Goal: Task Accomplishment & Management: Complete application form

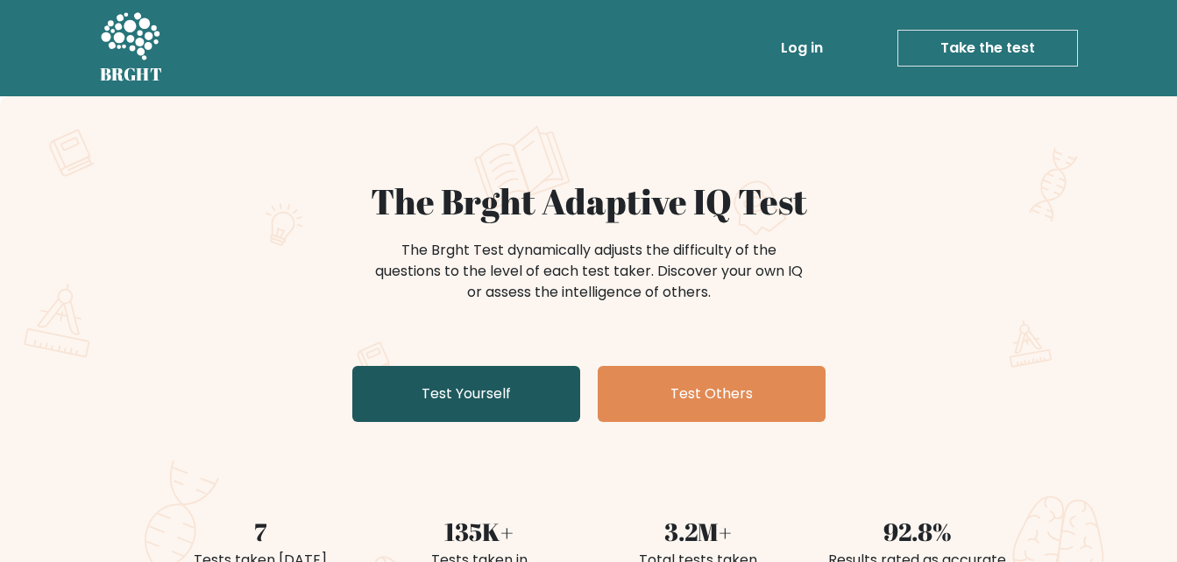
click at [468, 398] on link "Test Yourself" at bounding box center [466, 394] width 228 height 56
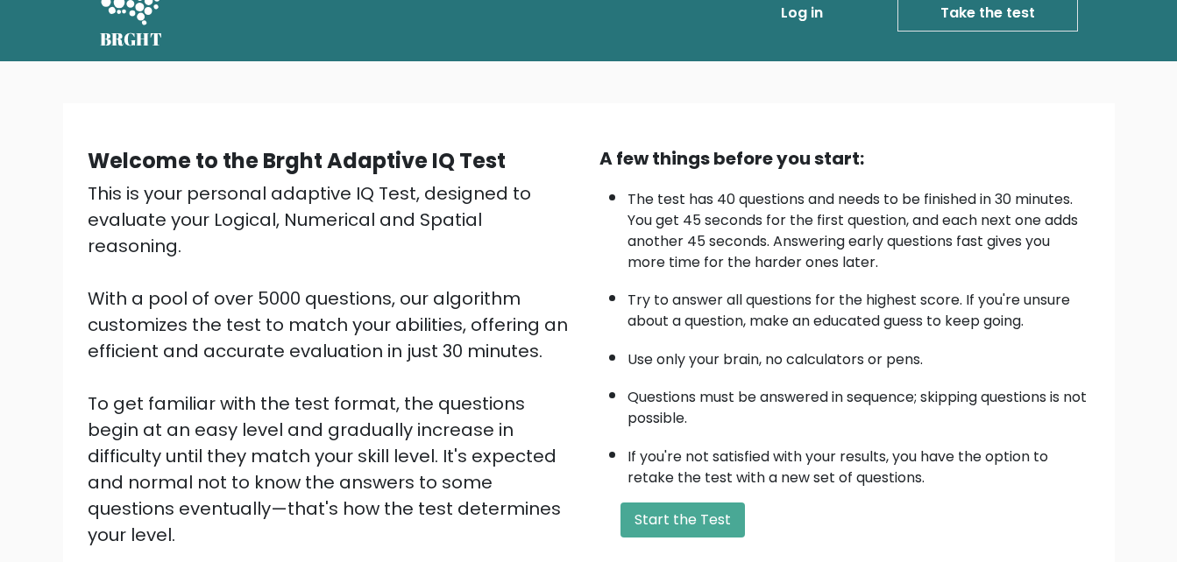
scroll to position [152, 0]
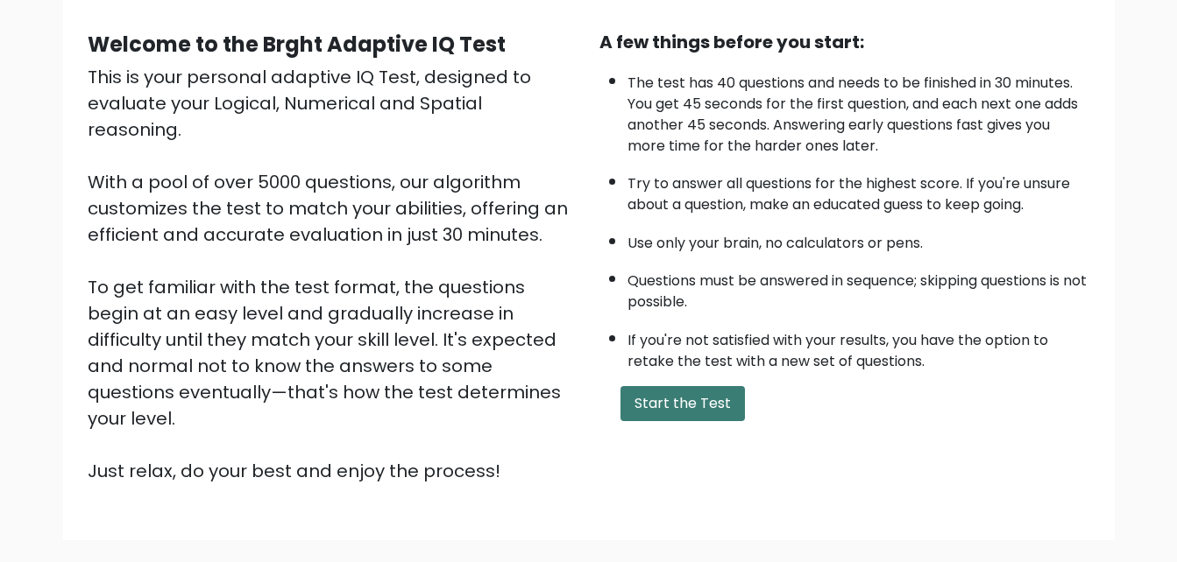
click at [679, 396] on button "Start the Test" at bounding box center [682, 403] width 124 height 35
click at [692, 406] on button "Start the Test" at bounding box center [682, 403] width 124 height 35
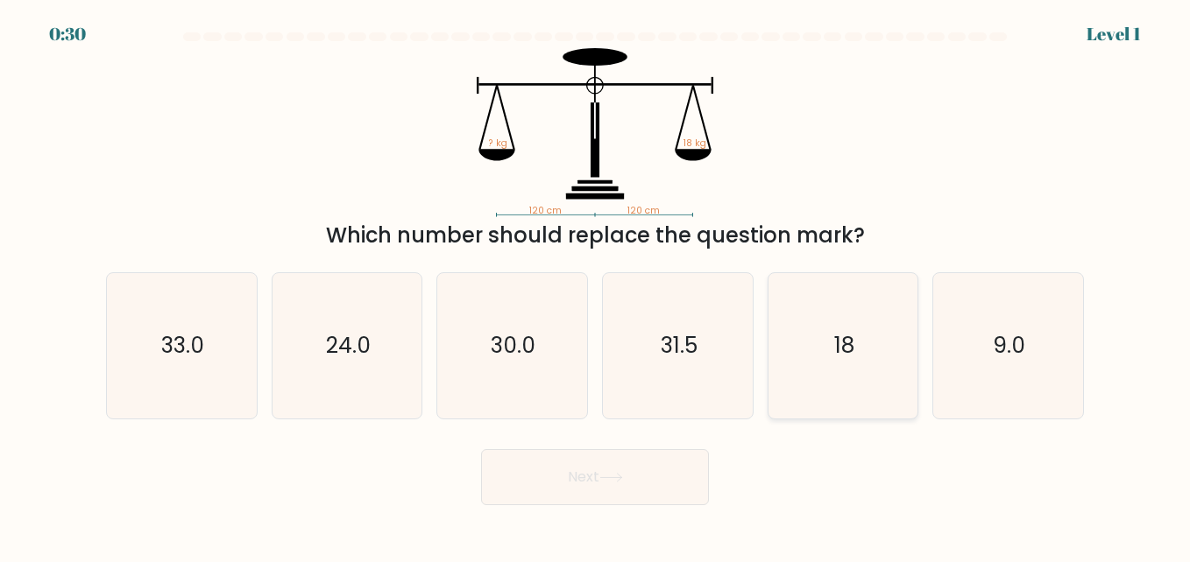
click at [868, 325] on icon "18" at bounding box center [842, 345] width 145 height 145
click at [596, 286] on input "e. 18" at bounding box center [595, 283] width 1 height 4
radio input "true"
click at [605, 475] on icon at bounding box center [611, 478] width 24 height 10
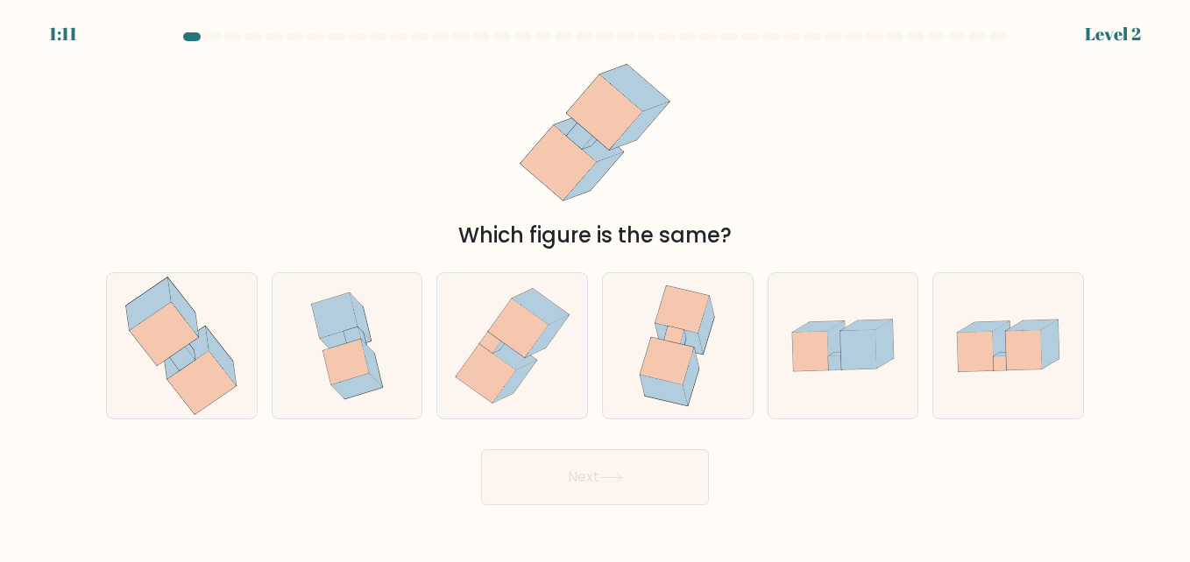
click at [605, 475] on icon at bounding box center [611, 478] width 24 height 10
click at [134, 332] on icon at bounding box center [165, 333] width 68 height 63
click at [595, 286] on input "a." at bounding box center [595, 283] width 1 height 4
radio input "true"
click at [578, 484] on button "Next" at bounding box center [595, 477] width 228 height 56
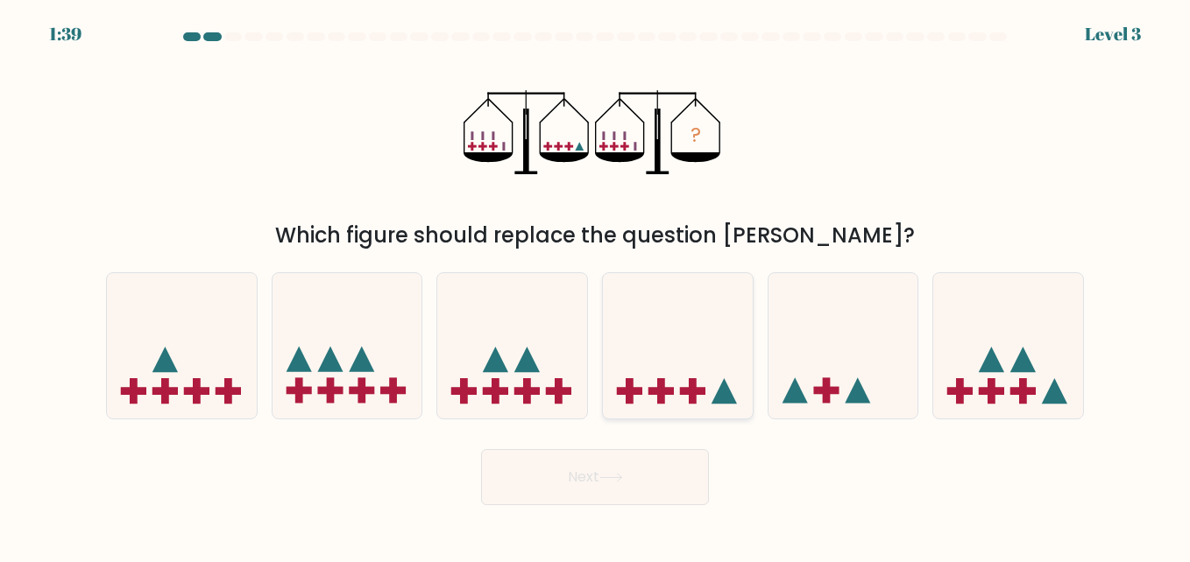
click at [668, 346] on icon at bounding box center [678, 346] width 150 height 124
click at [596, 286] on input "d." at bounding box center [595, 283] width 1 height 4
radio input "true"
click at [623, 482] on icon at bounding box center [611, 478] width 24 height 10
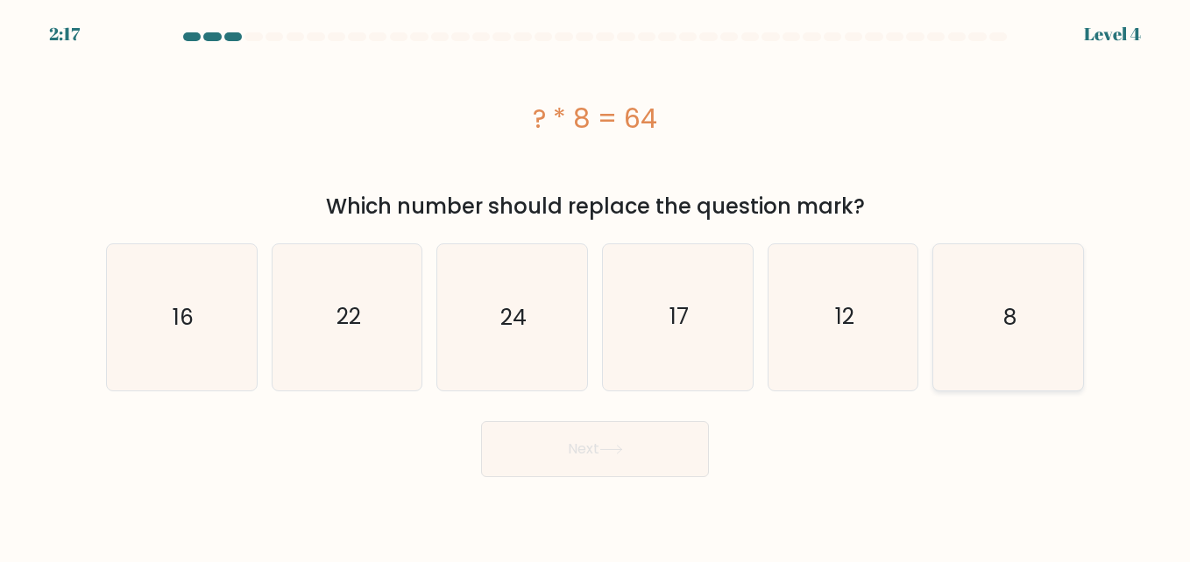
click at [1007, 321] on text "8" at bounding box center [1009, 317] width 13 height 31
click at [596, 286] on input "f. 8" at bounding box center [595, 283] width 1 height 4
radio input "true"
click at [605, 453] on icon at bounding box center [611, 450] width 24 height 10
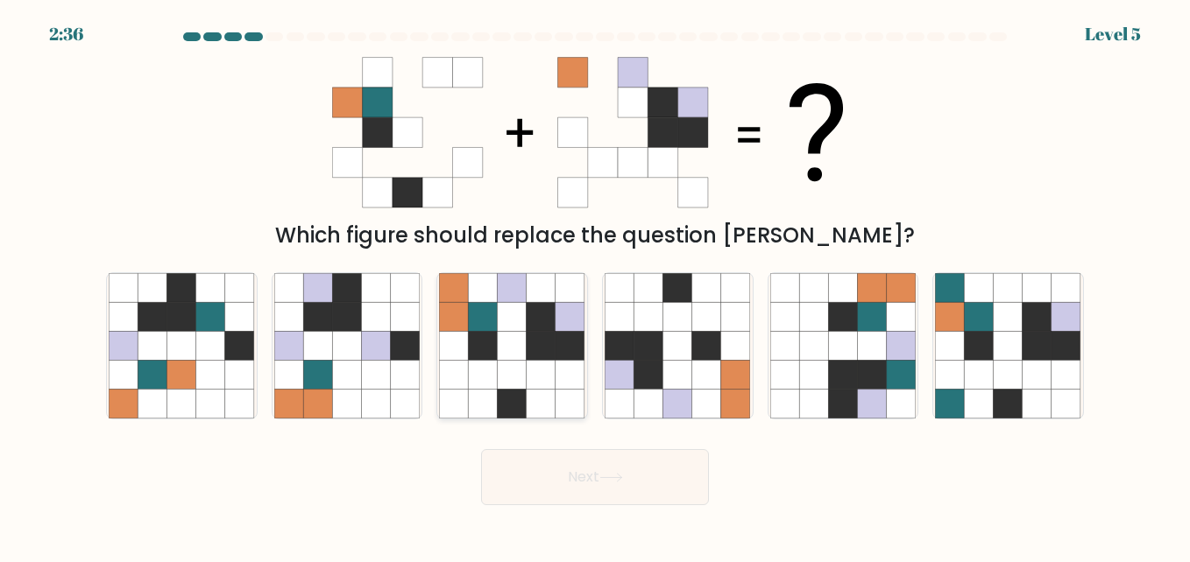
click at [507, 336] on icon at bounding box center [512, 345] width 29 height 29
click at [595, 286] on input "c." at bounding box center [595, 283] width 1 height 4
radio input "true"
click at [596, 477] on button "Next" at bounding box center [595, 477] width 228 height 56
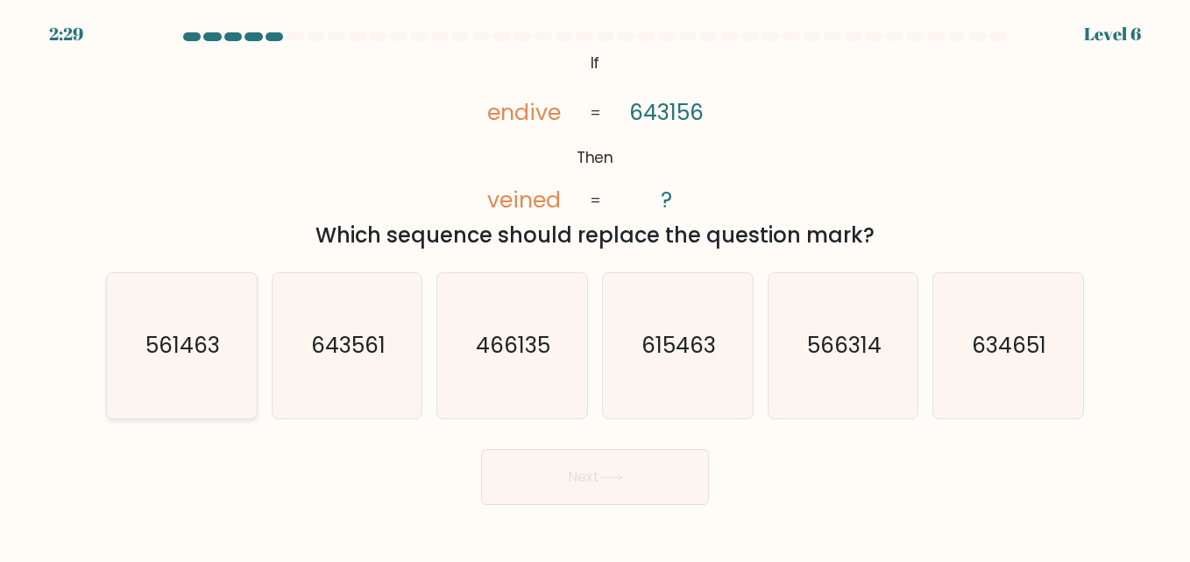
click at [166, 353] on text "561463" at bounding box center [182, 345] width 74 height 31
click at [595, 286] on input "a. 561463" at bounding box center [595, 283] width 1 height 4
radio input "true"
click at [587, 477] on button "Next" at bounding box center [595, 477] width 228 height 56
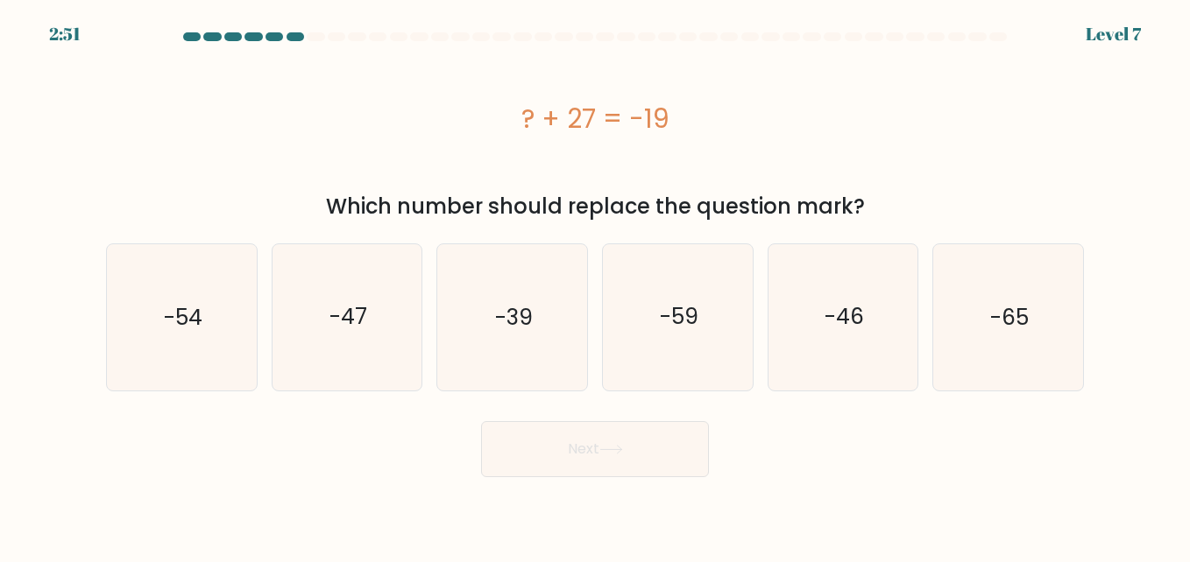
drag, startPoint x: 587, startPoint y: 477, endPoint x: 627, endPoint y: 453, distance: 46.7
click at [627, 453] on button "Next" at bounding box center [595, 449] width 228 height 56
click at [849, 312] on text "-46" at bounding box center [843, 317] width 39 height 31
click at [596, 286] on input "e. -46" at bounding box center [595, 283] width 1 height 4
radio input "true"
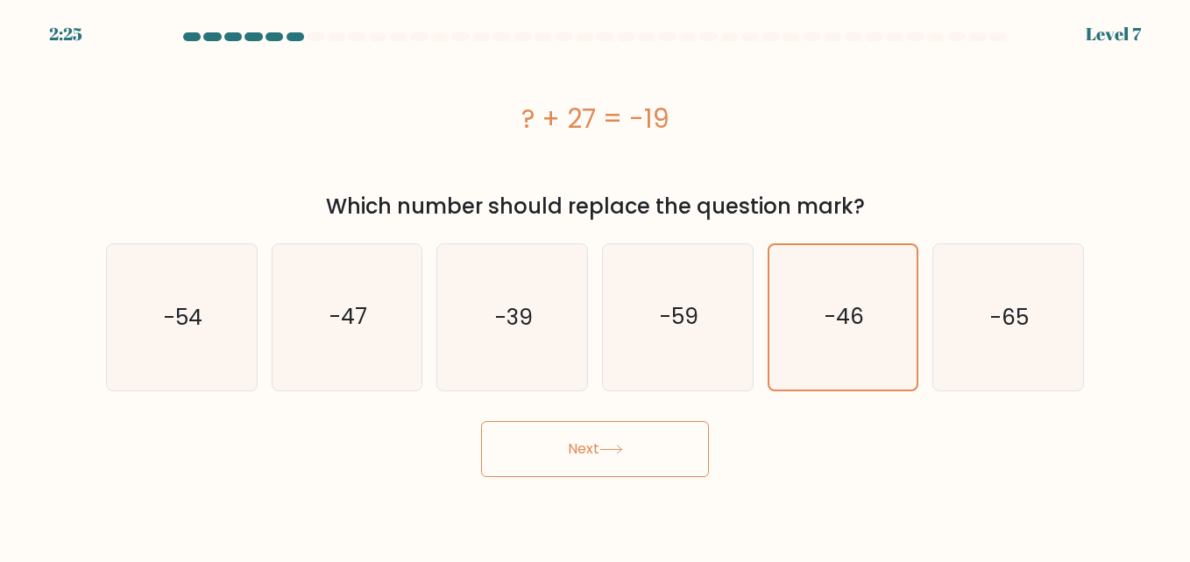
click at [641, 437] on button "Next" at bounding box center [595, 449] width 228 height 56
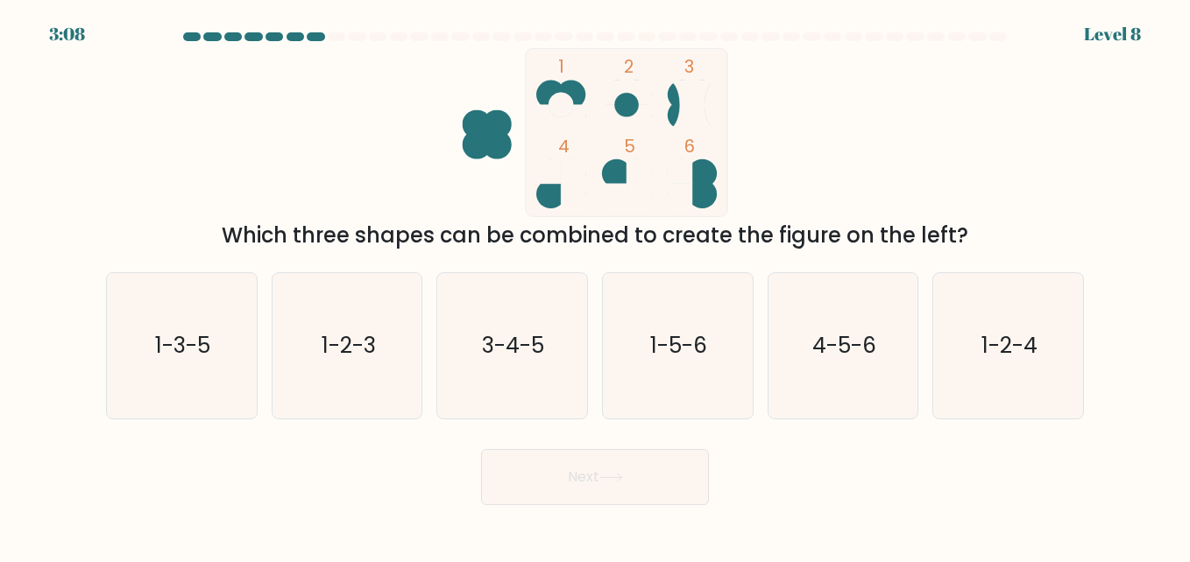
drag, startPoint x: 641, startPoint y: 437, endPoint x: 809, endPoint y: 449, distance: 167.7
click at [809, 449] on form at bounding box center [595, 268] width 1190 height 473
click at [838, 367] on icon "4-5-6" at bounding box center [842, 345] width 145 height 145
click at [596, 286] on input "e. 4-5-6" at bounding box center [595, 283] width 1 height 4
radio input "true"
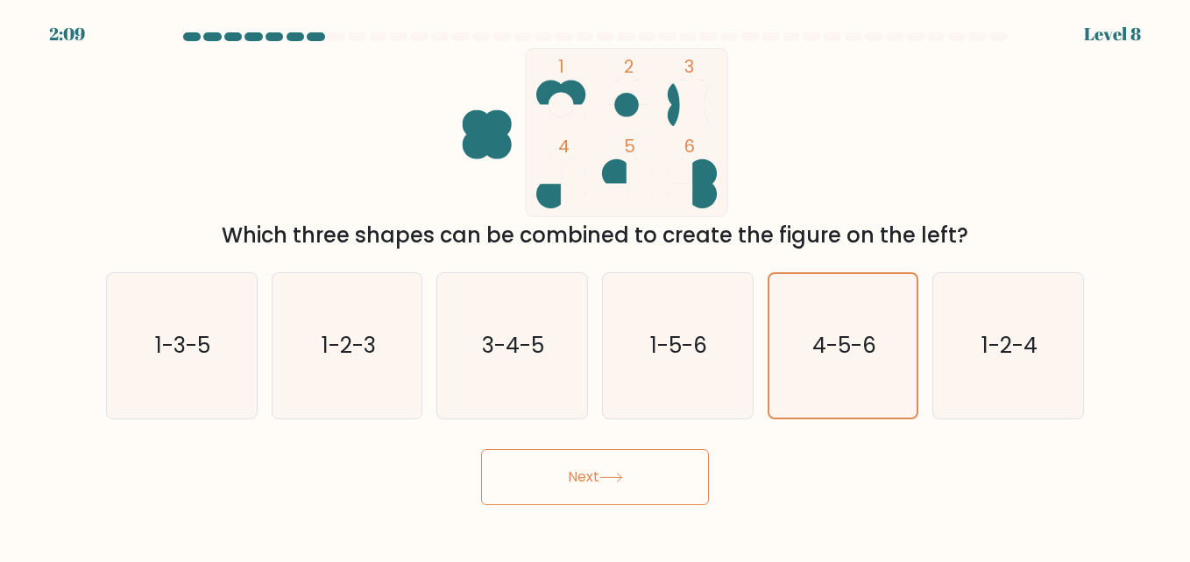
click at [658, 456] on button "Next" at bounding box center [595, 477] width 228 height 56
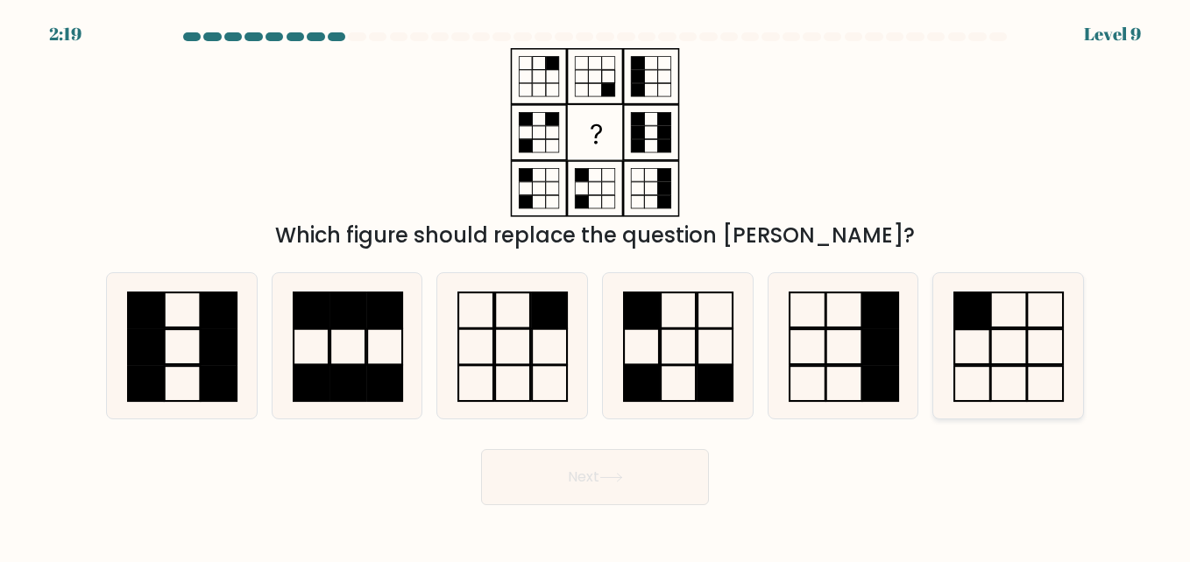
click at [1024, 349] on icon at bounding box center [1007, 345] width 145 height 145
click at [596, 286] on input "f." at bounding box center [595, 283] width 1 height 4
radio input "true"
click at [617, 475] on icon at bounding box center [611, 478] width 24 height 10
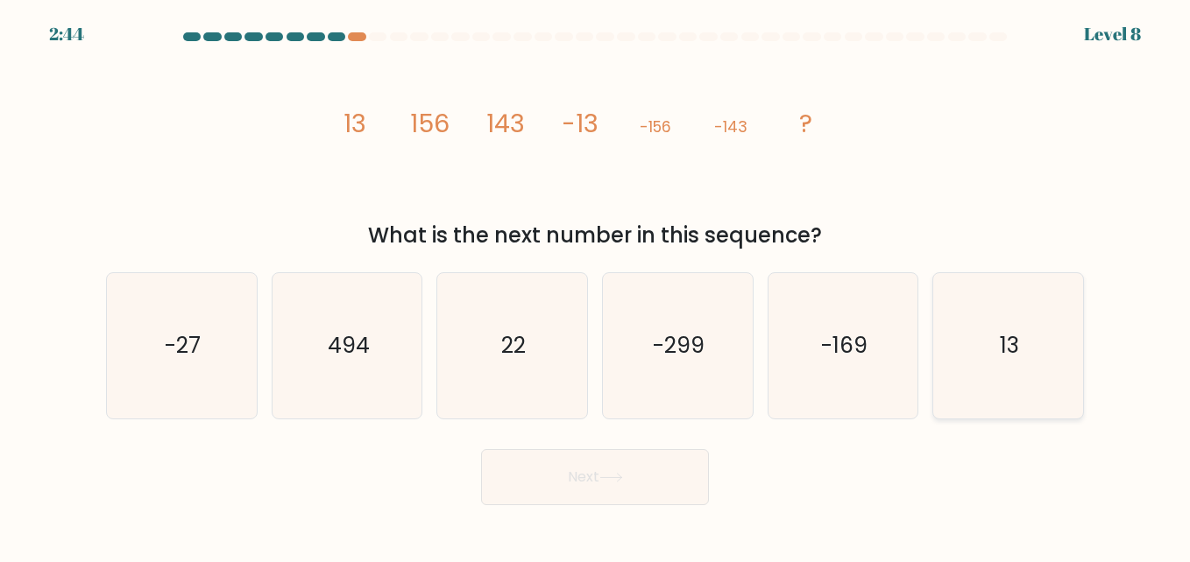
click at [1001, 346] on text "13" at bounding box center [1009, 345] width 19 height 31
click at [596, 286] on input "f. 13" at bounding box center [595, 283] width 1 height 4
radio input "true"
click at [570, 484] on button "Next" at bounding box center [595, 477] width 228 height 56
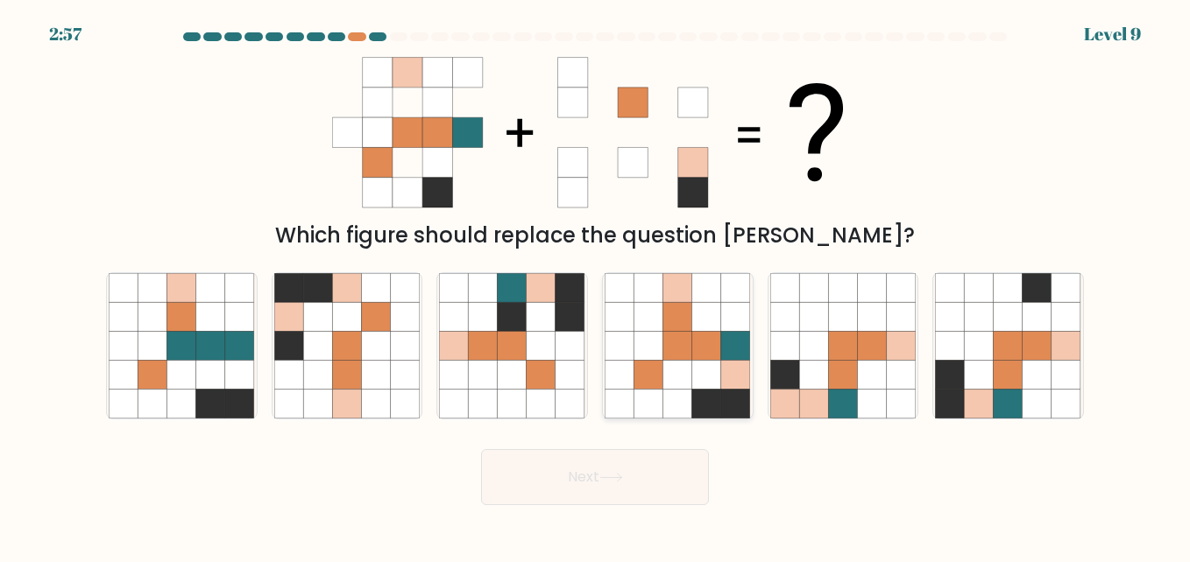
click at [716, 315] on icon at bounding box center [706, 316] width 29 height 29
click at [596, 286] on input "d." at bounding box center [595, 283] width 1 height 4
radio input "true"
click at [618, 480] on icon at bounding box center [611, 478] width 24 height 10
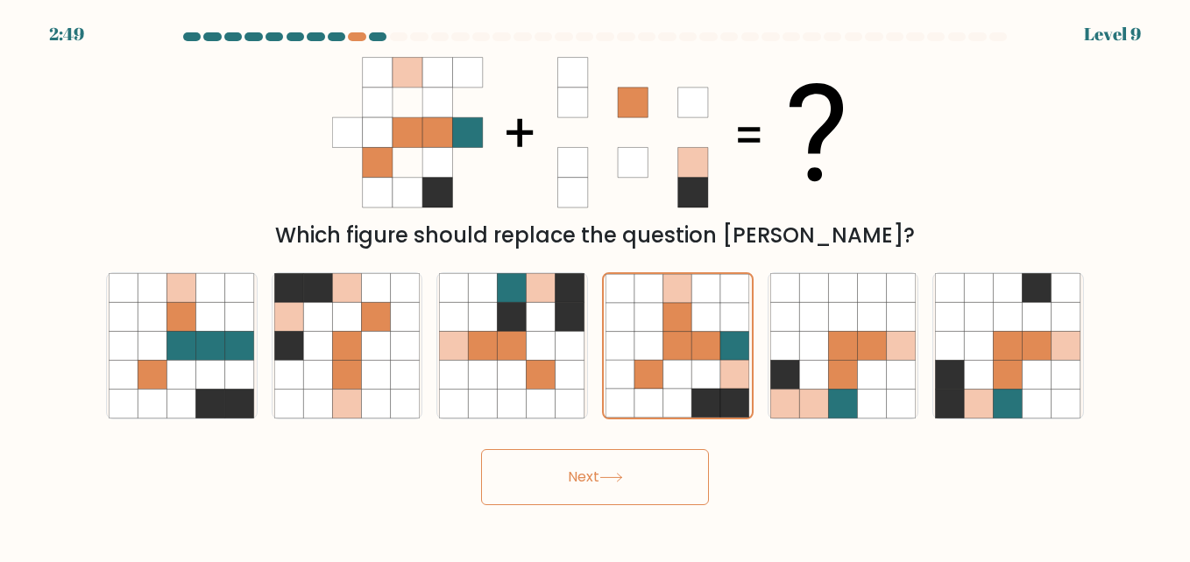
click at [571, 469] on button "Next" at bounding box center [595, 477] width 228 height 56
click at [596, 468] on button "Next" at bounding box center [595, 477] width 228 height 56
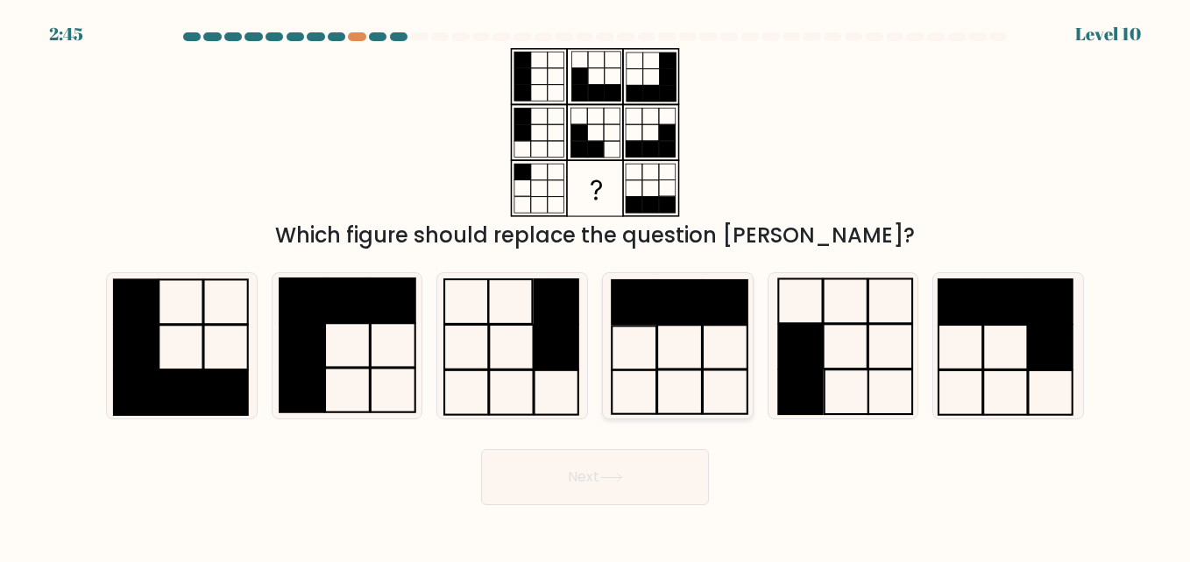
click at [665, 336] on icon at bounding box center [676, 345] width 145 height 145
click at [596, 286] on input "d." at bounding box center [595, 283] width 1 height 4
radio input "true"
click at [852, 323] on rect at bounding box center [845, 301] width 44 height 45
click at [596, 286] on input "e." at bounding box center [595, 283] width 1 height 4
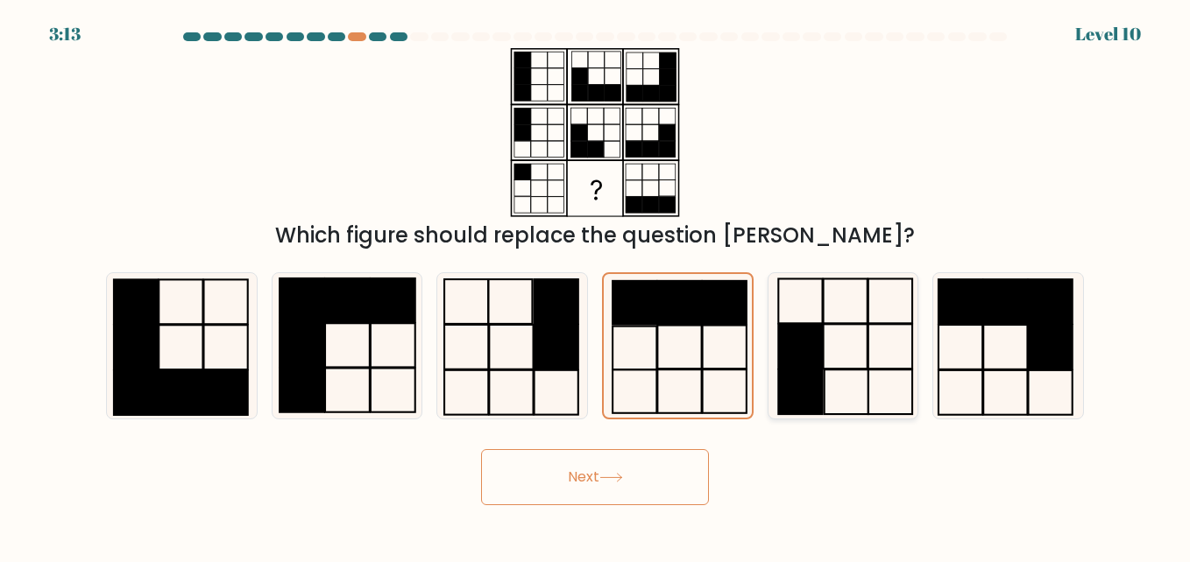
radio input "true"
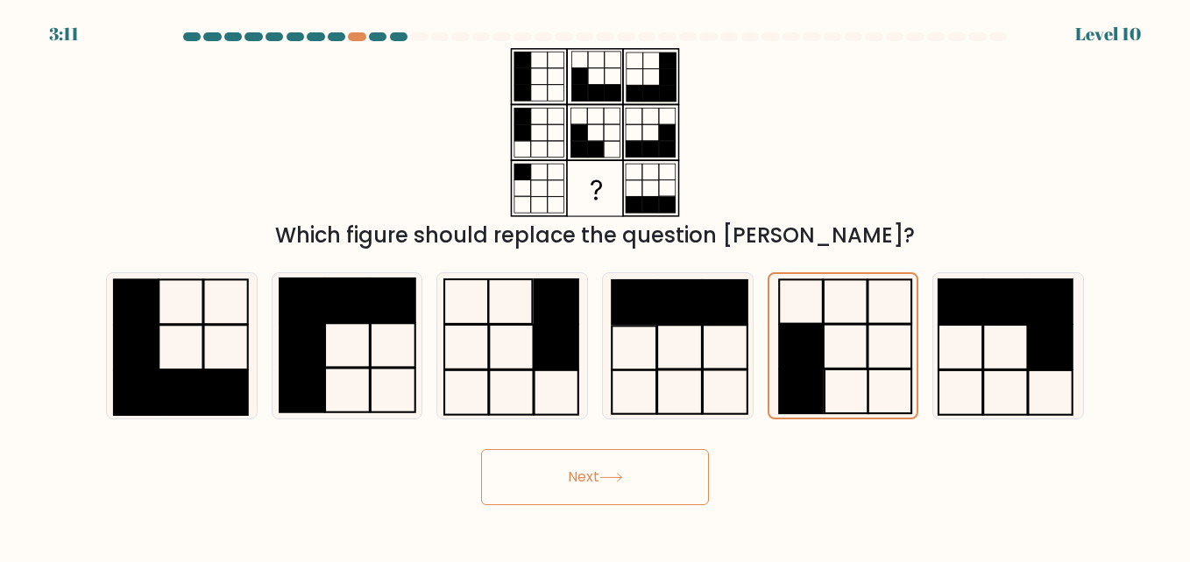
click at [609, 485] on button "Next" at bounding box center [595, 477] width 228 height 56
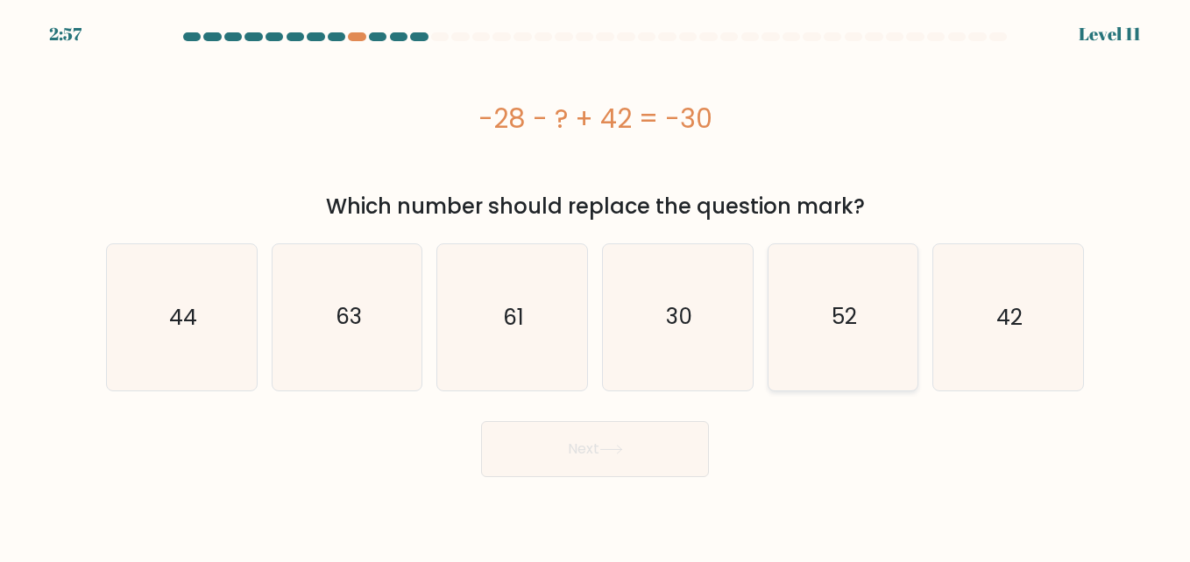
click at [855, 321] on text "52" at bounding box center [843, 317] width 25 height 31
click at [596, 286] on input "e. 52" at bounding box center [595, 283] width 1 height 4
radio input "true"
click at [597, 452] on button "Next" at bounding box center [595, 449] width 228 height 56
click at [578, 444] on button "Next" at bounding box center [595, 449] width 228 height 56
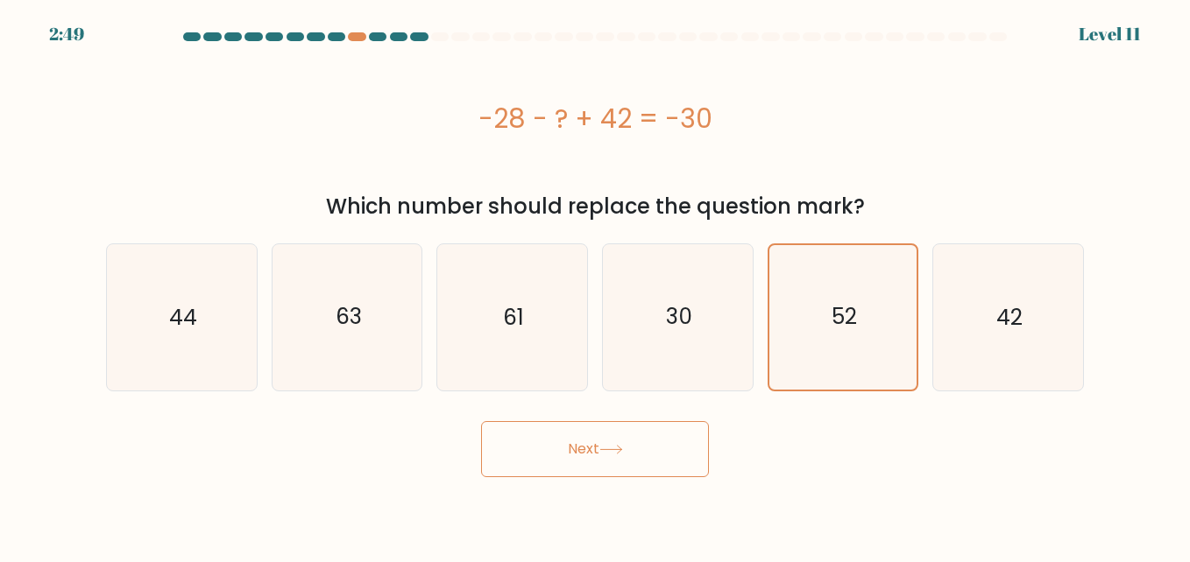
click at [578, 444] on button "Next" at bounding box center [595, 449] width 228 height 56
click at [816, 449] on div "Next" at bounding box center [594, 445] width 999 height 65
drag, startPoint x: 601, startPoint y: 458, endPoint x: 851, endPoint y: 481, distance: 250.7
click at [851, 481] on body "2:44 Level 11" at bounding box center [595, 281] width 1190 height 562
click at [584, 440] on button "Next" at bounding box center [595, 449] width 228 height 56
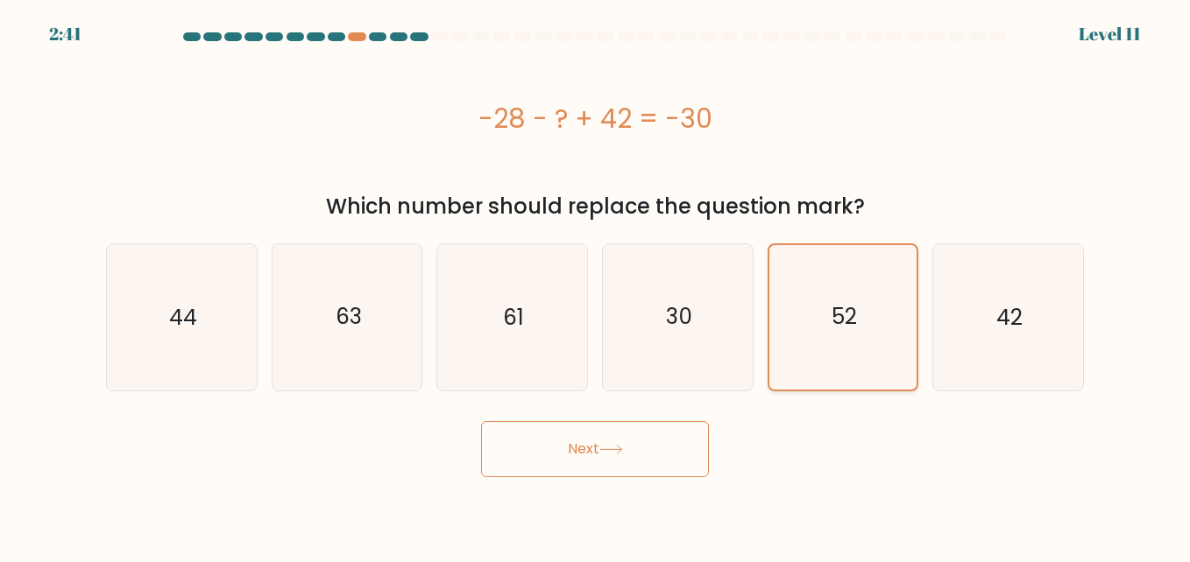
click at [833, 317] on text "52" at bounding box center [843, 317] width 25 height 31
click at [596, 286] on input "e. 52" at bounding box center [595, 283] width 1 height 4
click at [573, 438] on button "Next" at bounding box center [595, 449] width 228 height 56
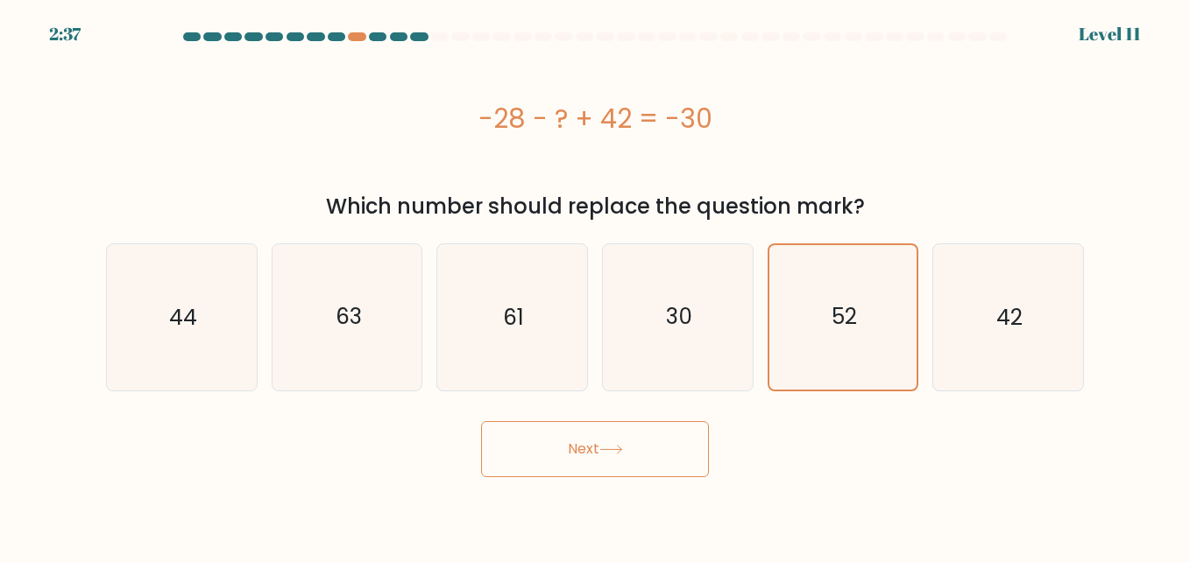
click at [573, 438] on button "Next" at bounding box center [595, 449] width 228 height 56
click at [438, 33] on div at bounding box center [440, 36] width 18 height 9
click at [583, 447] on button "Next" at bounding box center [595, 449] width 228 height 56
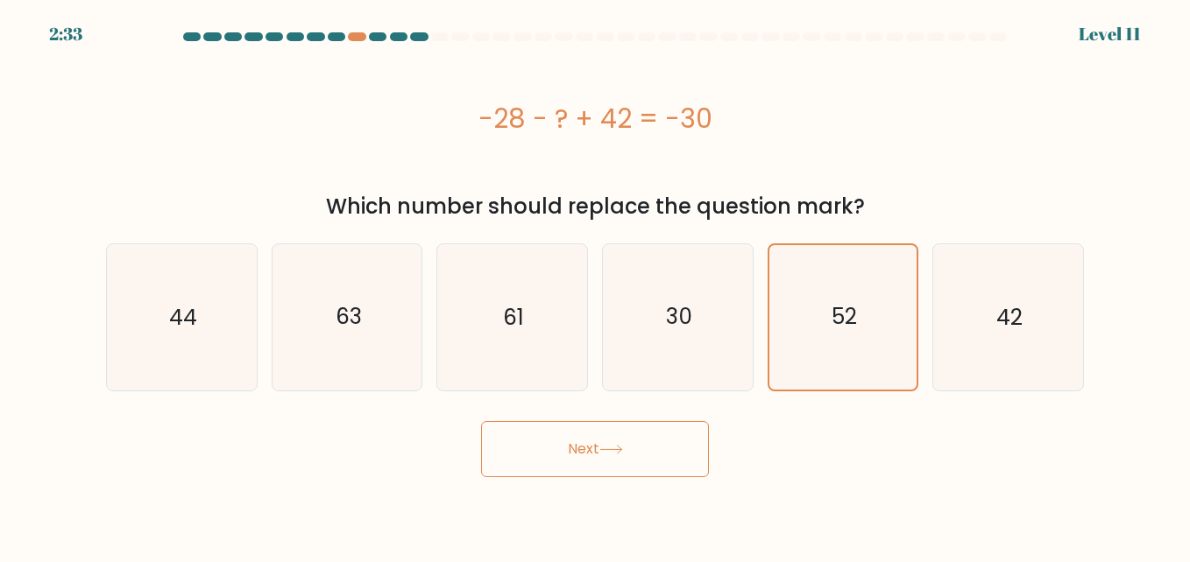
click at [583, 447] on button "Next" at bounding box center [595, 449] width 228 height 56
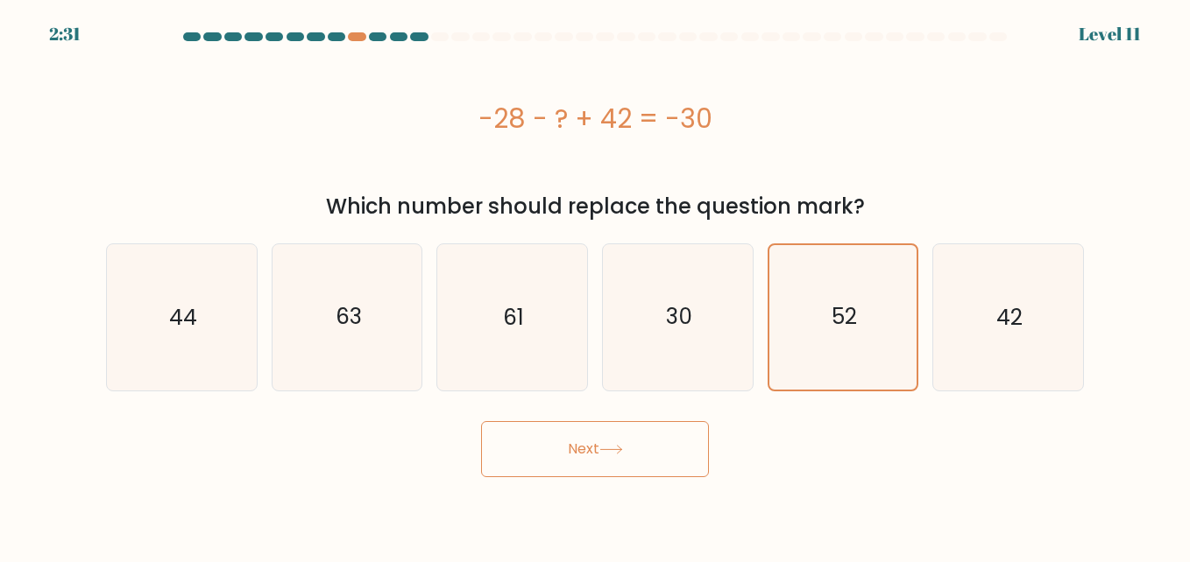
click at [583, 447] on button "Next" at bounding box center [595, 449] width 228 height 56
drag, startPoint x: 844, startPoint y: 340, endPoint x: 693, endPoint y: 322, distance: 151.7
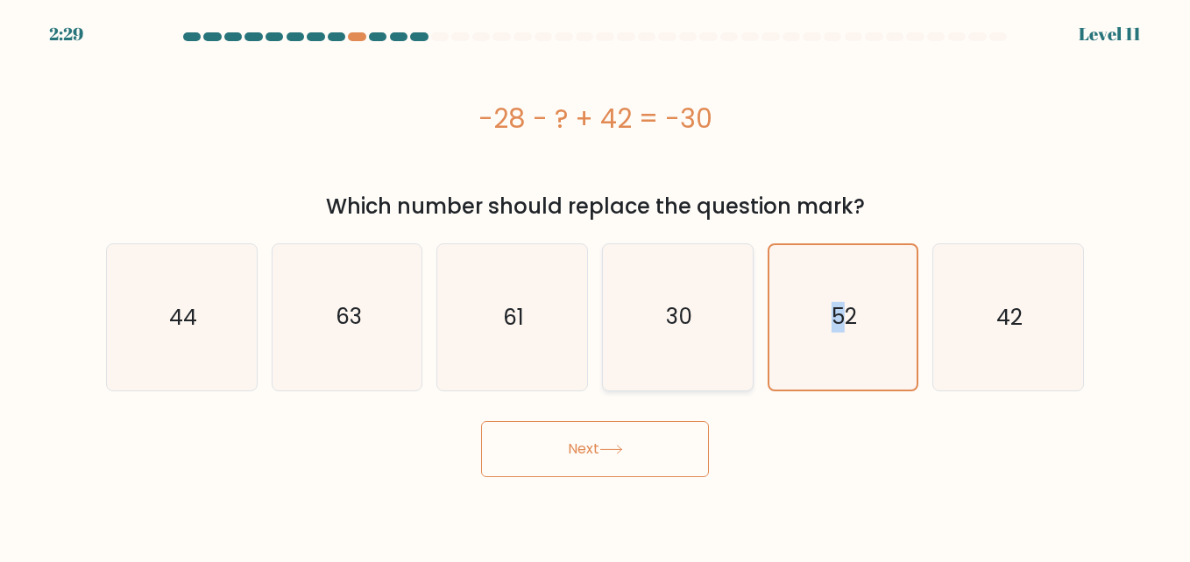
click at [693, 322] on div "a. 44 b. 63 c." at bounding box center [595, 310] width 992 height 161
click at [693, 322] on icon "30" at bounding box center [676, 316] width 145 height 145
click at [596, 286] on input "d. 30" at bounding box center [595, 283] width 1 height 4
radio input "true"
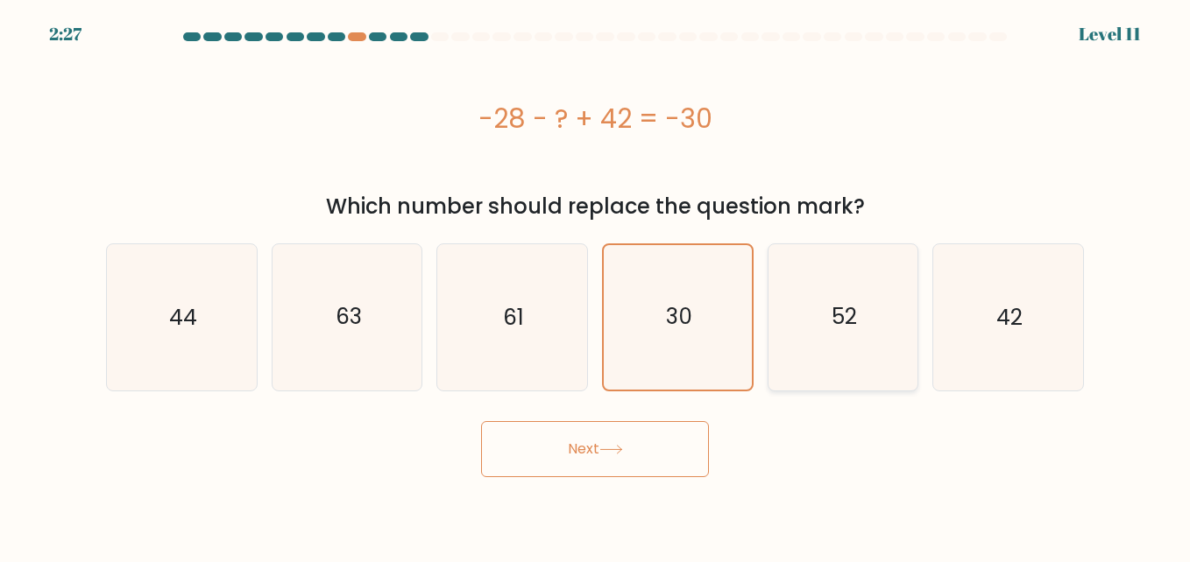
click at [851, 317] on text "52" at bounding box center [843, 317] width 25 height 31
click at [596, 286] on input "e. 52" at bounding box center [595, 283] width 1 height 4
radio input "true"
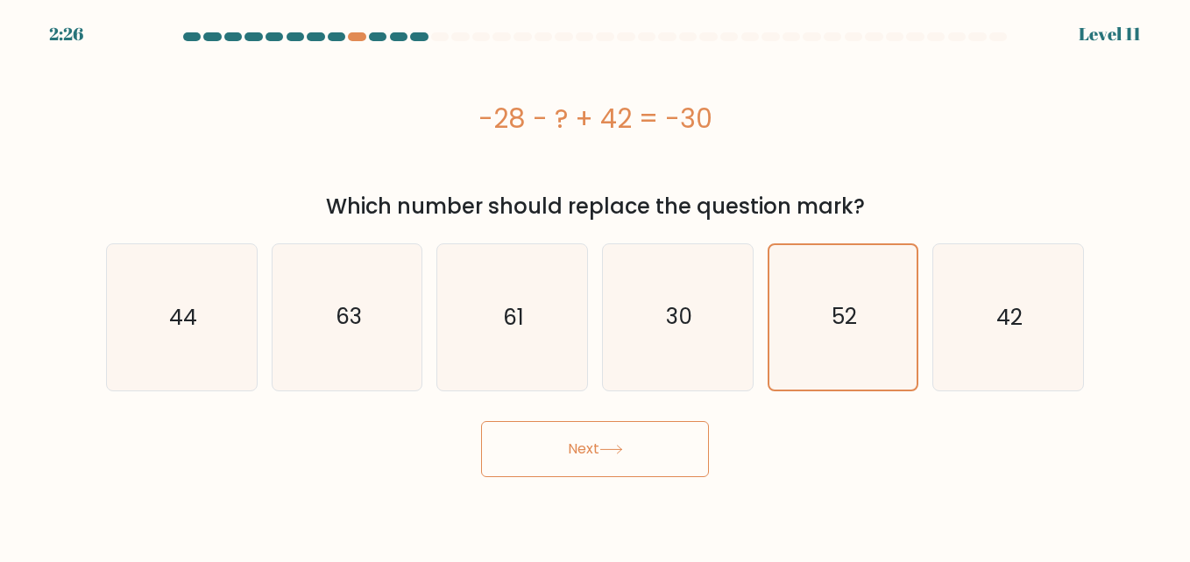
click at [613, 453] on icon at bounding box center [611, 450] width 24 height 10
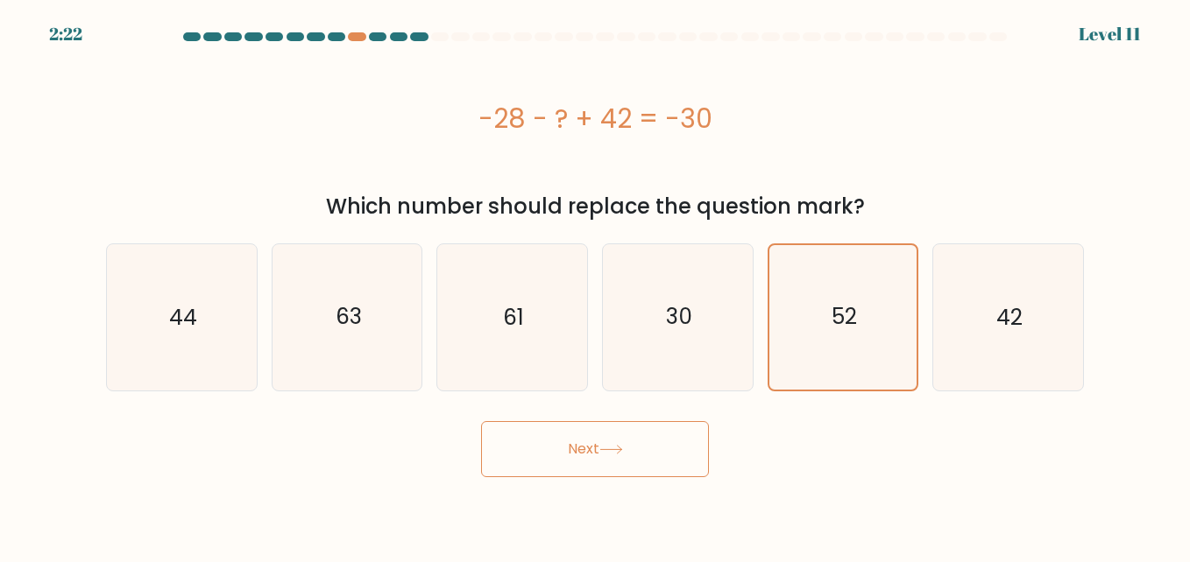
click at [613, 453] on icon at bounding box center [611, 450] width 24 height 10
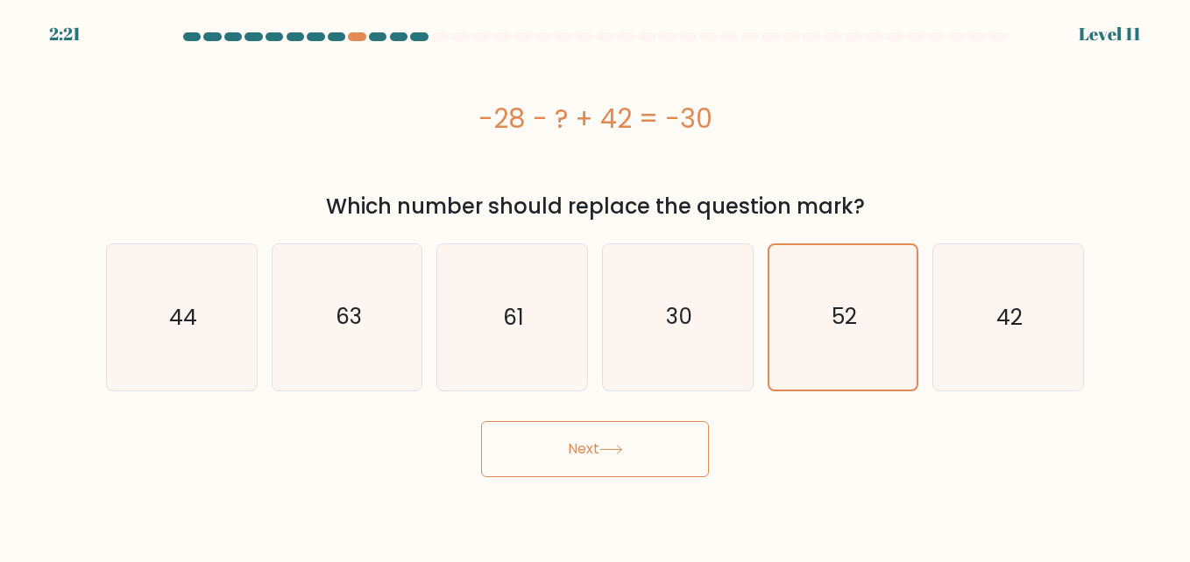
click at [613, 453] on icon at bounding box center [611, 450] width 24 height 10
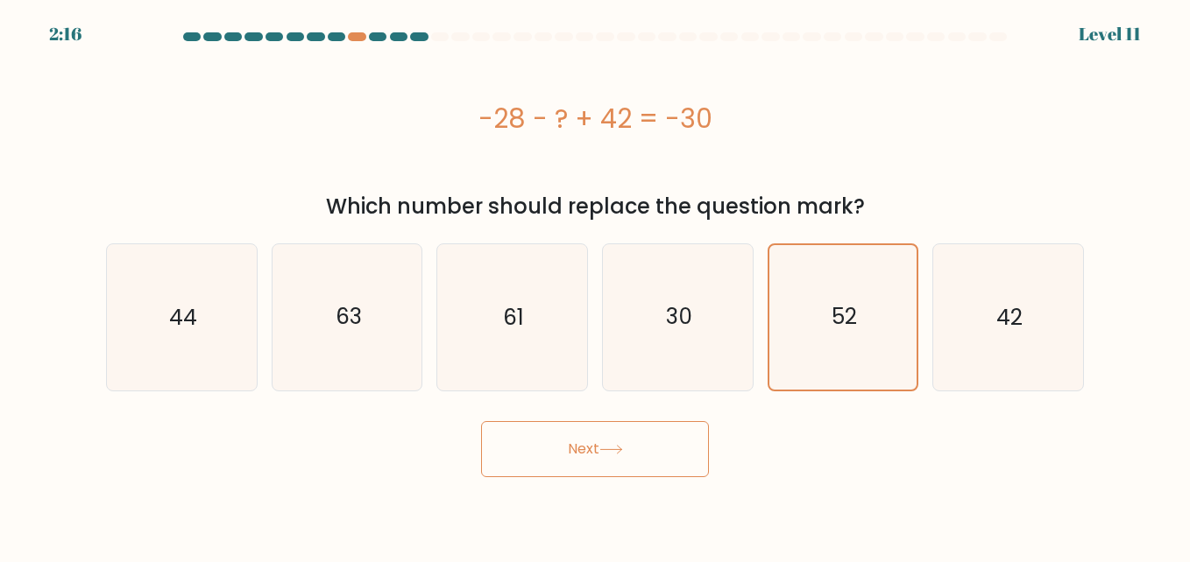
click at [613, 453] on icon at bounding box center [611, 450] width 24 height 10
click at [439, 39] on div at bounding box center [440, 36] width 18 height 9
click at [847, 322] on text "52" at bounding box center [843, 317] width 25 height 31
click at [596, 286] on input "e. 52" at bounding box center [595, 283] width 1 height 4
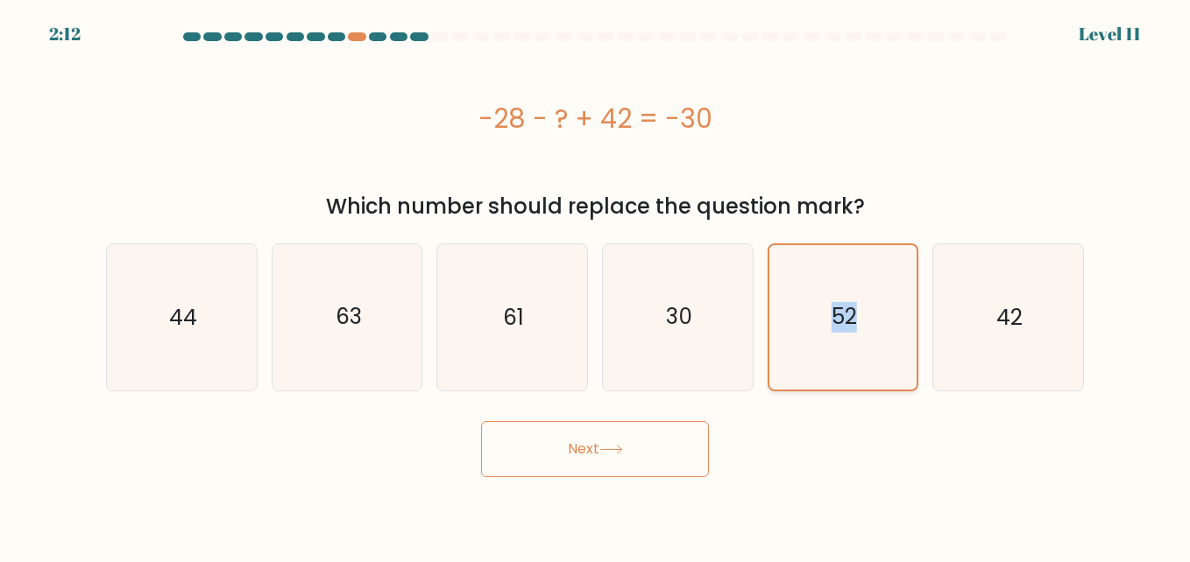
click at [847, 322] on text "52" at bounding box center [843, 317] width 25 height 31
click at [596, 286] on input "e. 52" at bounding box center [595, 283] width 1 height 4
drag, startPoint x: 847, startPoint y: 322, endPoint x: 826, endPoint y: 327, distance: 21.5
click at [826, 327] on icon "52" at bounding box center [843, 317] width 144 height 144
click at [596, 286] on input "e. 52" at bounding box center [595, 283] width 1 height 4
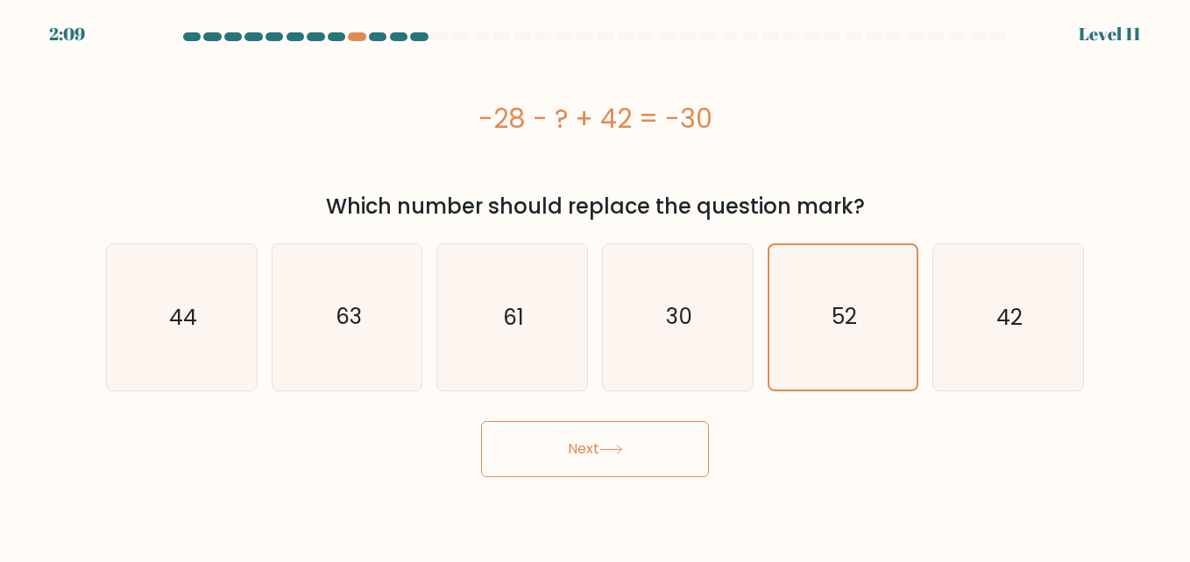
click at [616, 460] on button "Next" at bounding box center [595, 449] width 228 height 56
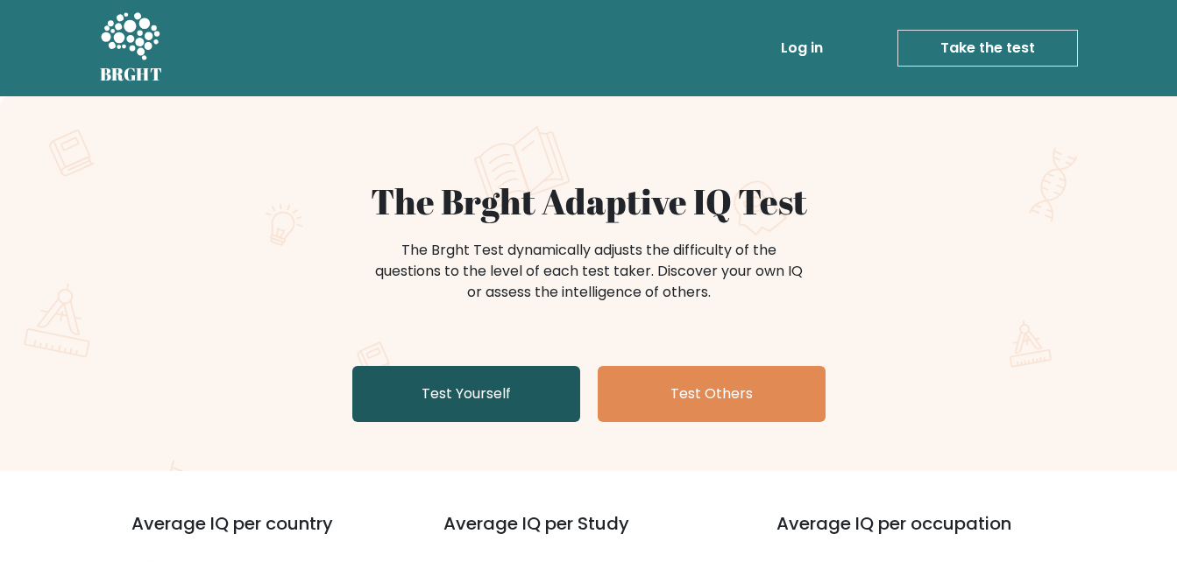
click at [483, 398] on link "Test Yourself" at bounding box center [466, 394] width 228 height 56
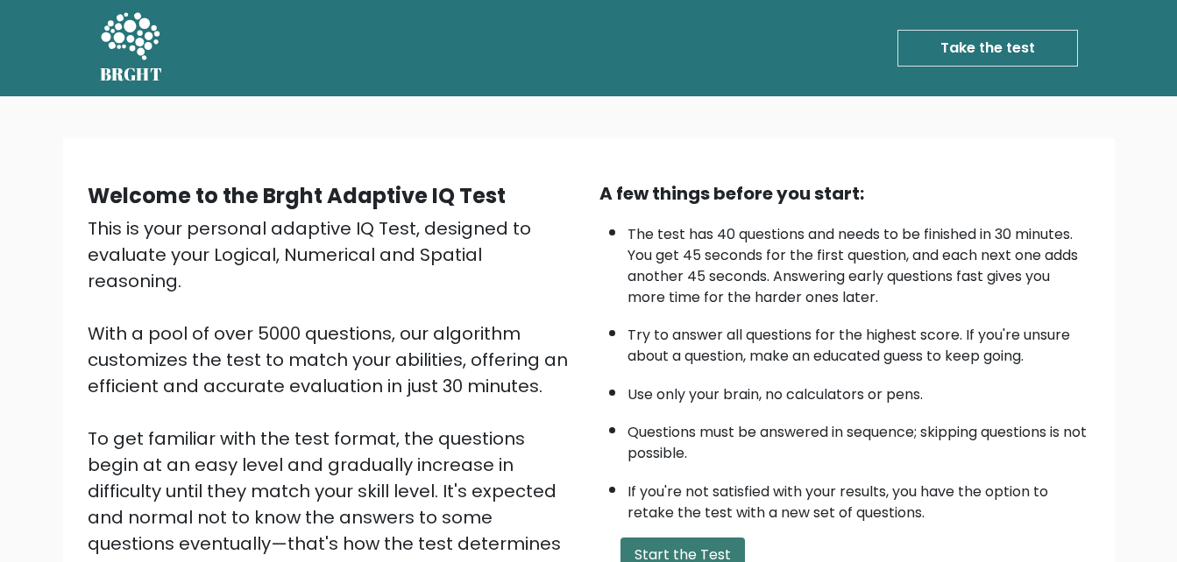
click at [696, 554] on button "Start the Test" at bounding box center [682, 555] width 124 height 35
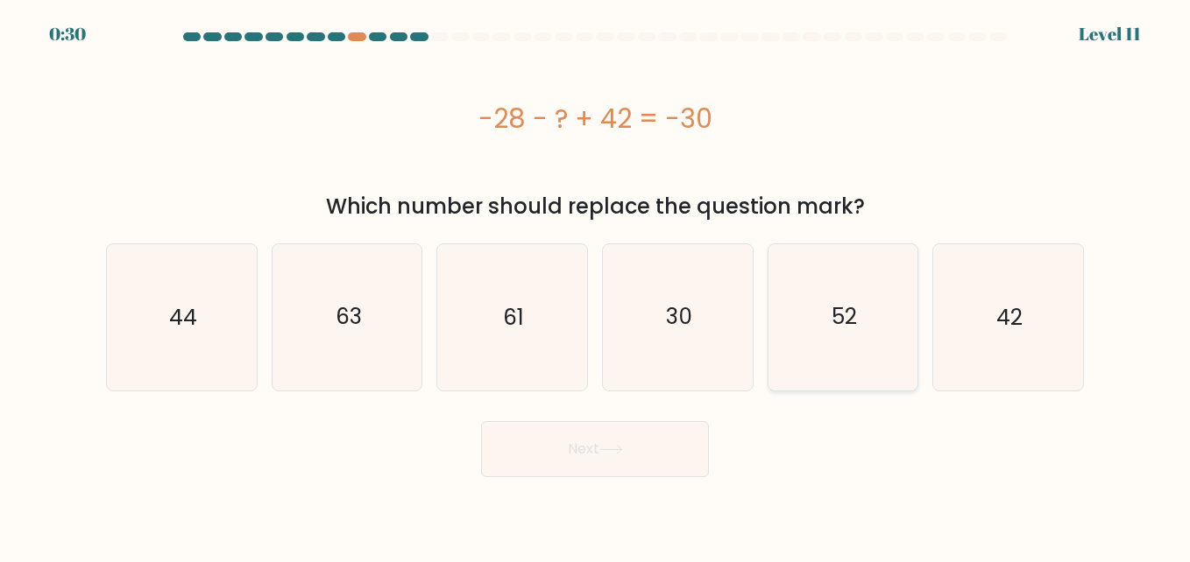
click at [851, 303] on text "52" at bounding box center [843, 317] width 25 height 31
click at [596, 286] on input "e. 52" at bounding box center [595, 283] width 1 height 4
radio input "true"
click at [602, 451] on button "Next" at bounding box center [595, 449] width 228 height 56
drag, startPoint x: 590, startPoint y: 443, endPoint x: 597, endPoint y: 449, distance: 9.3
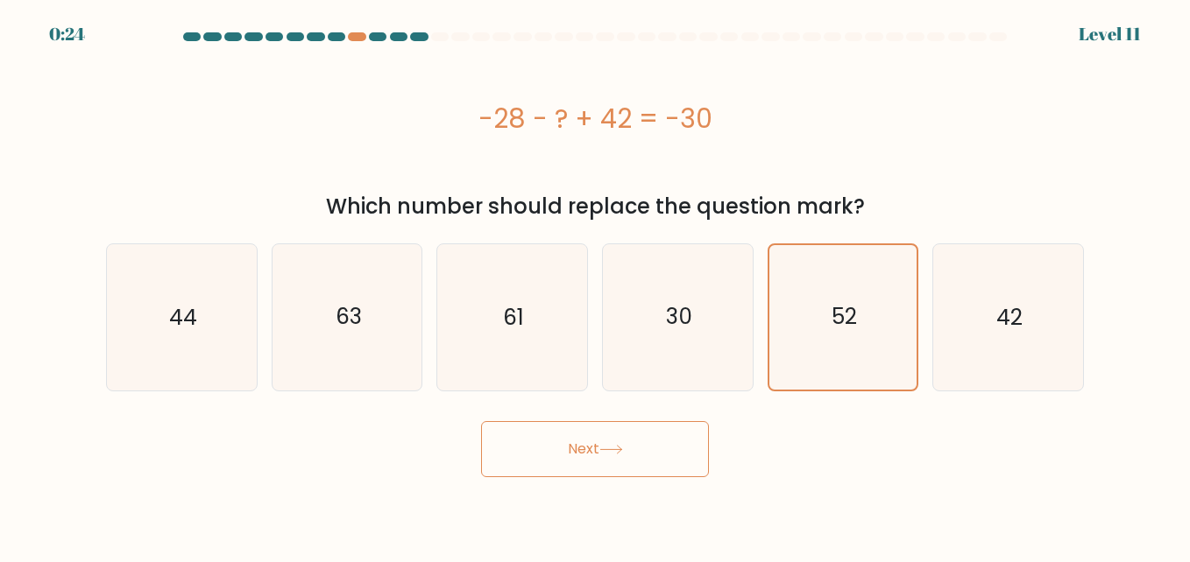
click at [597, 449] on button "Next" at bounding box center [595, 449] width 228 height 56
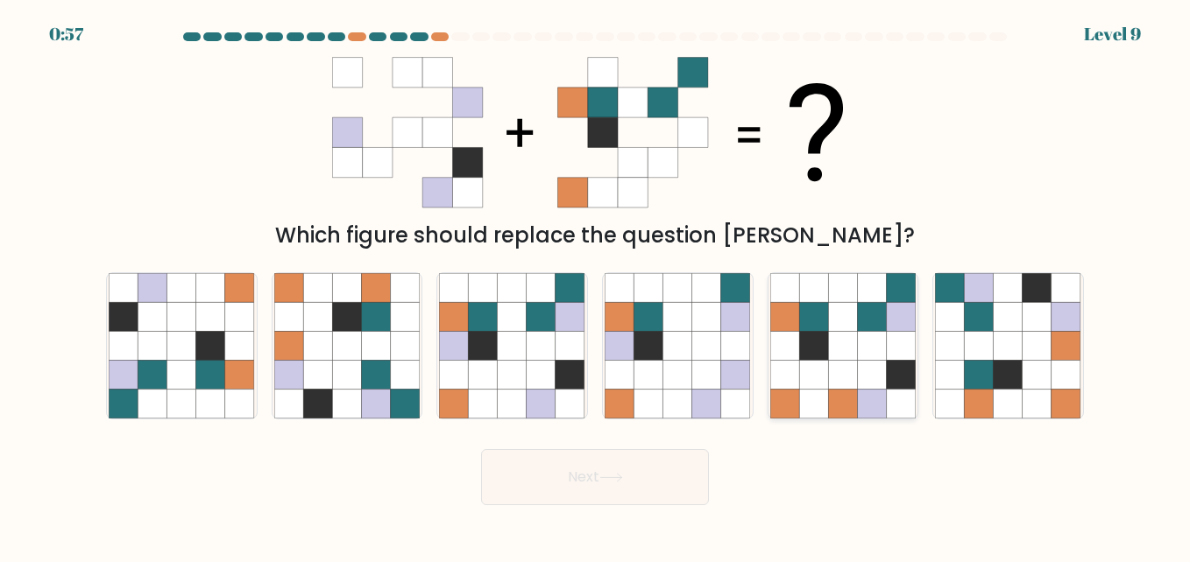
click at [841, 322] on icon at bounding box center [842, 316] width 29 height 29
click at [596, 286] on input "e." at bounding box center [595, 283] width 1 height 4
radio input "true"
click at [609, 476] on icon at bounding box center [611, 478] width 24 height 10
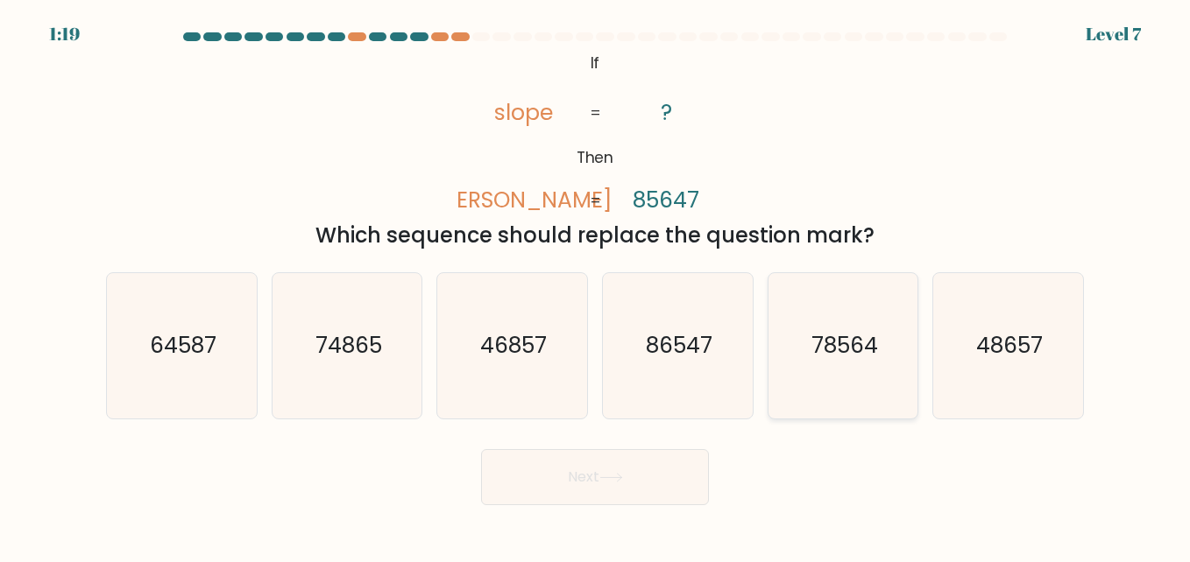
click at [859, 336] on text "78564" at bounding box center [844, 345] width 67 height 31
click at [596, 286] on input "e. 78564" at bounding box center [595, 283] width 1 height 4
radio input "true"
click at [599, 462] on button "Next" at bounding box center [595, 477] width 228 height 56
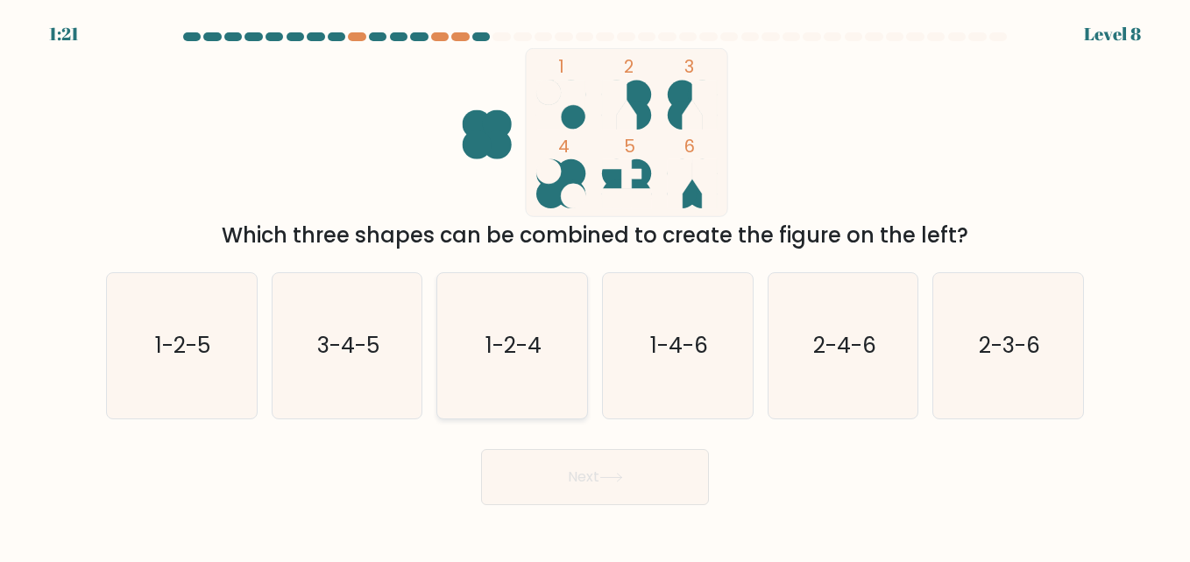
click at [488, 348] on text "1-2-4" at bounding box center [513, 345] width 56 height 31
click at [595, 286] on input "c. 1-2-4" at bounding box center [595, 283] width 1 height 4
radio input "true"
click at [589, 477] on button "Next" at bounding box center [595, 477] width 228 height 56
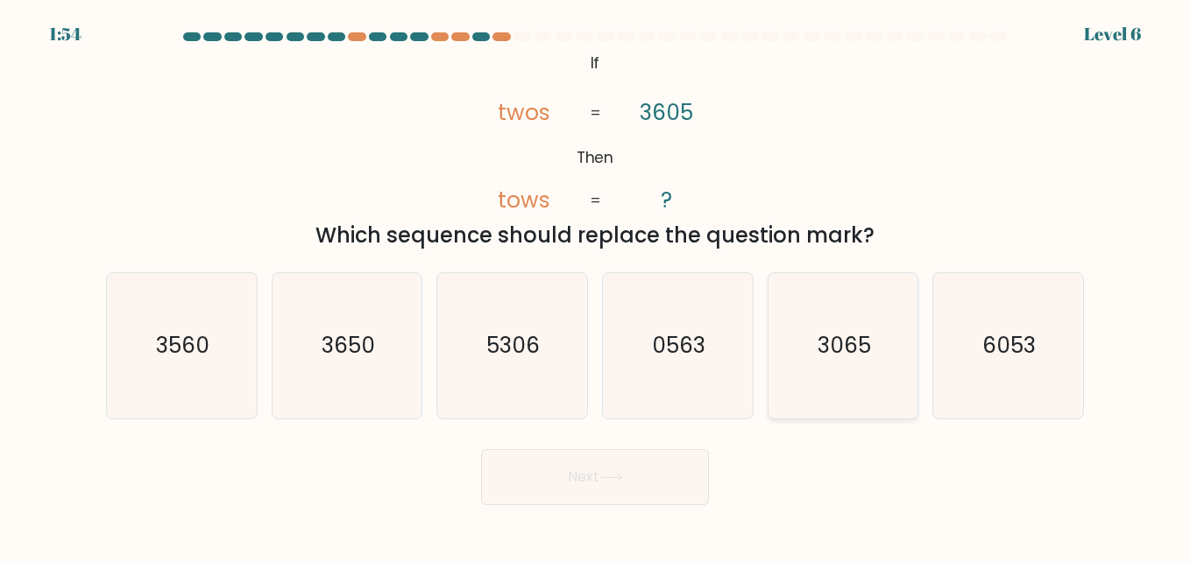
click at [841, 348] on text "3065" at bounding box center [843, 345] width 53 height 31
click at [596, 286] on input "e. 3065" at bounding box center [595, 283] width 1 height 4
radio input "true"
click at [626, 487] on button "Next" at bounding box center [595, 477] width 228 height 56
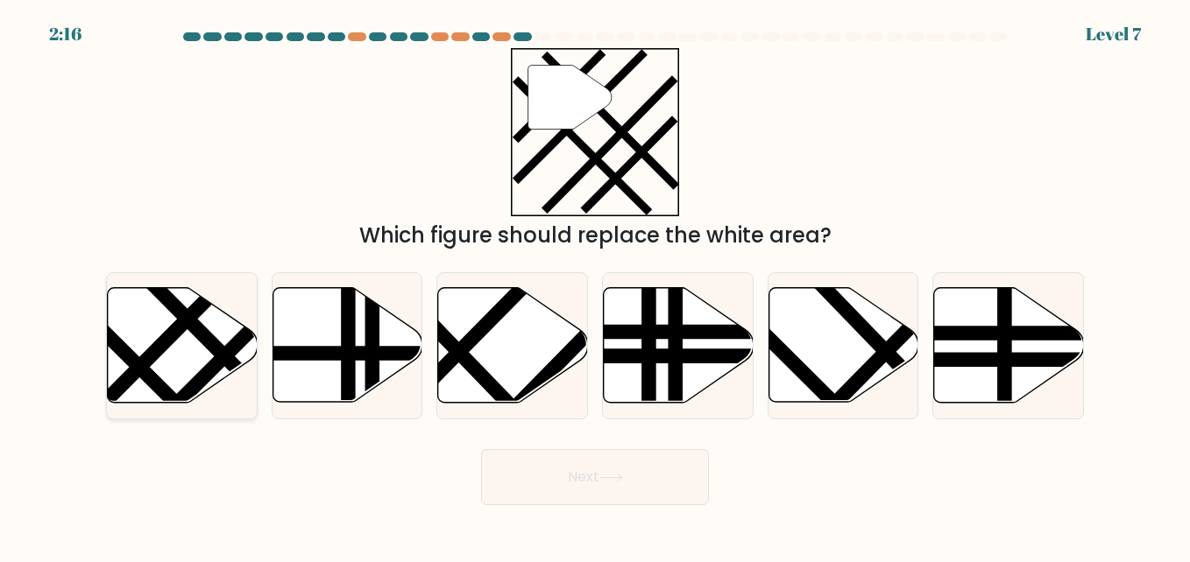
click at [155, 362] on line at bounding box center [163, 344] width 157 height 158
click at [595, 286] on input "a." at bounding box center [595, 283] width 1 height 4
radio input "true"
click at [591, 478] on button "Next" at bounding box center [595, 477] width 228 height 56
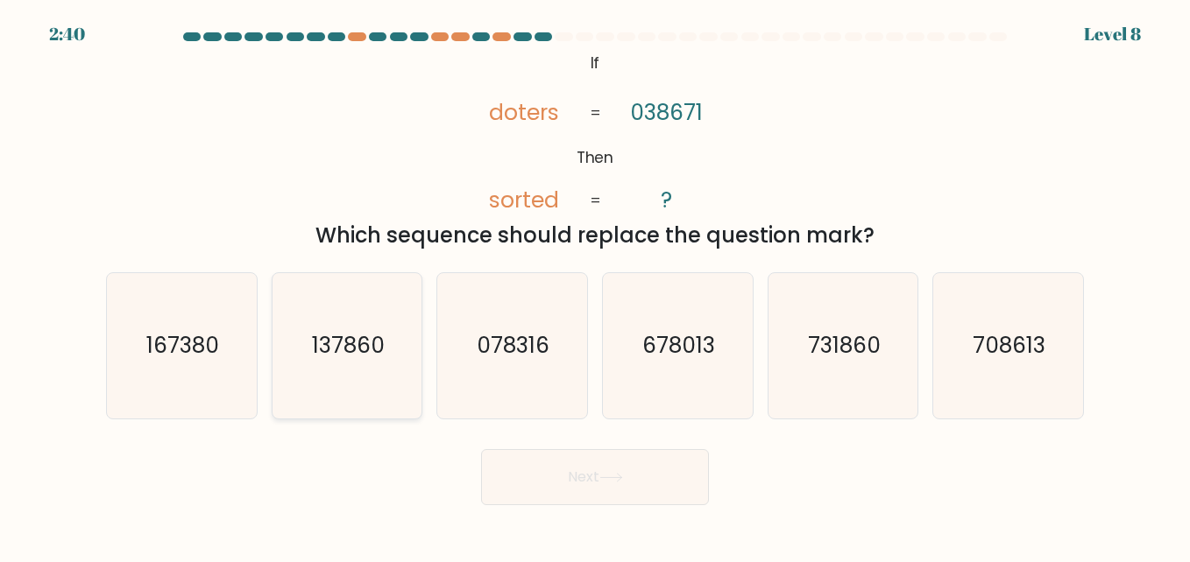
click at [333, 350] on text "137860" at bounding box center [348, 345] width 73 height 31
click at [595, 286] on input "b. 137860" at bounding box center [595, 283] width 1 height 4
radio input "true"
click at [583, 480] on button "Next" at bounding box center [595, 477] width 228 height 56
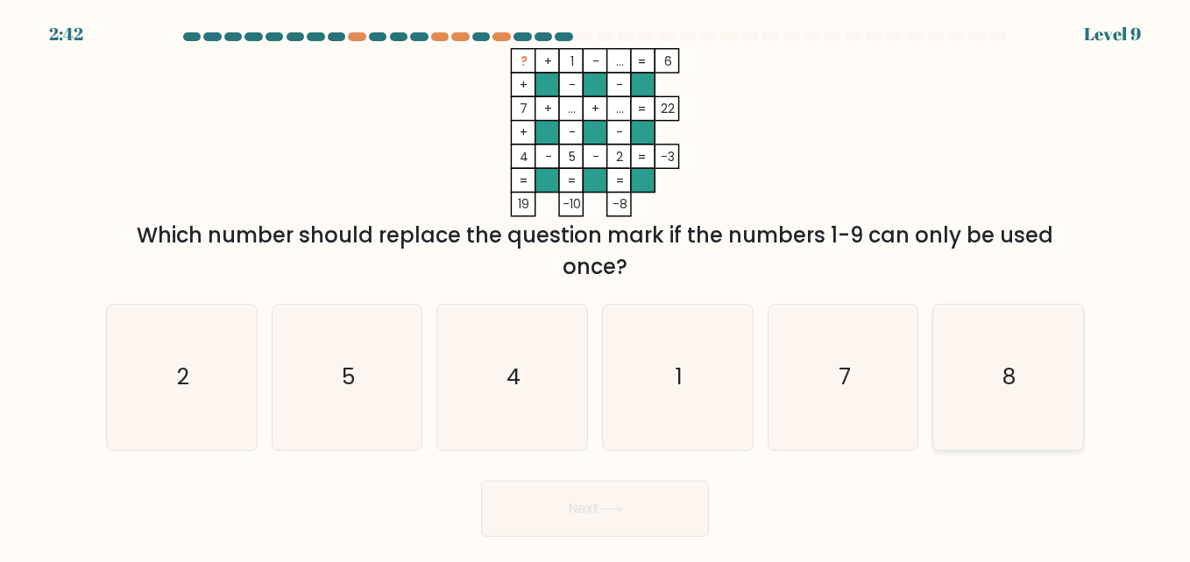
click at [1012, 387] on text "8" at bounding box center [1009, 377] width 13 height 31
click at [596, 286] on input "f. 8" at bounding box center [595, 283] width 1 height 4
radio input "true"
click at [529, 508] on button "Next" at bounding box center [595, 509] width 228 height 56
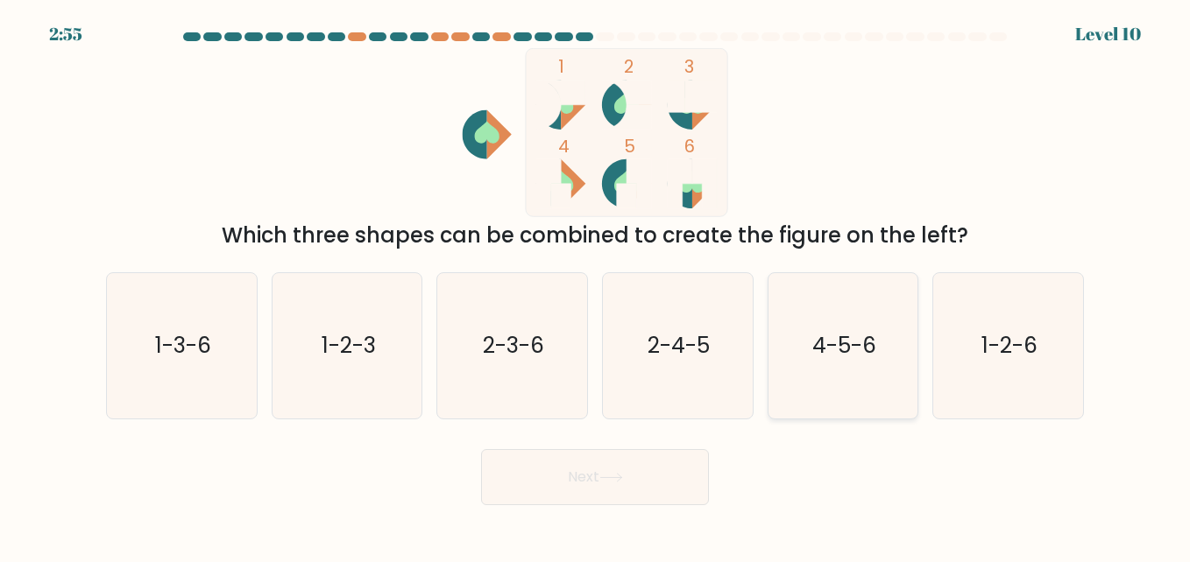
click at [828, 319] on icon "4-5-6" at bounding box center [842, 345] width 145 height 145
click at [596, 286] on input "e. 4-5-6" at bounding box center [595, 283] width 1 height 4
radio input "true"
click at [610, 481] on icon at bounding box center [611, 478] width 24 height 10
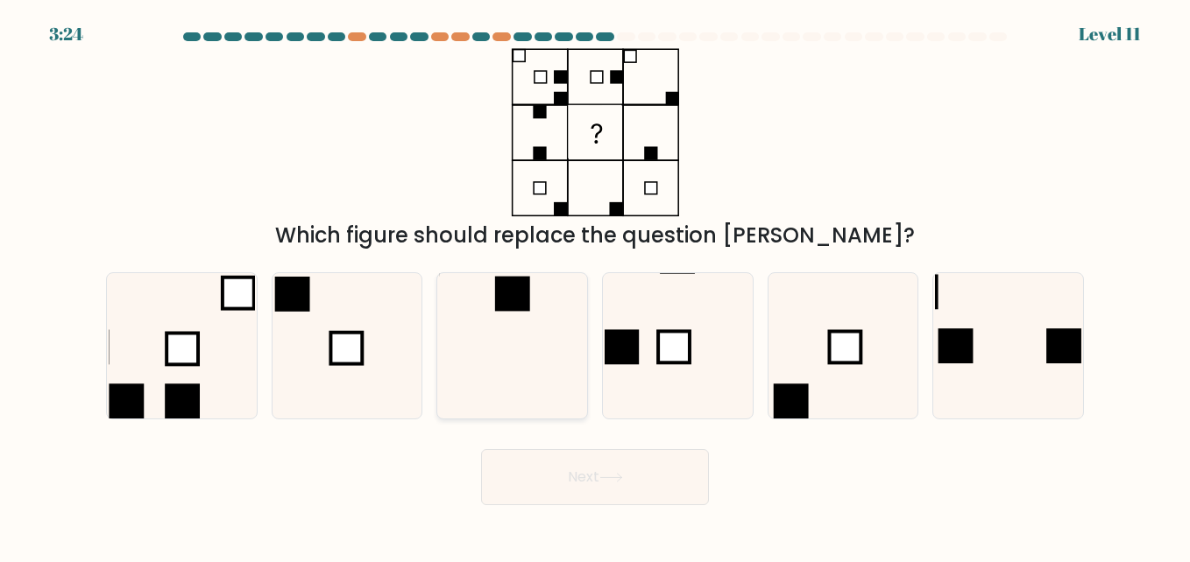
click at [513, 306] on rect at bounding box center [512, 293] width 35 height 35
click at [595, 286] on input "c." at bounding box center [595, 283] width 1 height 4
radio input "true"
click at [624, 467] on button "Next" at bounding box center [595, 477] width 228 height 56
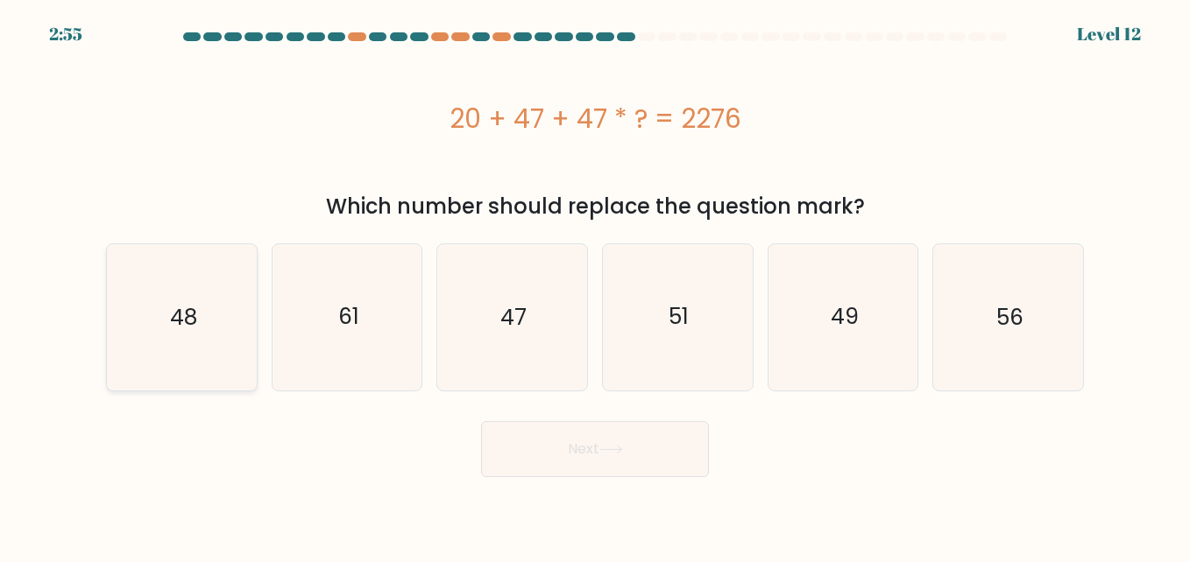
click at [180, 311] on text "48" at bounding box center [182, 317] width 27 height 31
click at [595, 286] on input "a. 48" at bounding box center [595, 283] width 1 height 4
radio input "true"
click at [619, 436] on button "Next" at bounding box center [595, 449] width 228 height 56
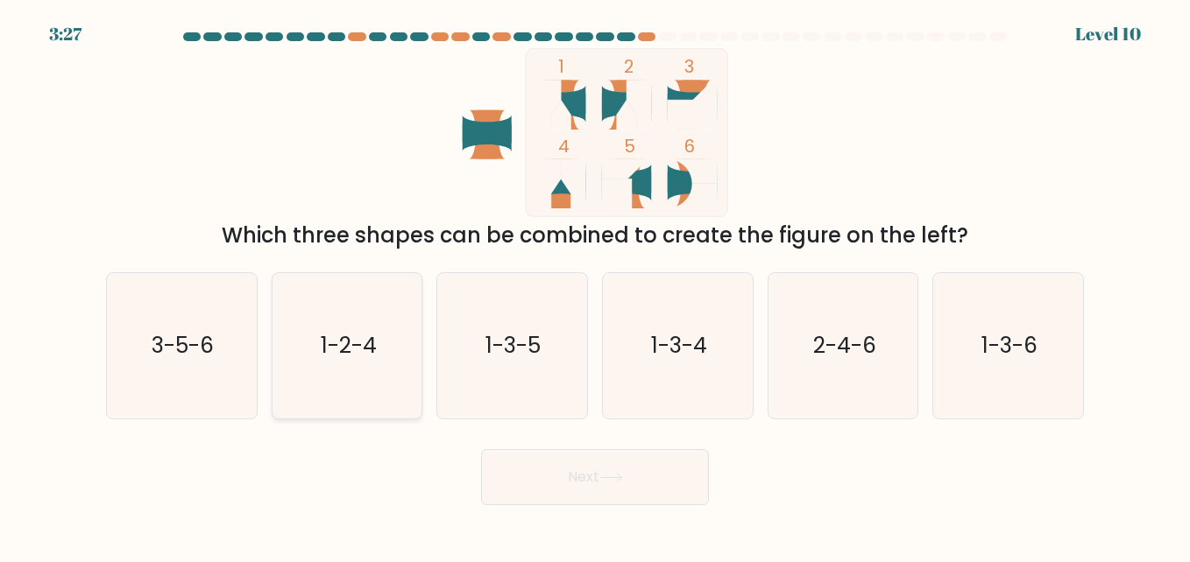
click at [352, 352] on text "1-2-4" at bounding box center [349, 345] width 56 height 31
click at [595, 286] on input "b. 1-2-4" at bounding box center [595, 283] width 1 height 4
radio input "true"
click at [573, 478] on button "Next" at bounding box center [595, 477] width 228 height 56
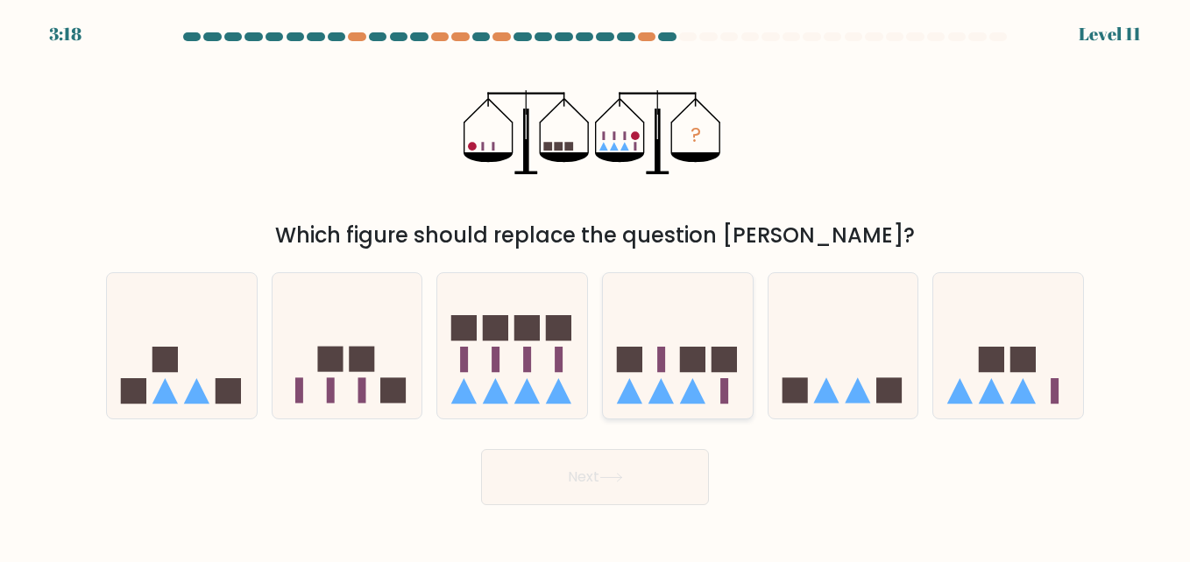
click at [674, 378] on icon at bounding box center [678, 346] width 150 height 124
click at [596, 286] on input "d." at bounding box center [595, 283] width 1 height 4
radio input "true"
click at [611, 490] on button "Next" at bounding box center [595, 477] width 228 height 56
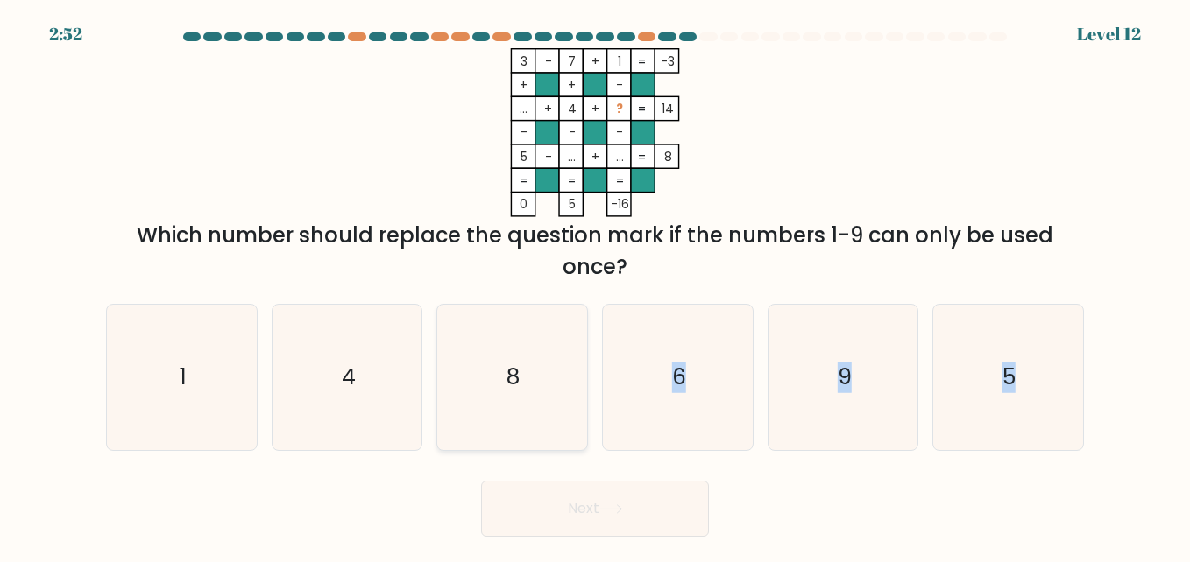
drag, startPoint x: 818, startPoint y: 488, endPoint x: 520, endPoint y: 367, distance: 322.3
click at [520, 367] on form at bounding box center [595, 284] width 1190 height 505
click at [520, 367] on text "8" at bounding box center [513, 377] width 13 height 31
click at [595, 286] on input "c. 8" at bounding box center [595, 283] width 1 height 4
radio input "true"
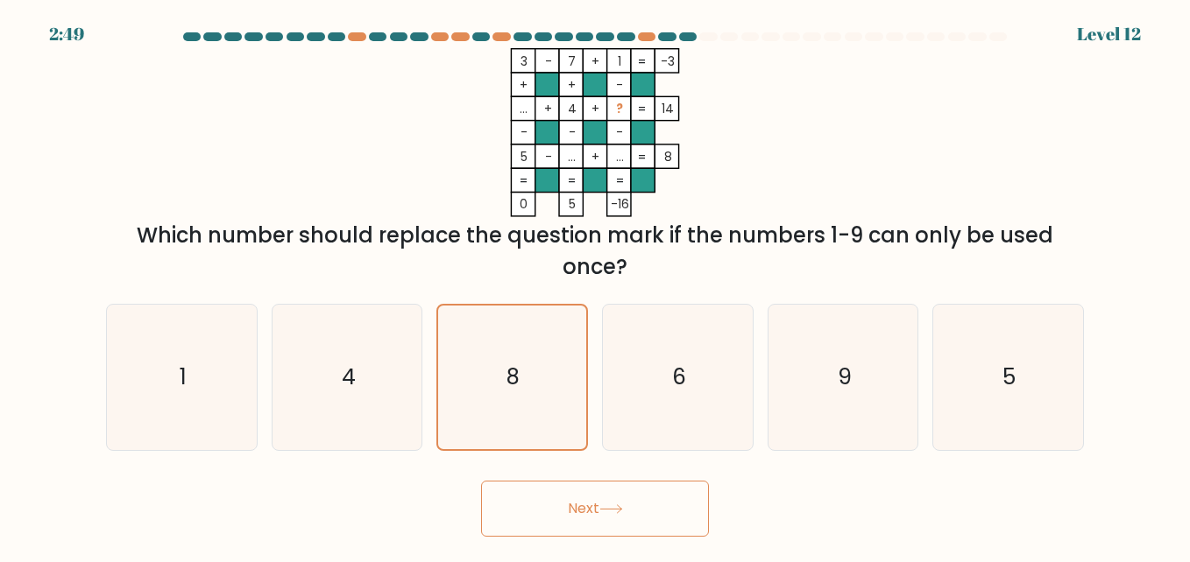
click at [620, 501] on button "Next" at bounding box center [595, 509] width 228 height 56
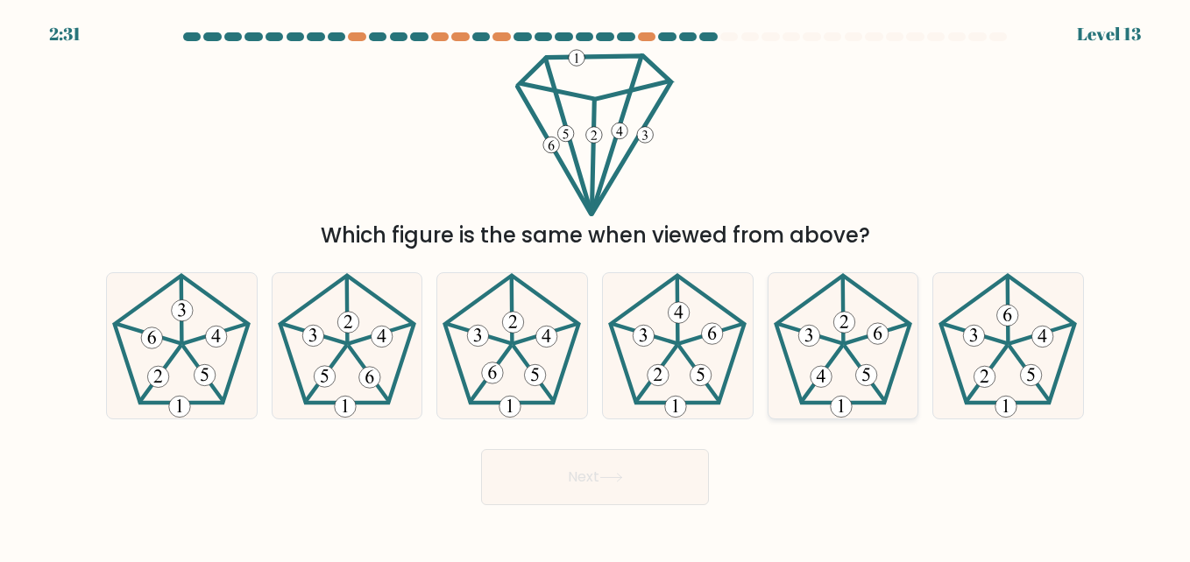
click at [830, 348] on icon at bounding box center [842, 345] width 145 height 145
click at [596, 286] on input "e." at bounding box center [595, 283] width 1 height 4
radio input "true"
click at [615, 483] on icon at bounding box center [611, 478] width 24 height 10
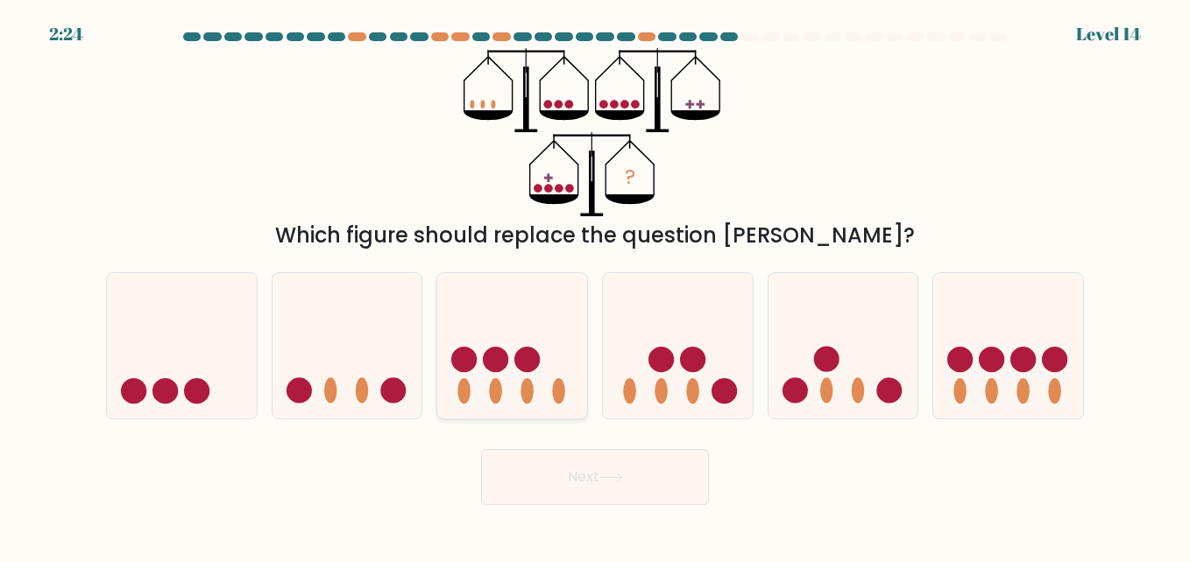
click at [540, 351] on icon at bounding box center [512, 346] width 150 height 124
click at [595, 286] on input "c." at bounding box center [595, 283] width 1 height 4
radio input "true"
click at [623, 477] on icon at bounding box center [611, 478] width 24 height 10
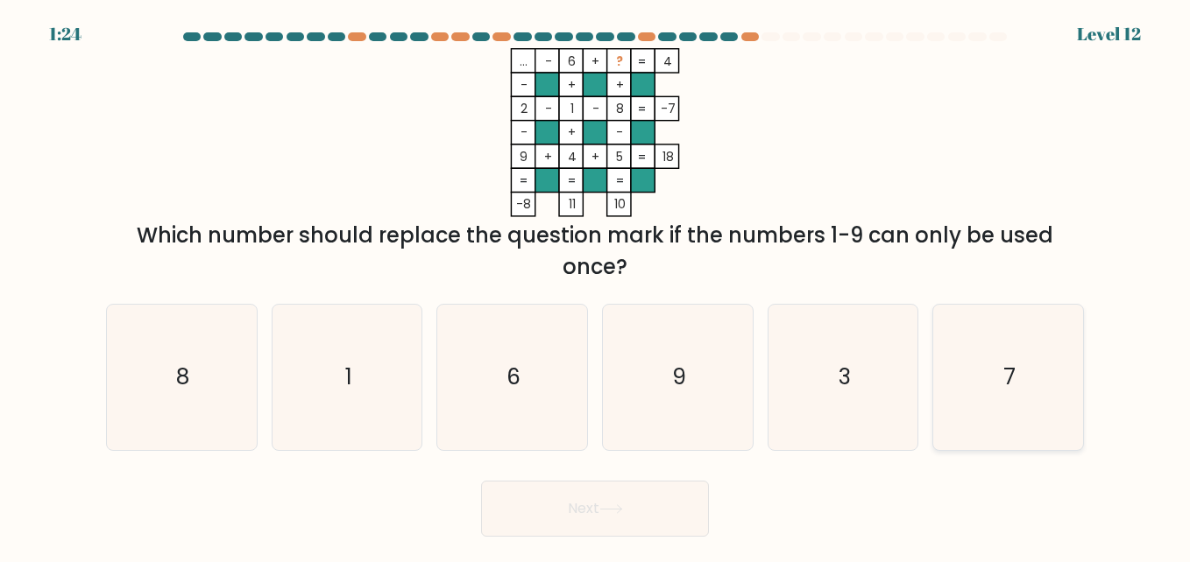
click at [1013, 366] on text "7" at bounding box center [1009, 377] width 12 height 31
click at [596, 286] on input "f. 7" at bounding box center [595, 283] width 1 height 4
radio input "true"
click at [610, 509] on icon at bounding box center [611, 510] width 24 height 10
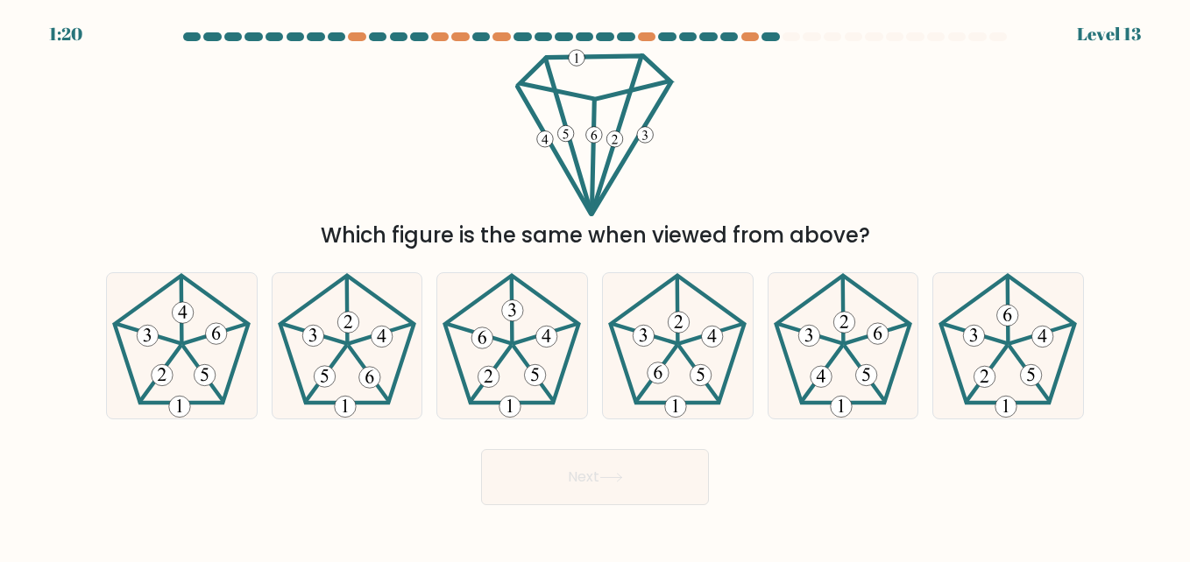
click at [595, 500] on button "Next" at bounding box center [595, 477] width 228 height 56
click at [987, 209] on div "Which figure is the same when viewed from above?" at bounding box center [594, 149] width 999 height 203
click at [1023, 345] on icon at bounding box center [1007, 345] width 145 height 145
click at [596, 286] on input "f." at bounding box center [595, 283] width 1 height 4
radio input "true"
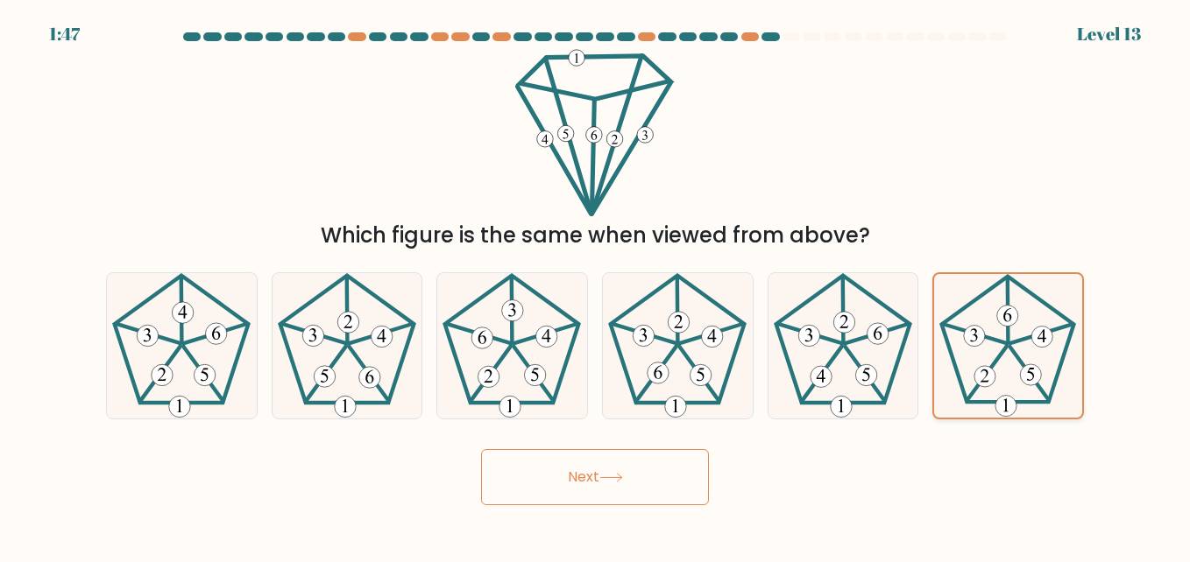
click at [637, 475] on button "Next" at bounding box center [595, 477] width 228 height 56
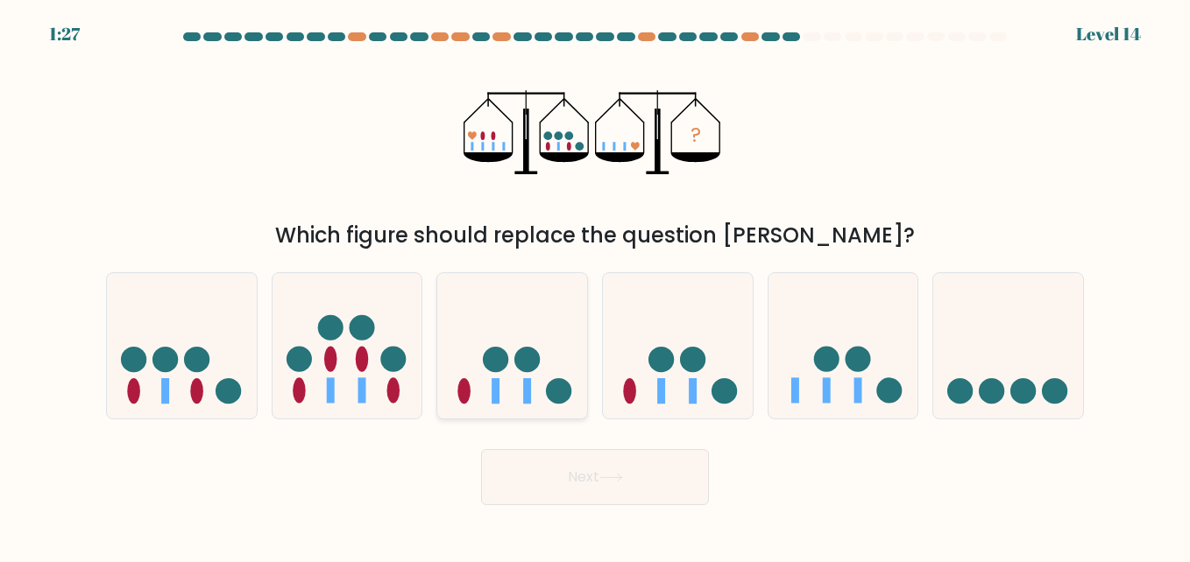
click at [517, 364] on circle at bounding box center [526, 359] width 25 height 25
click at [595, 286] on input "c." at bounding box center [595, 283] width 1 height 4
radio input "true"
click at [646, 479] on button "Next" at bounding box center [595, 477] width 228 height 56
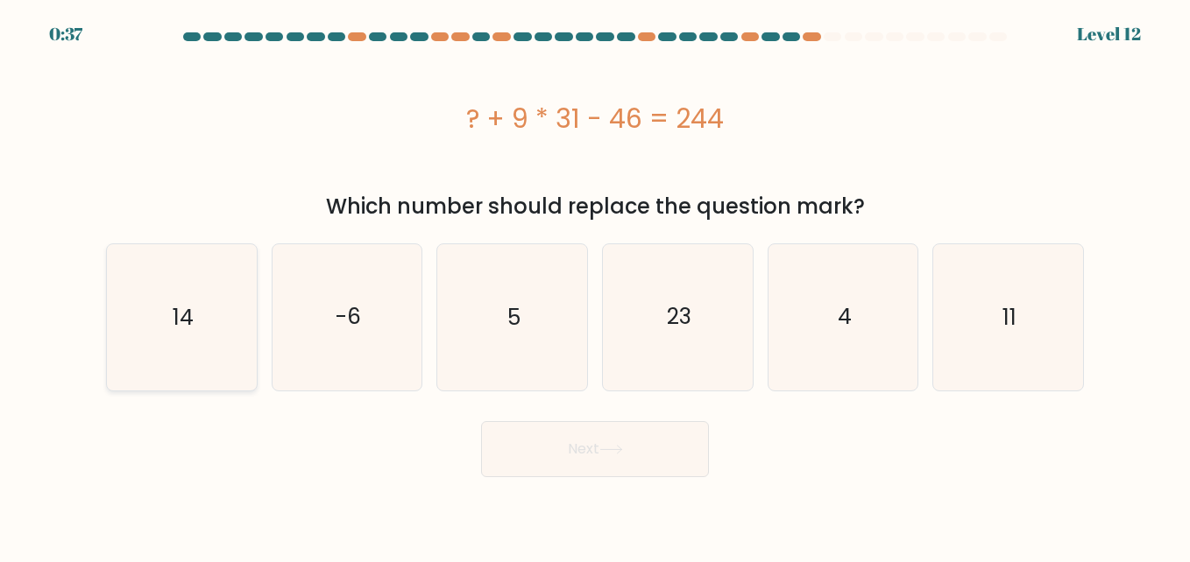
click at [166, 311] on icon "14" at bounding box center [181, 316] width 145 height 145
click at [595, 286] on input "a. 14" at bounding box center [595, 283] width 1 height 4
radio input "true"
click at [627, 441] on button "Next" at bounding box center [595, 449] width 228 height 56
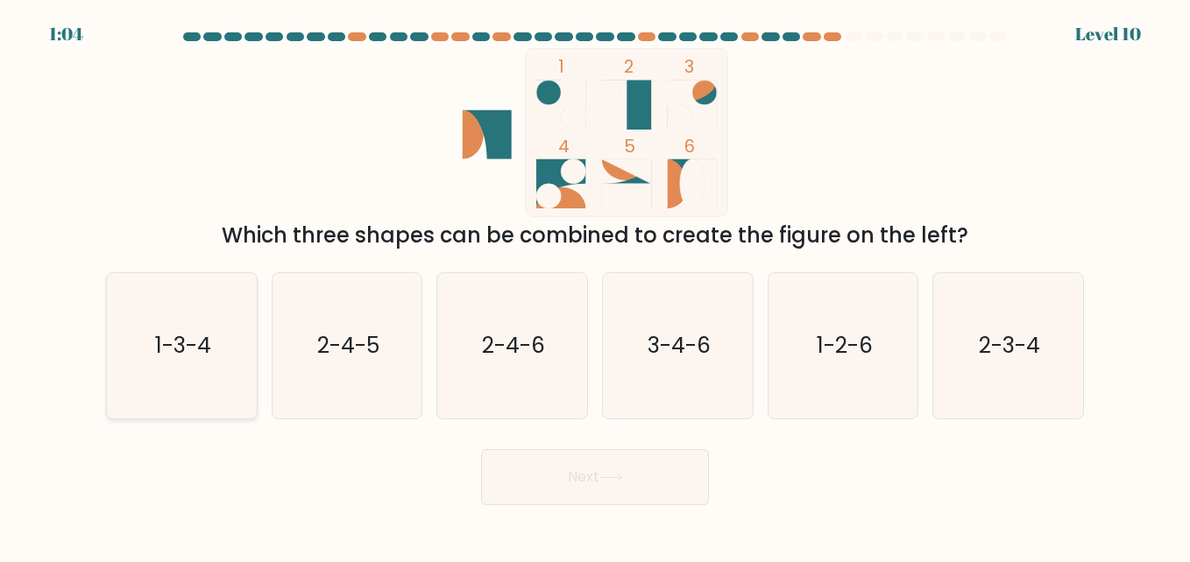
click at [204, 373] on icon "1-3-4" at bounding box center [181, 345] width 145 height 145
click at [595, 286] on input "a. 1-3-4" at bounding box center [595, 283] width 1 height 4
radio input "true"
click at [579, 469] on button "Next" at bounding box center [595, 477] width 228 height 56
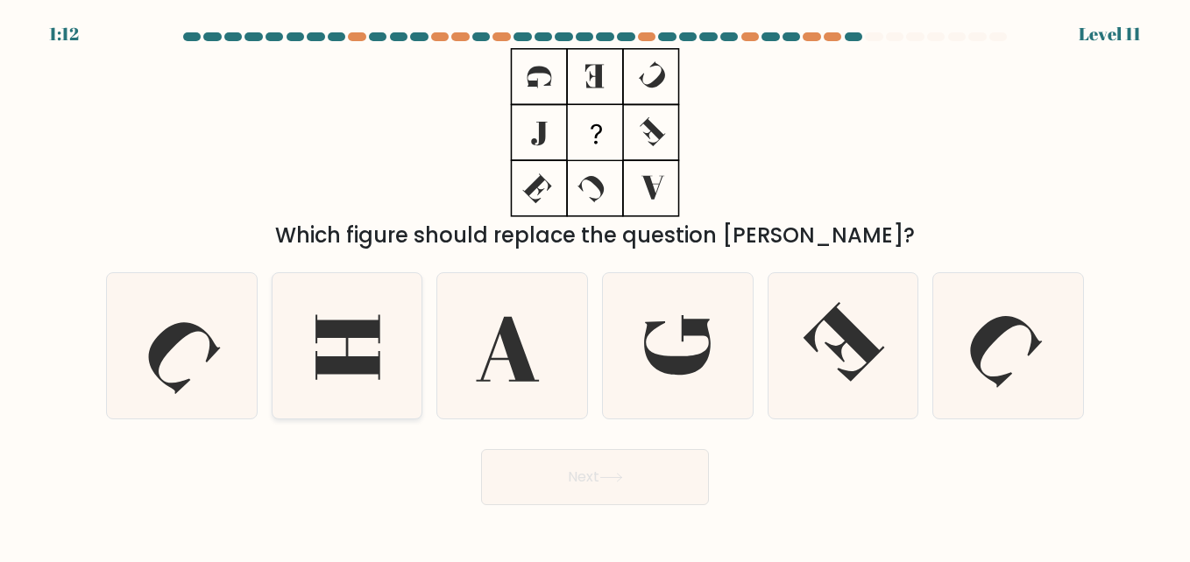
click at [367, 349] on icon at bounding box center [346, 345] width 145 height 145
click at [595, 286] on input "b." at bounding box center [595, 283] width 1 height 4
radio input "true"
click at [599, 478] on button "Next" at bounding box center [595, 477] width 228 height 56
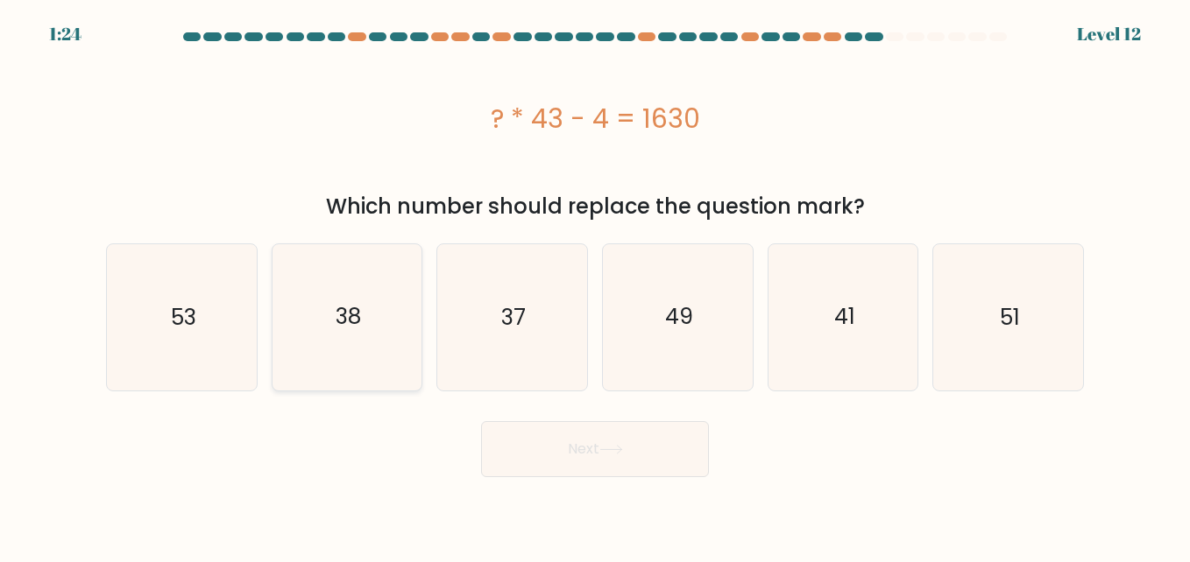
click at [330, 324] on icon "38" at bounding box center [346, 316] width 145 height 145
click at [595, 286] on input "b. 38" at bounding box center [595, 283] width 1 height 4
radio input "true"
click at [584, 455] on button "Next" at bounding box center [595, 449] width 228 height 56
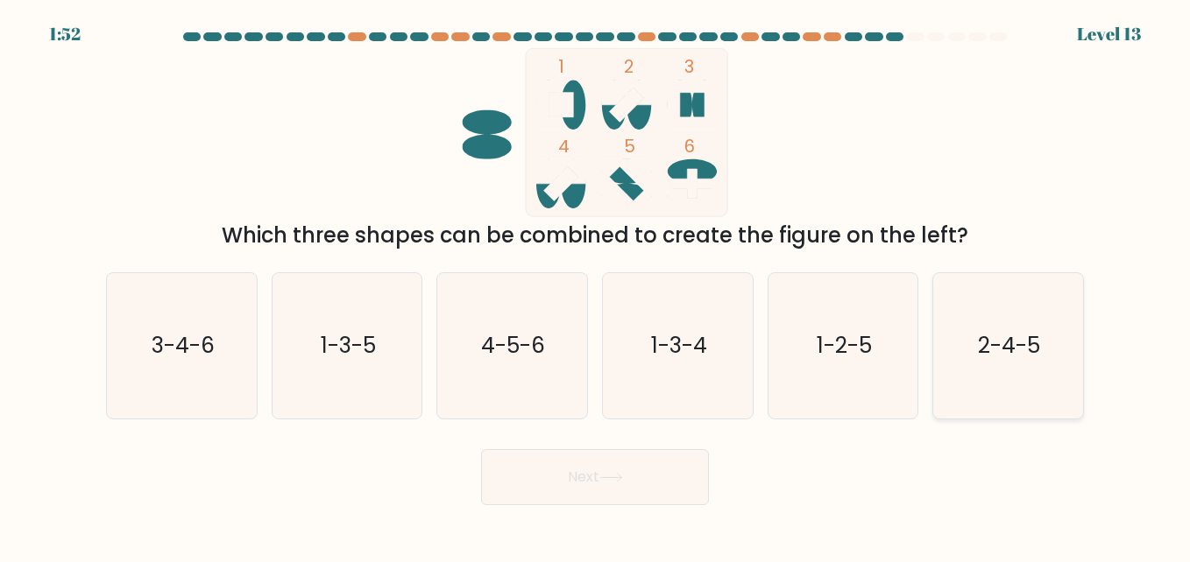
click at [989, 345] on text "2-4-5" at bounding box center [1010, 345] width 62 height 31
click at [596, 286] on input "f. 2-4-5" at bounding box center [595, 283] width 1 height 4
radio input "true"
click at [634, 468] on button "Next" at bounding box center [595, 477] width 228 height 56
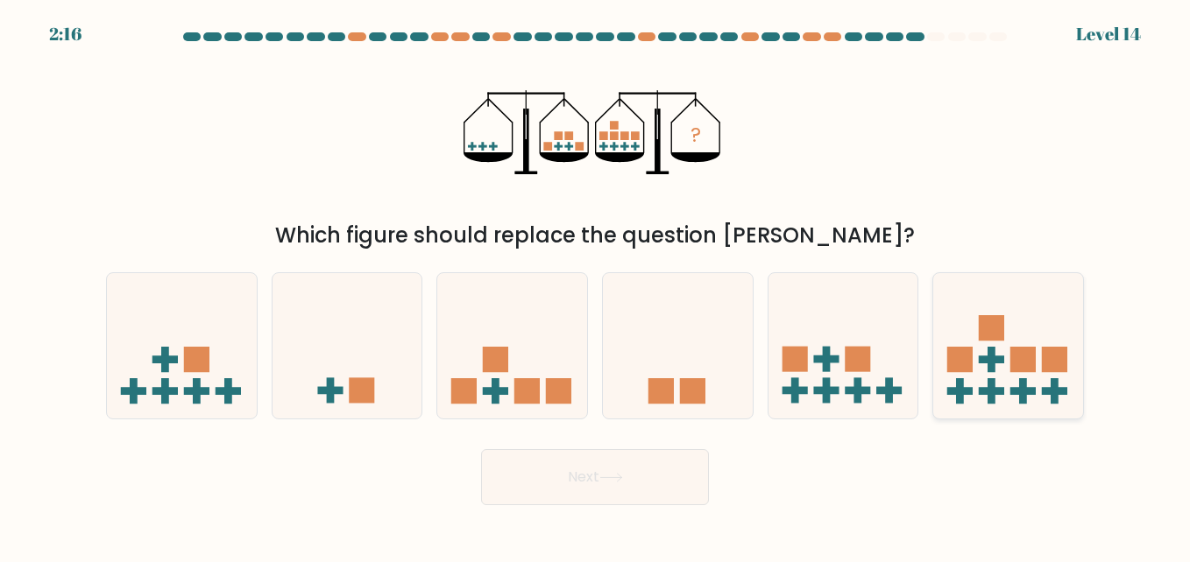
click at [991, 363] on rect at bounding box center [991, 360] width 25 height 8
click at [596, 286] on input "f." at bounding box center [595, 283] width 1 height 4
radio input "true"
click at [603, 466] on button "Next" at bounding box center [595, 477] width 228 height 56
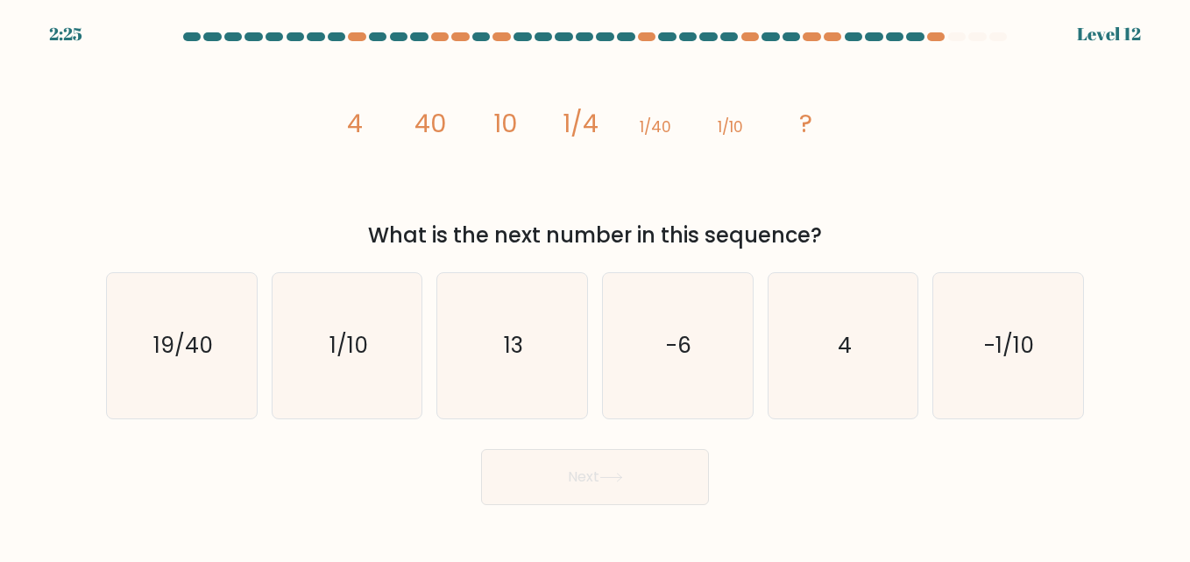
drag, startPoint x: 931, startPoint y: 471, endPoint x: 913, endPoint y: 446, distance: 31.4
click at [913, 446] on div "Next" at bounding box center [594, 473] width 999 height 65
click at [839, 329] on icon "4" at bounding box center [842, 345] width 145 height 145
click at [596, 286] on input "e. 4" at bounding box center [595, 283] width 1 height 4
radio input "true"
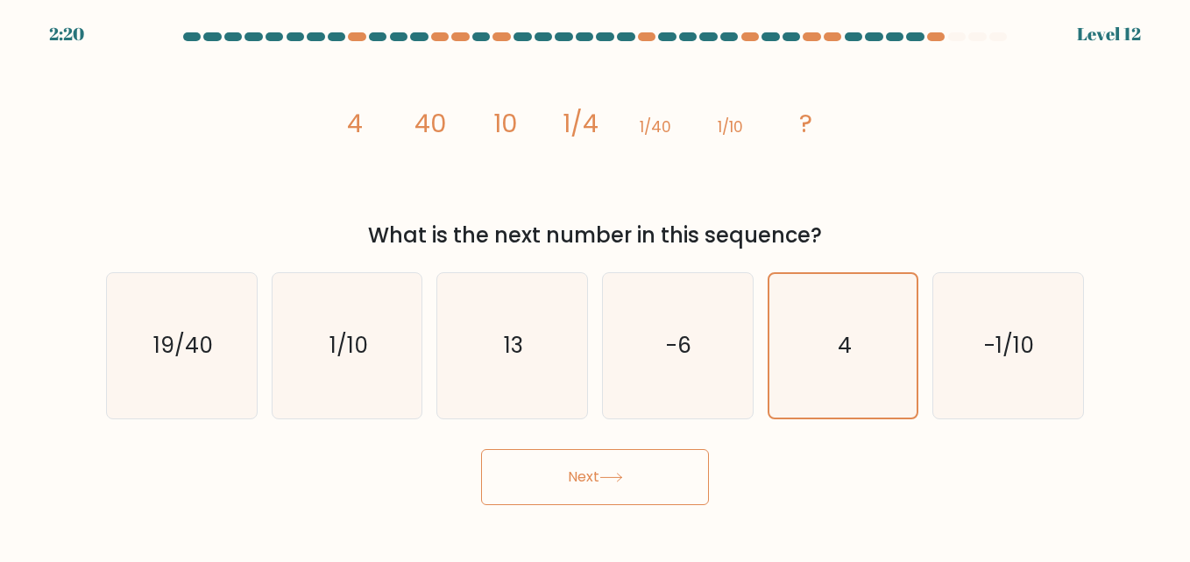
click at [615, 477] on icon at bounding box center [611, 478] width 24 height 10
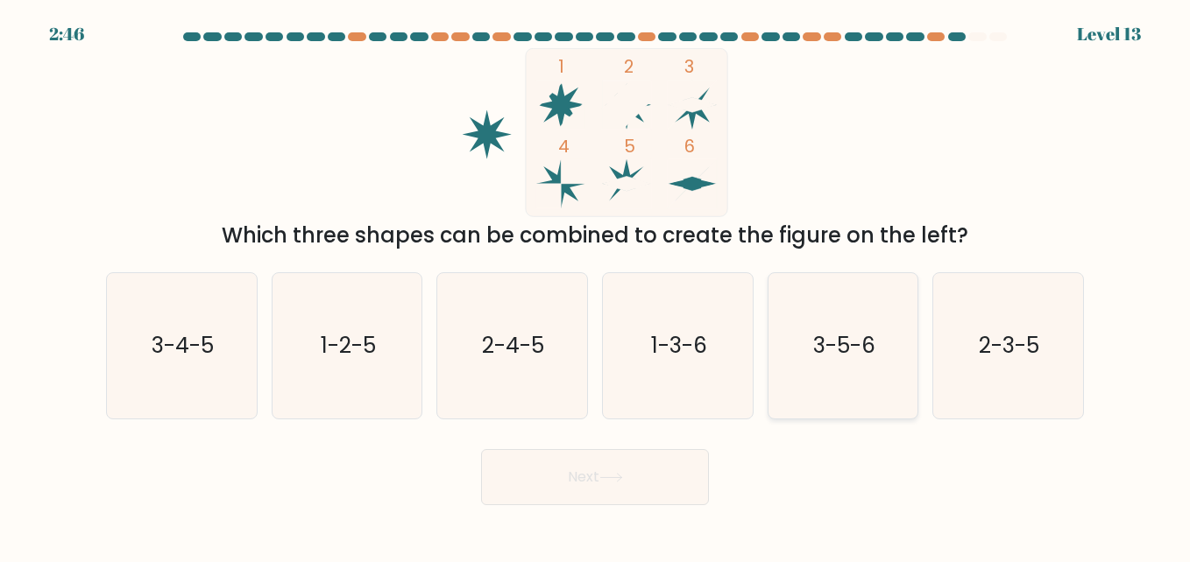
click at [813, 359] on text "3-5-6" at bounding box center [844, 345] width 62 height 31
click at [596, 286] on input "e. 3-5-6" at bounding box center [595, 283] width 1 height 4
radio input "true"
click at [604, 473] on icon at bounding box center [611, 478] width 24 height 10
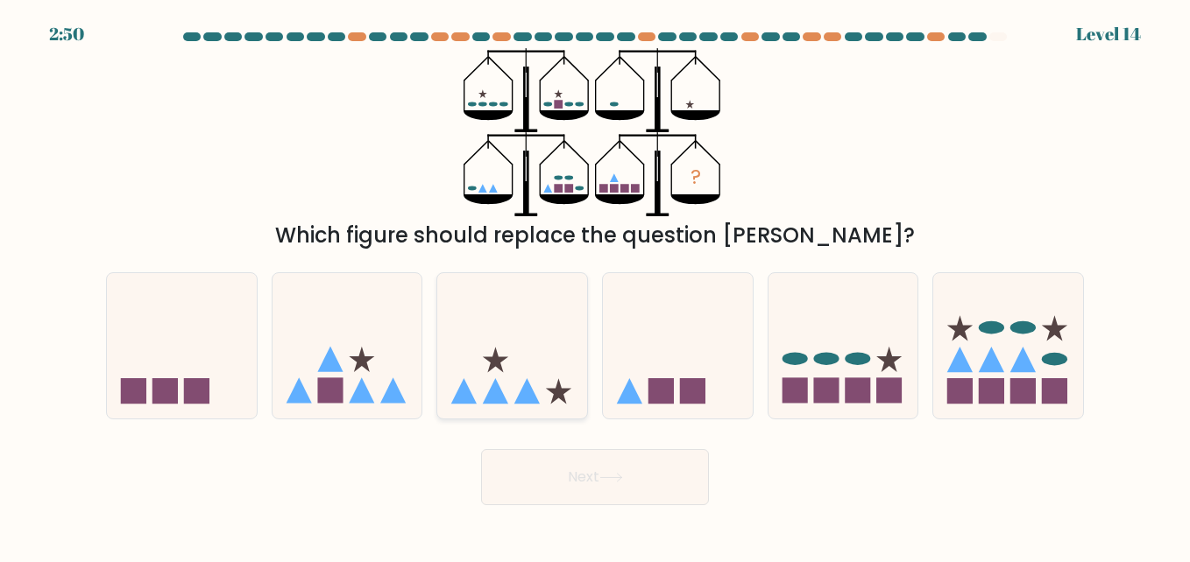
click at [531, 354] on icon at bounding box center [512, 346] width 150 height 124
click at [595, 286] on input "c." at bounding box center [595, 283] width 1 height 4
radio input "true"
click at [604, 476] on icon at bounding box center [611, 478] width 24 height 10
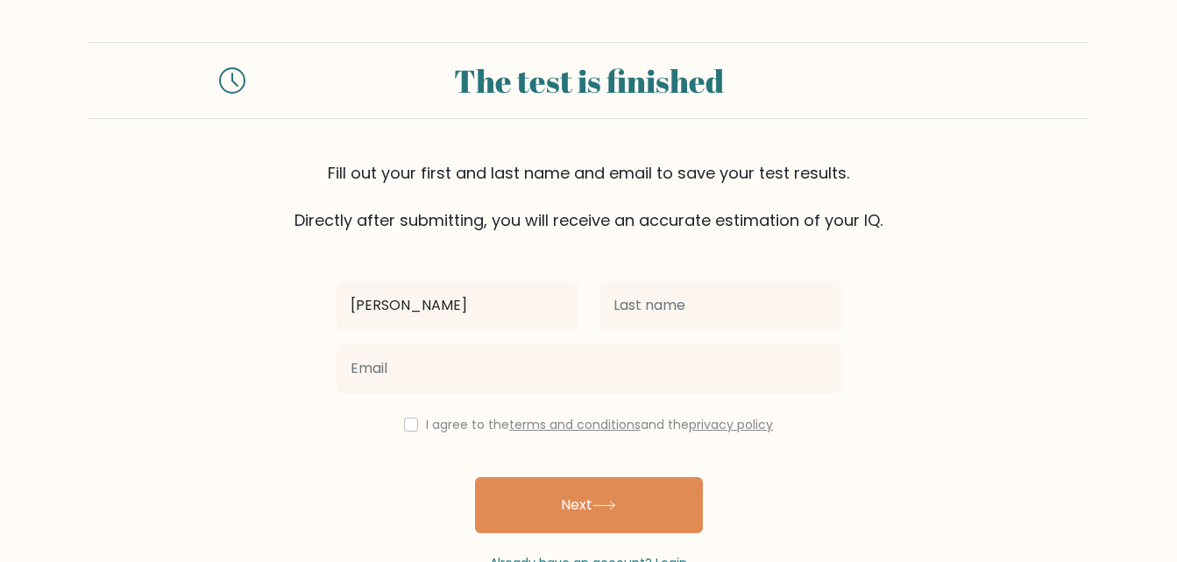
type input "[PERSON_NAME]"
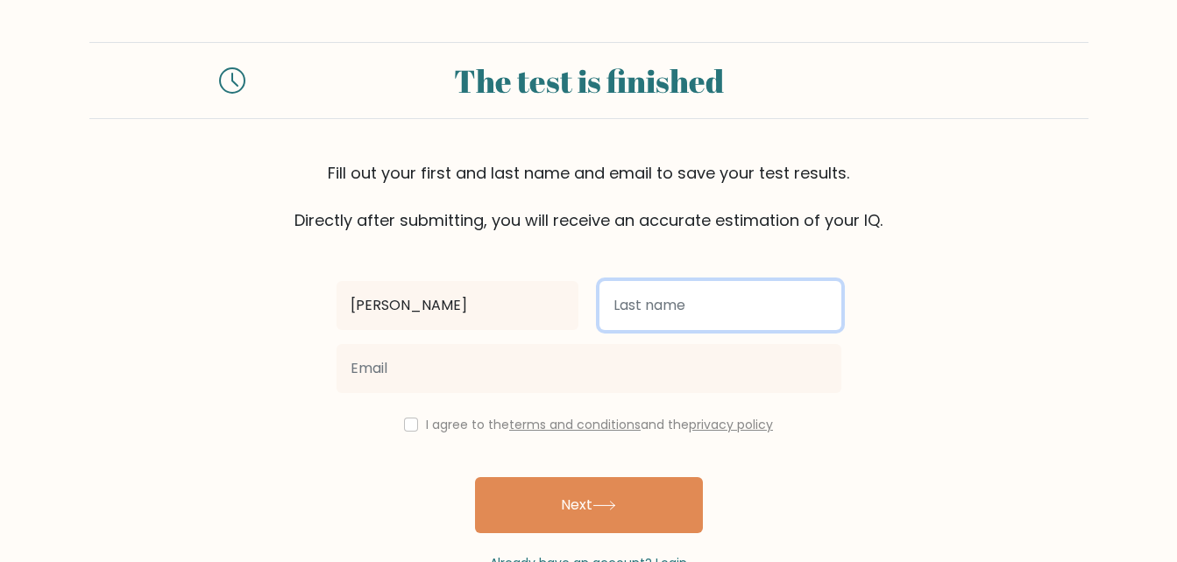
click at [661, 318] on input "text" at bounding box center [720, 305] width 242 height 49
type input "[PERSON_NAME]"
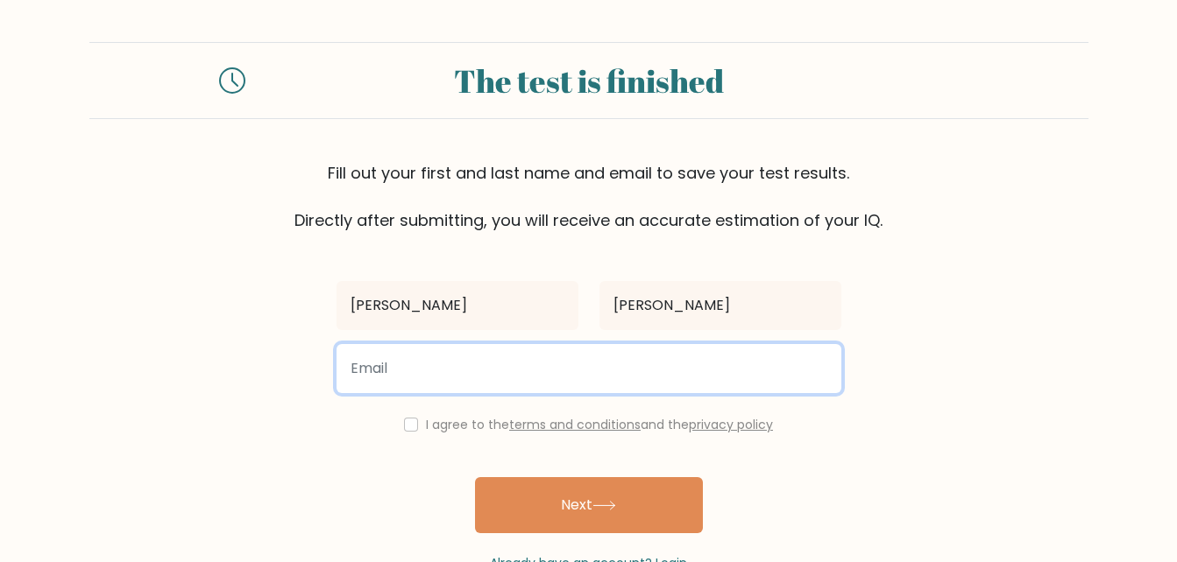
click at [534, 366] on input "email" at bounding box center [588, 368] width 505 height 49
type input "[EMAIL_ADDRESS][DOMAIN_NAME]"
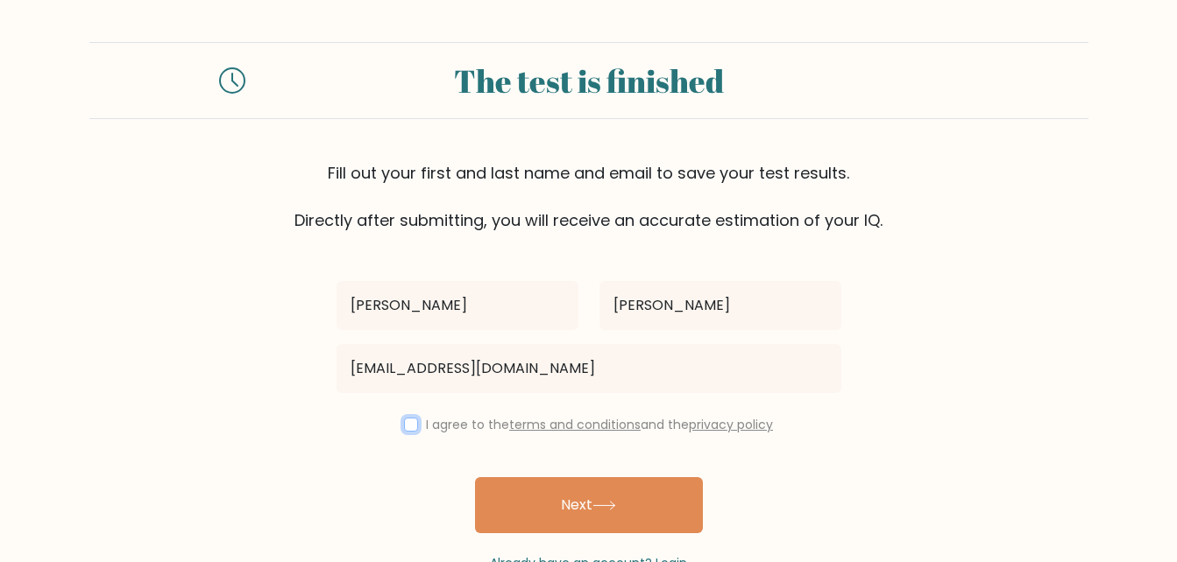
click at [406, 426] on input "checkbox" at bounding box center [411, 425] width 14 height 14
checkbox input "true"
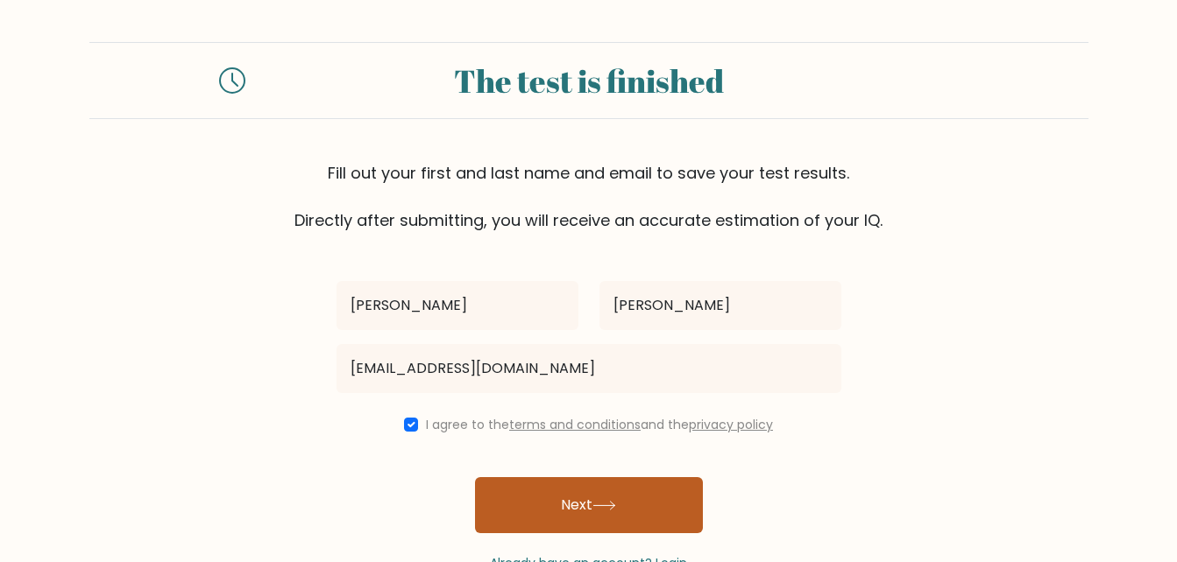
click at [607, 499] on button "Next" at bounding box center [589, 505] width 228 height 56
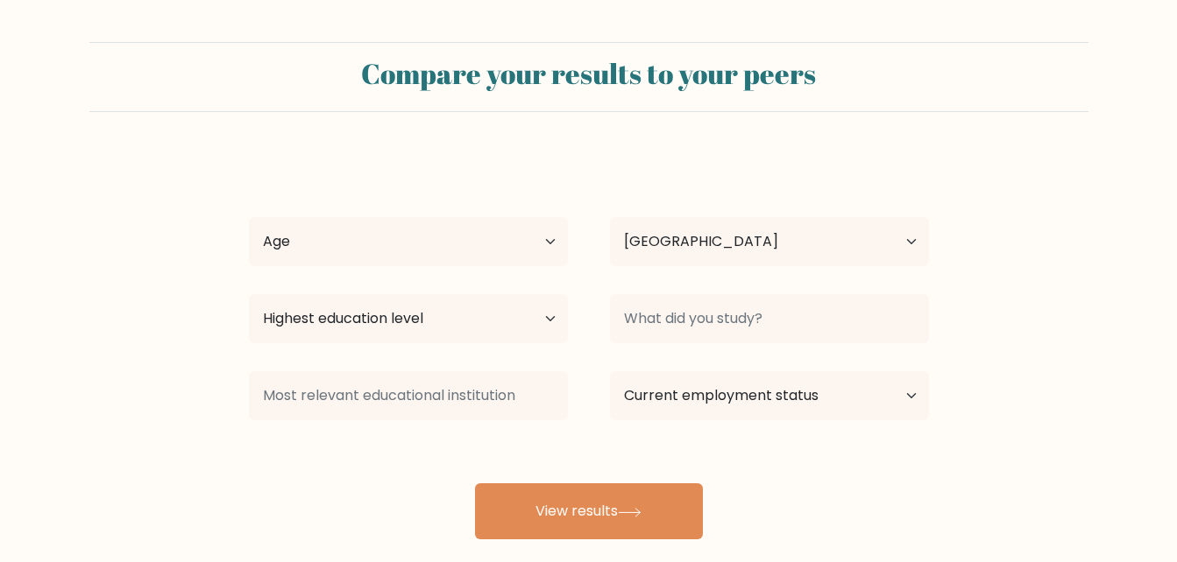
select select "US"
click at [556, 239] on select "Age Under [DEMOGRAPHIC_DATA] [DEMOGRAPHIC_DATA] [DEMOGRAPHIC_DATA] [DEMOGRAPHIC…" at bounding box center [408, 241] width 319 height 49
select select "25_34"
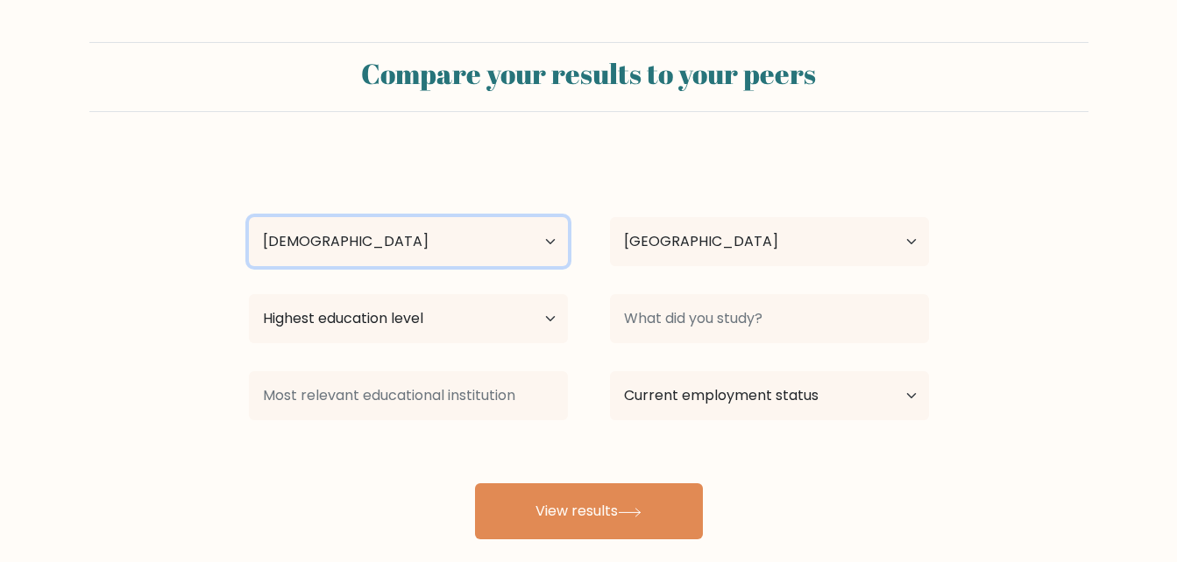
click at [249, 217] on select "Age Under [DEMOGRAPHIC_DATA] [DEMOGRAPHIC_DATA] [DEMOGRAPHIC_DATA] [DEMOGRAPHIC…" at bounding box center [408, 241] width 319 height 49
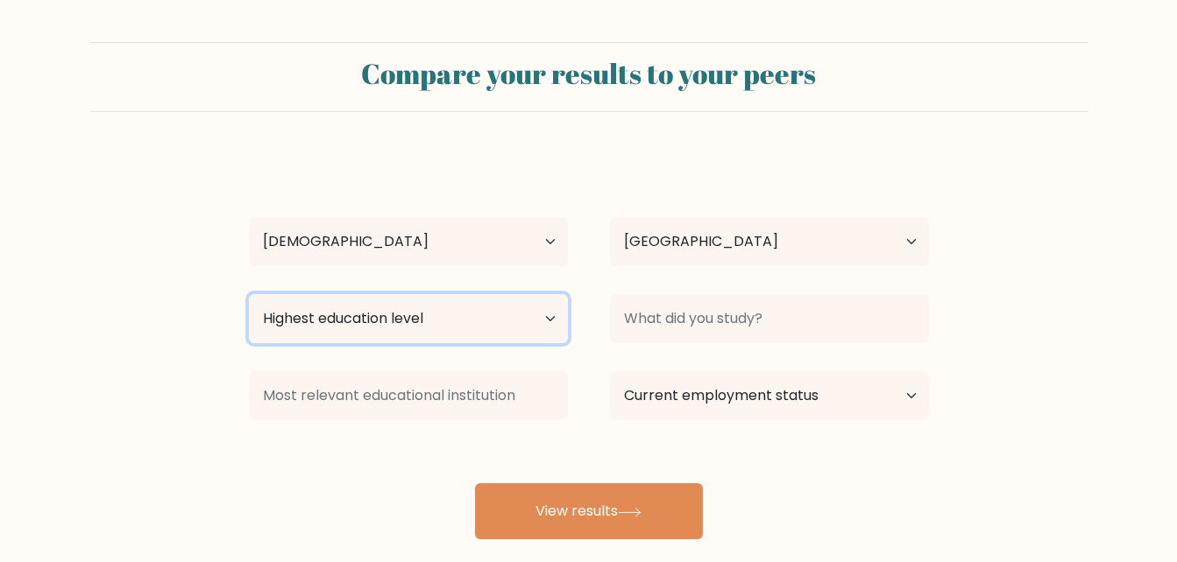
click at [541, 315] on select "Highest education level No schooling Primary Lower Secondary Upper Secondary Oc…" at bounding box center [408, 318] width 319 height 49
select select "upper_secondary"
click at [249, 294] on select "Highest education level No schooling Primary Lower Secondary Upper Secondary Oc…" at bounding box center [408, 318] width 319 height 49
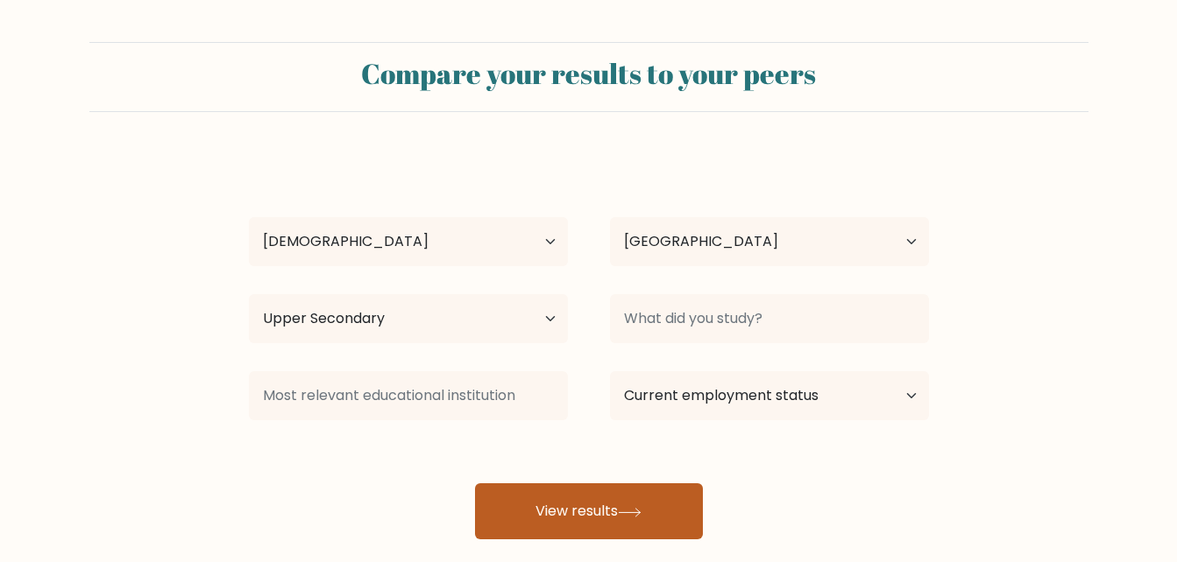
click at [657, 516] on button "View results" at bounding box center [589, 512] width 228 height 56
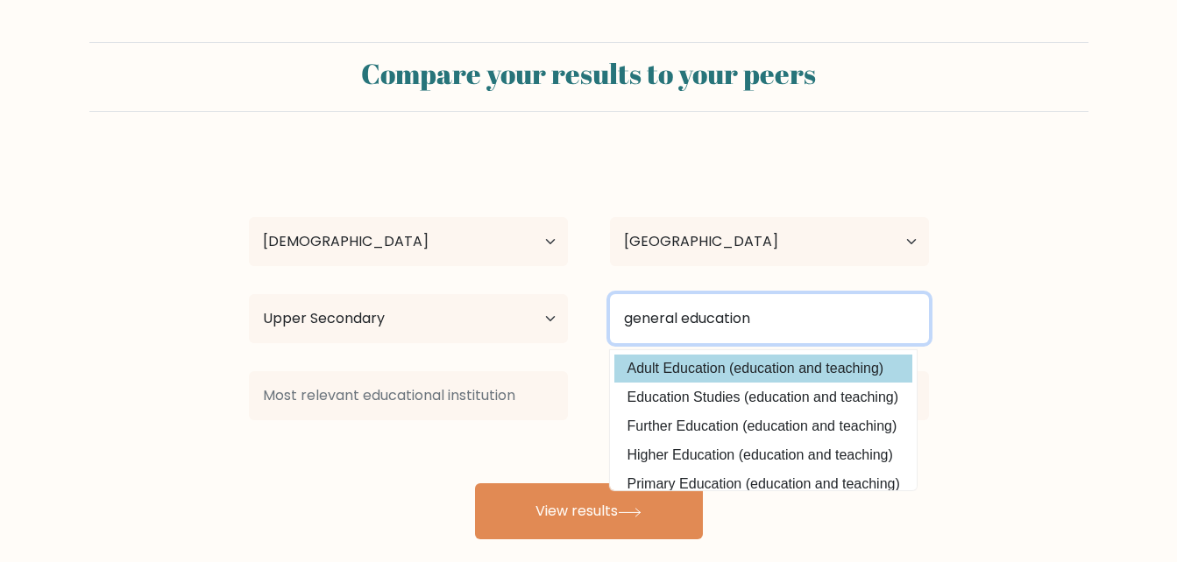
type input "general education"
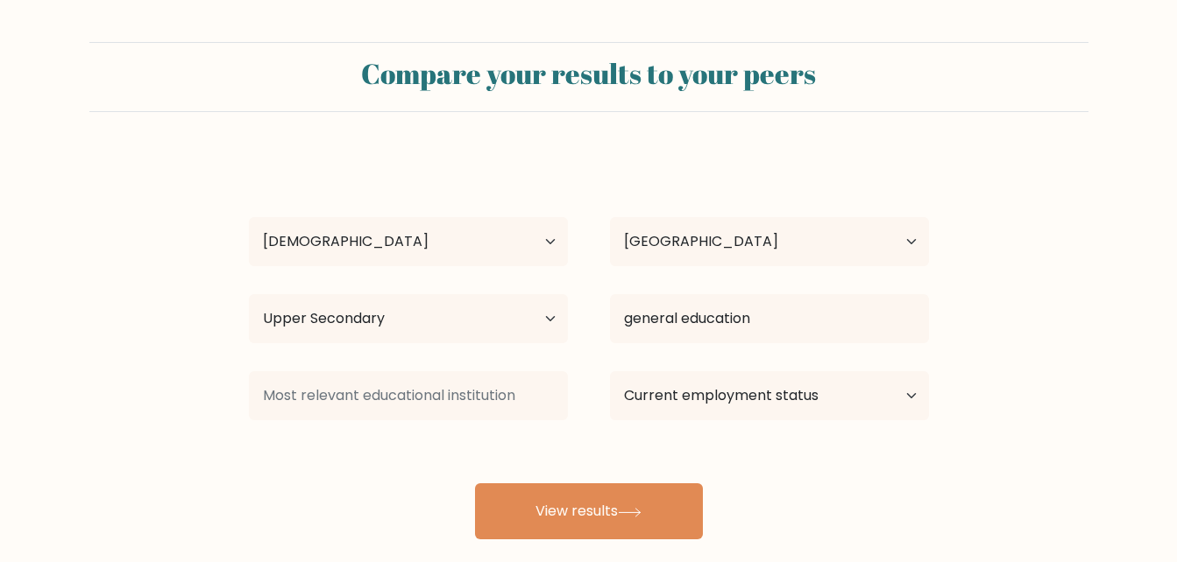
click at [696, 362] on div "Chris Harris Age Under 18 years old 18-24 years old 25-34 years old 35-44 years…" at bounding box center [588, 346] width 701 height 385
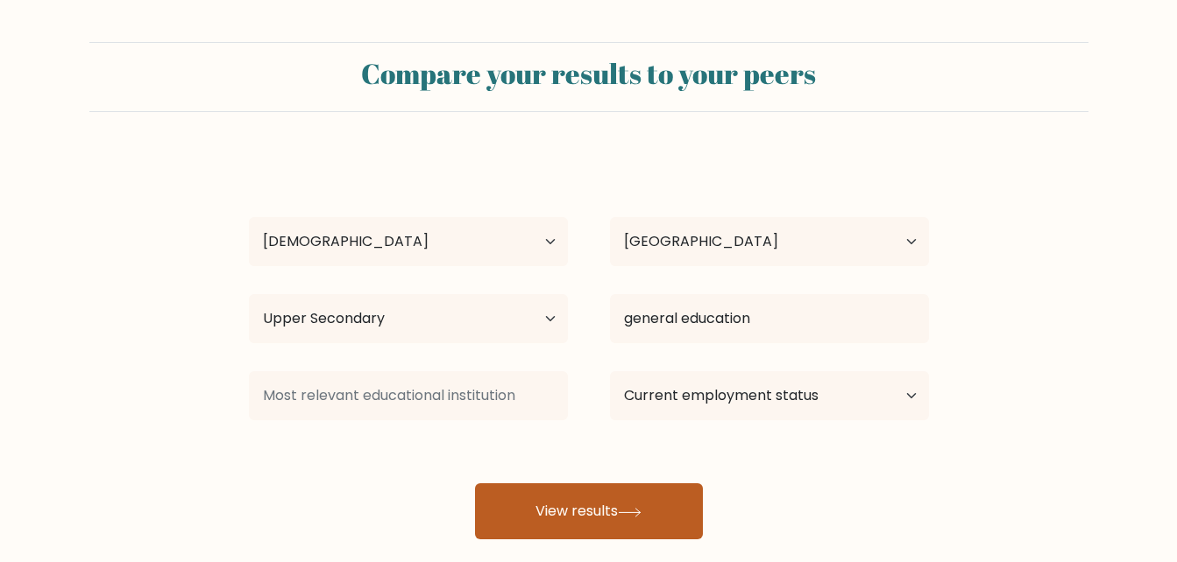
click at [592, 498] on button "View results" at bounding box center [589, 512] width 228 height 56
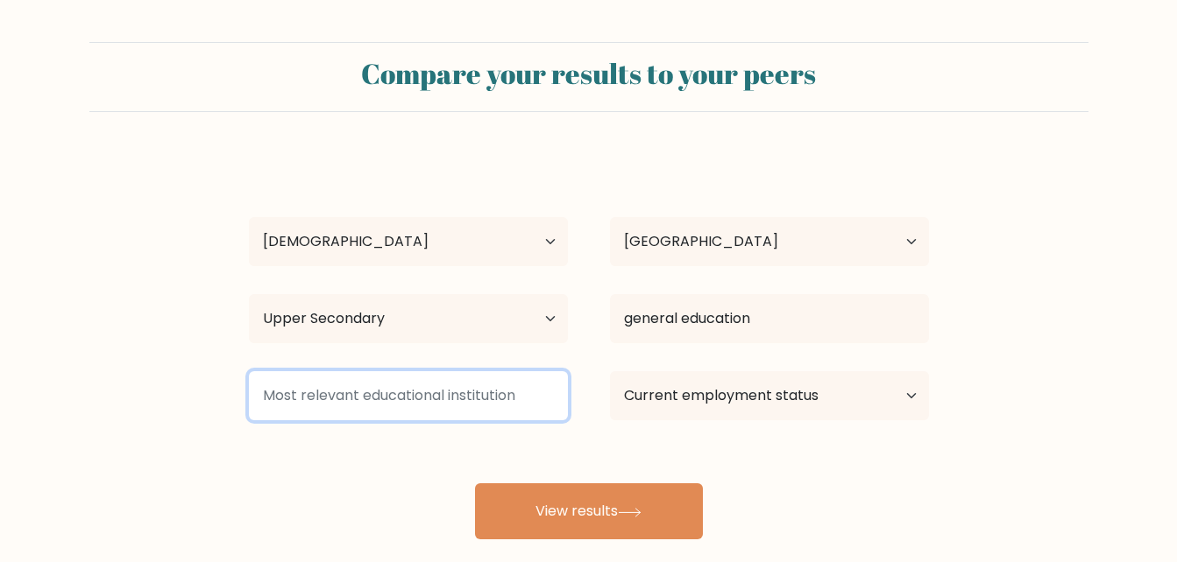
click at [463, 391] on input at bounding box center [408, 395] width 319 height 49
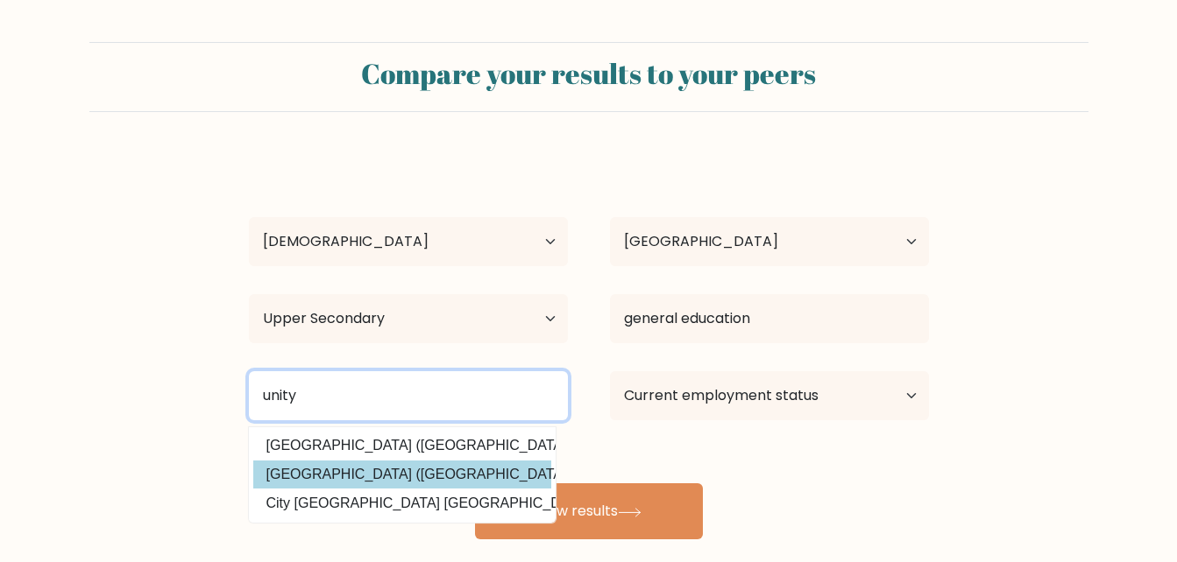
type input "unity"
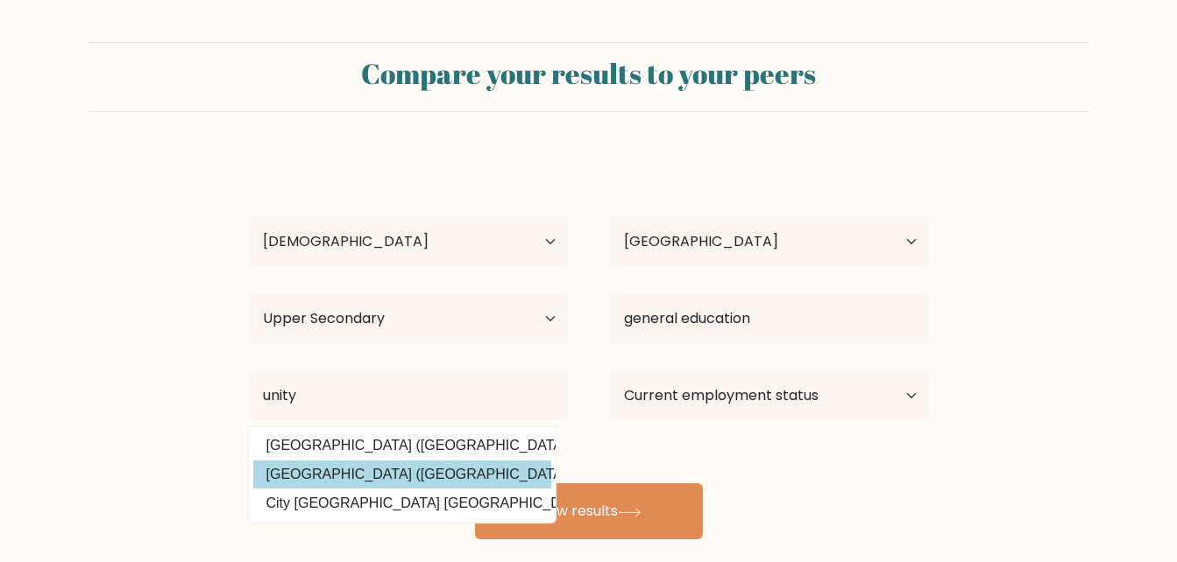
click at [426, 472] on div "Chris Harris Age Under 18 years old 18-24 years old 25-34 years old 35-44 years…" at bounding box center [588, 346] width 701 height 385
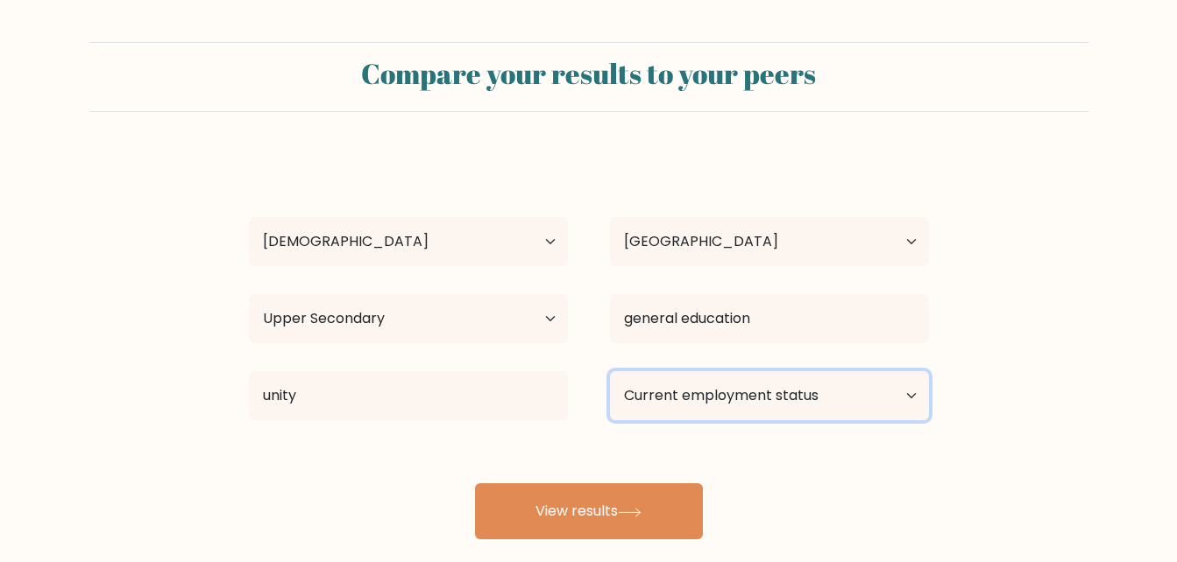
click at [828, 393] on select "Current employment status Employed Student Retired Other / prefer not to answer" at bounding box center [769, 395] width 319 height 49
select select "other"
click at [610, 371] on select "Current employment status Employed Student Retired Other / prefer not to answer" at bounding box center [769, 395] width 319 height 49
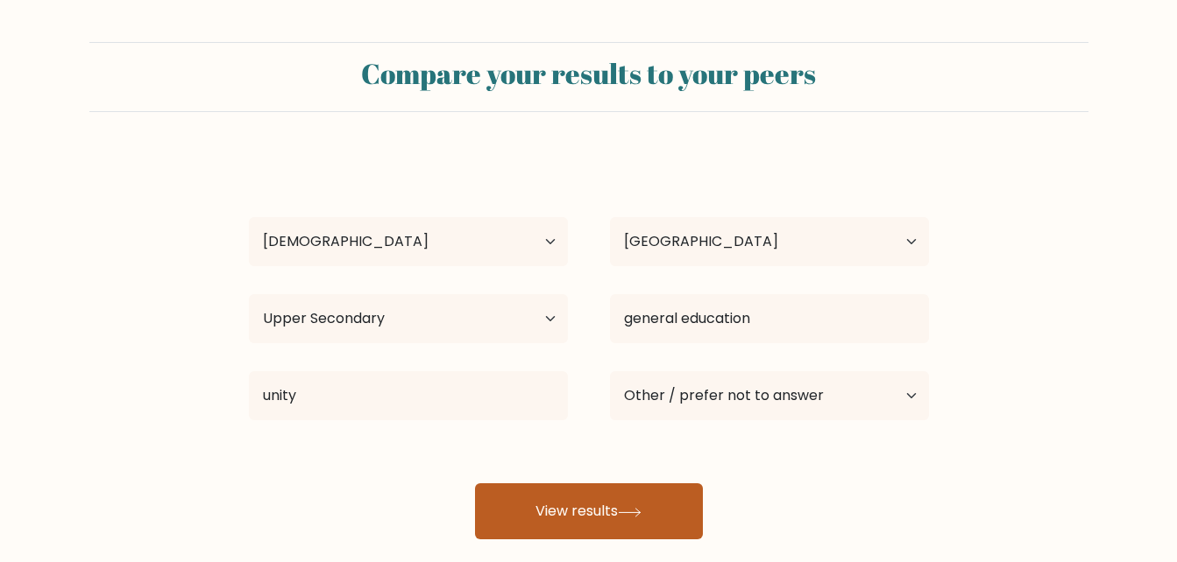
click at [588, 513] on button "View results" at bounding box center [589, 512] width 228 height 56
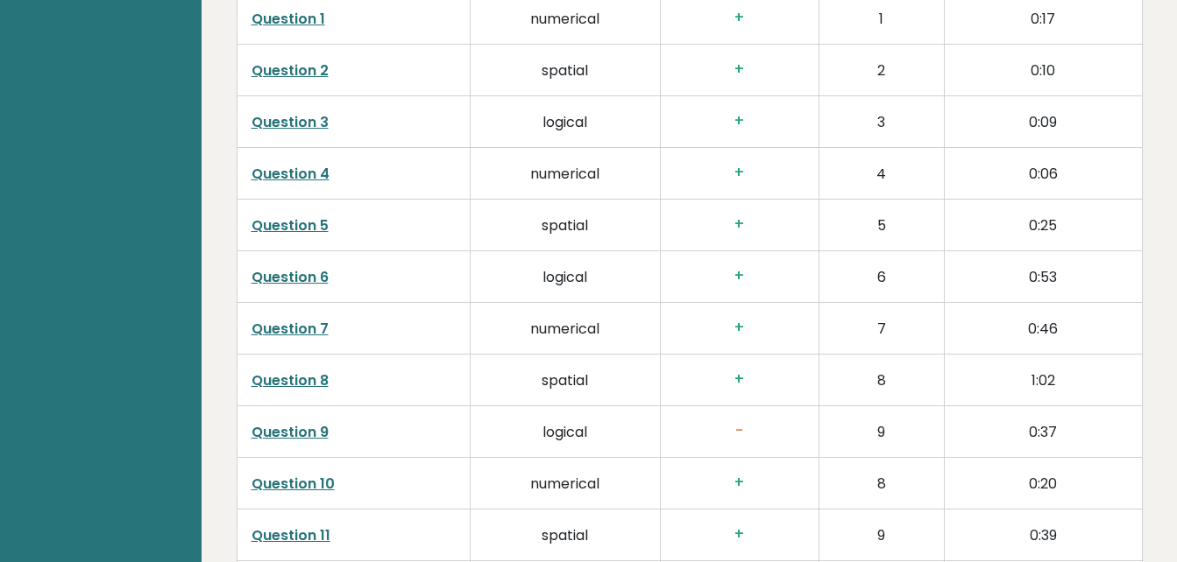
scroll to position [2838, 0]
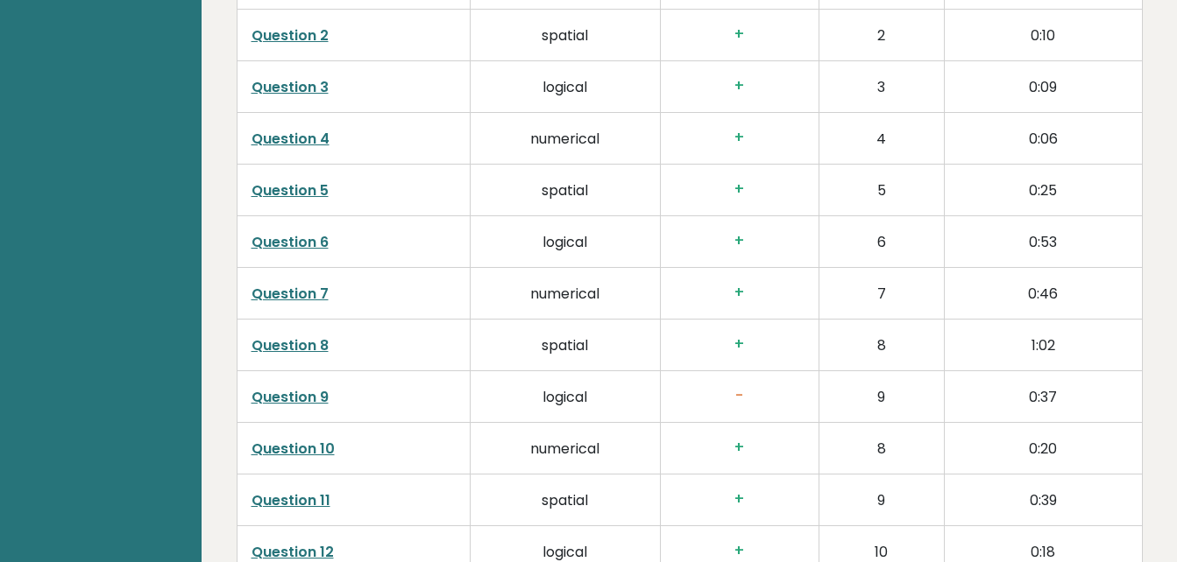
click at [298, 387] on link "Question 9" at bounding box center [289, 397] width 77 height 20
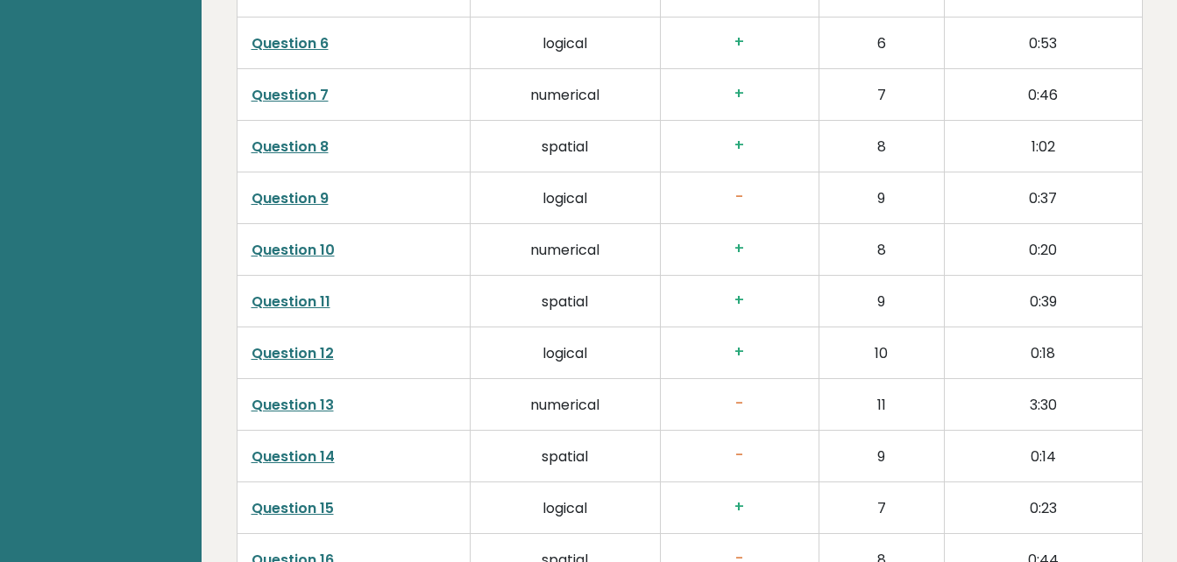
scroll to position [3071, 0]
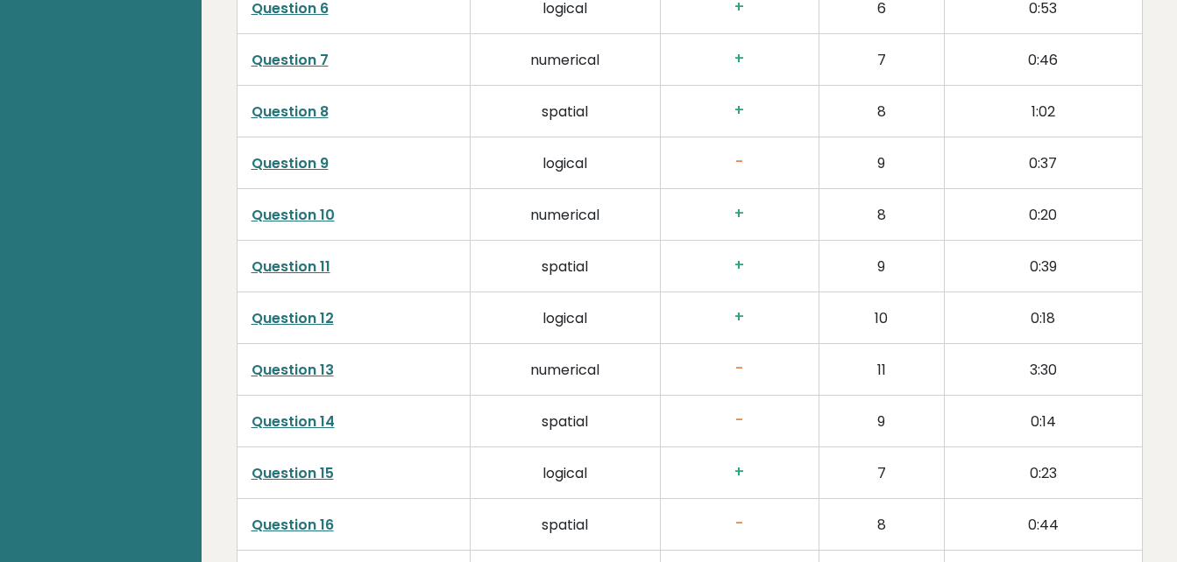
click at [297, 360] on link "Question 13" at bounding box center [292, 370] width 82 height 20
click at [321, 412] on link "Question 14" at bounding box center [292, 422] width 83 height 20
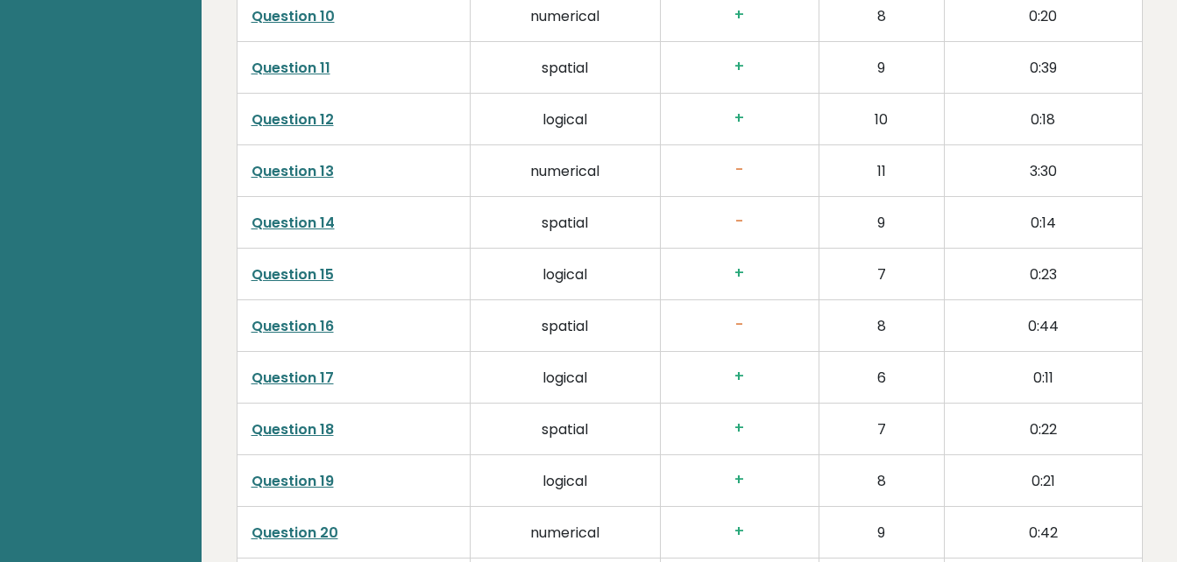
scroll to position [3305, 0]
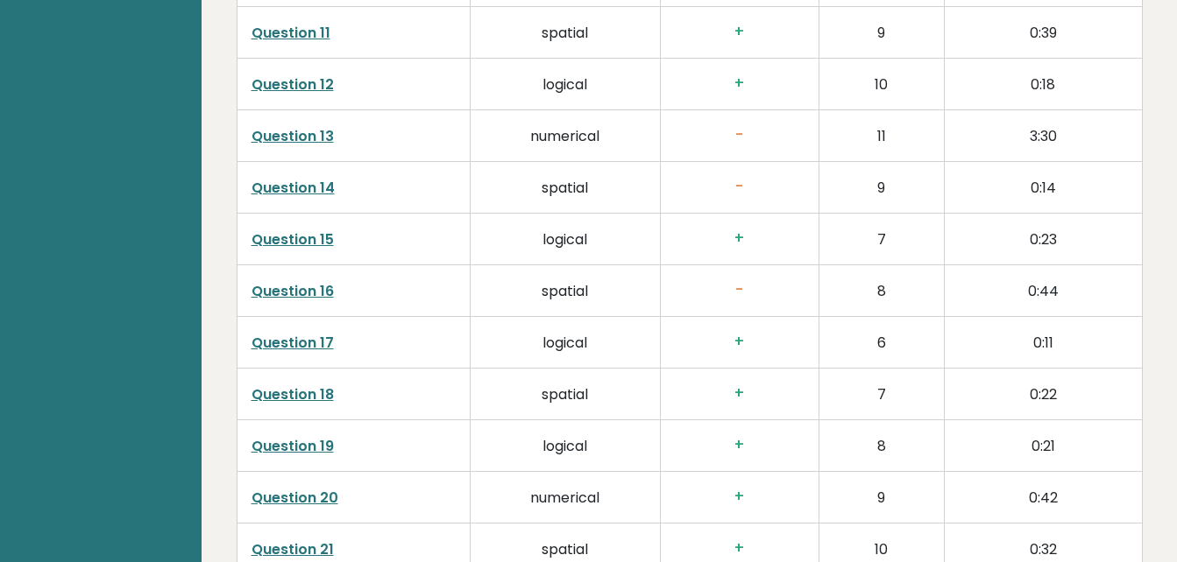
click at [307, 281] on link "Question 16" at bounding box center [292, 291] width 82 height 20
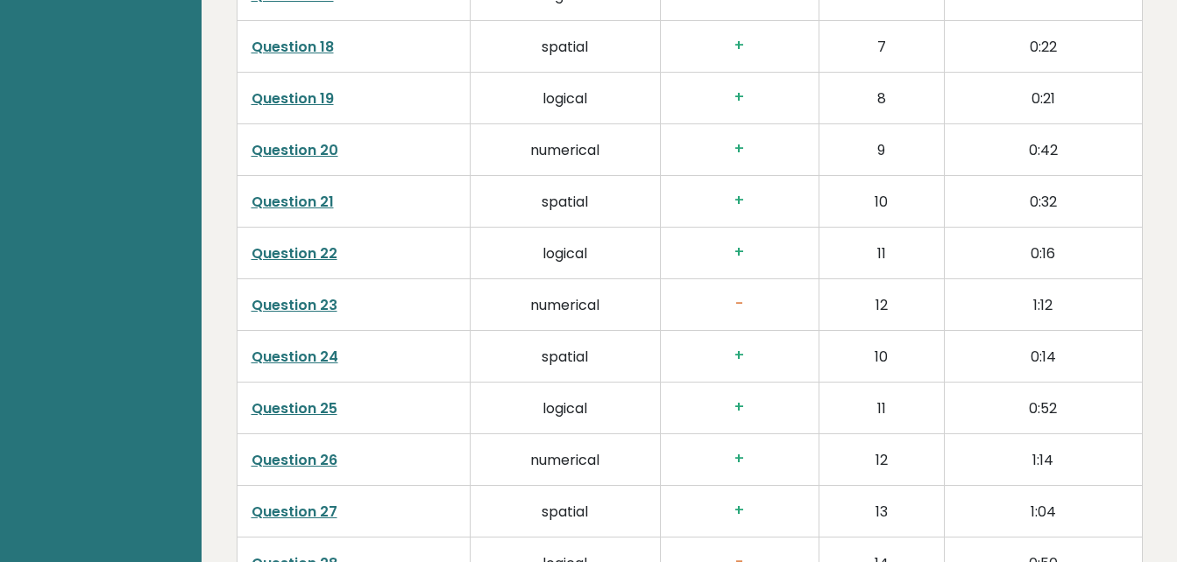
scroll to position [3679, 0]
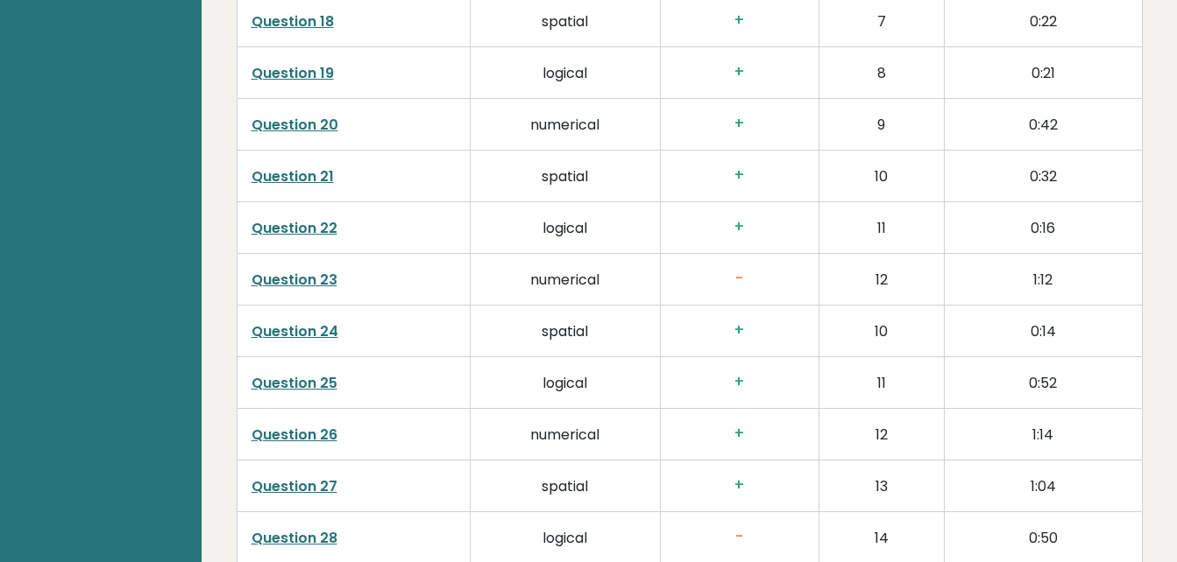
click at [315, 270] on link "Question 23" at bounding box center [294, 280] width 86 height 20
click at [323, 528] on link "Question 28" at bounding box center [294, 538] width 86 height 20
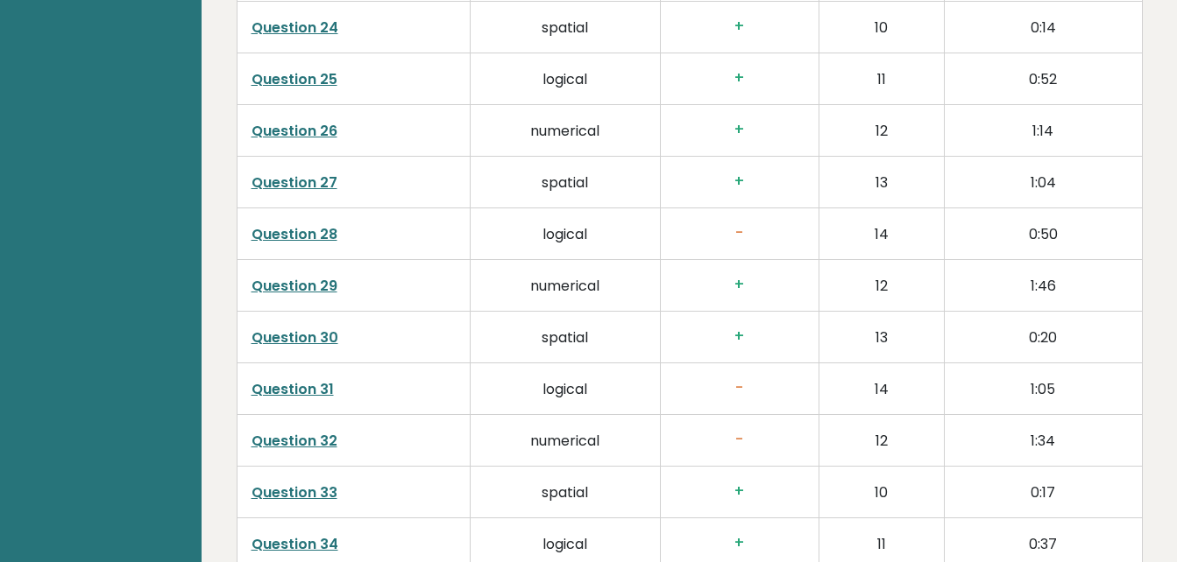
scroll to position [4018, 0]
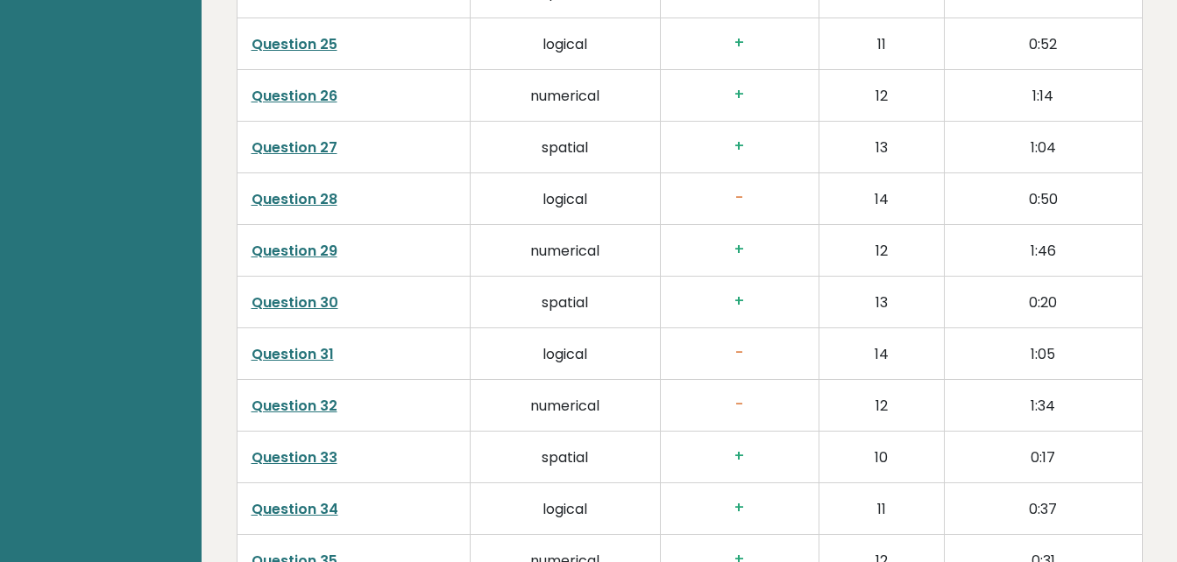
click at [310, 344] on link "Question 31" at bounding box center [292, 354] width 82 height 20
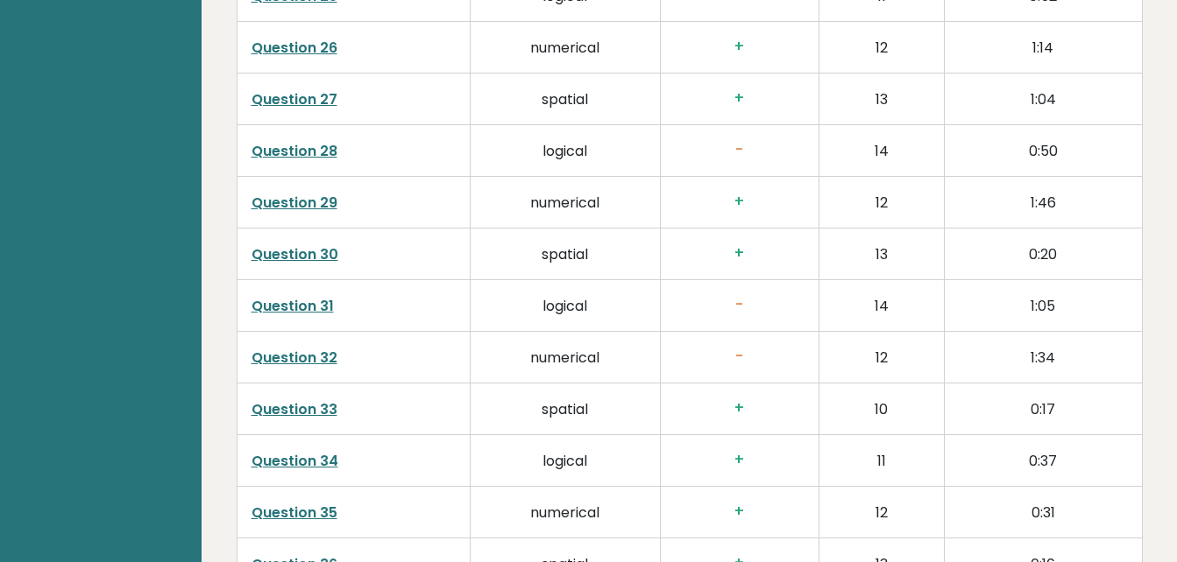
scroll to position [4075, 0]
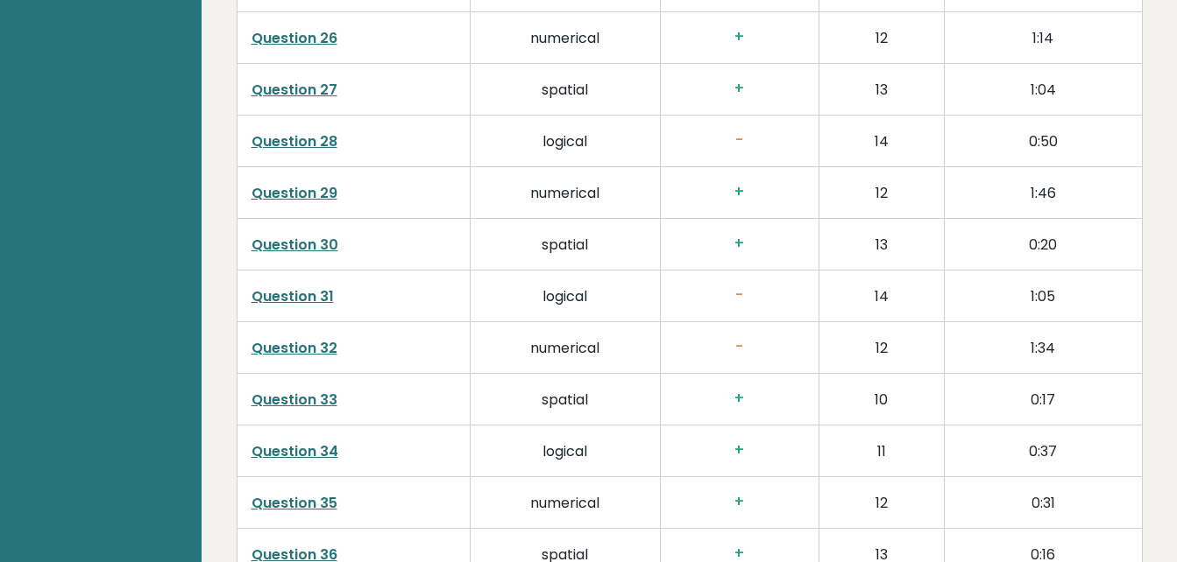
click at [329, 338] on link "Question 32" at bounding box center [294, 348] width 86 height 20
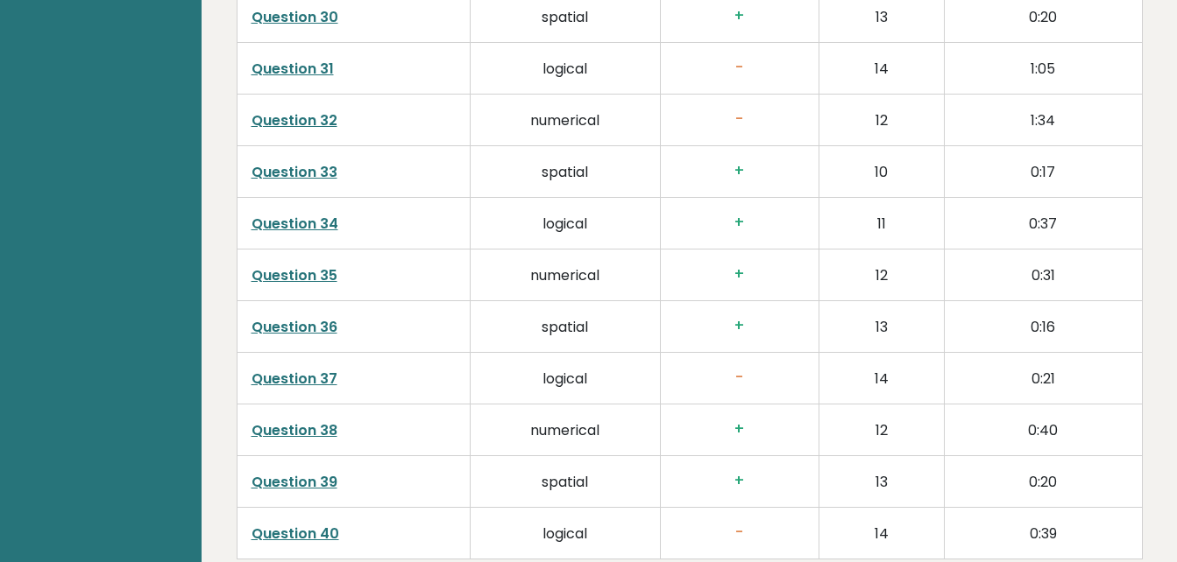
scroll to position [4311, 0]
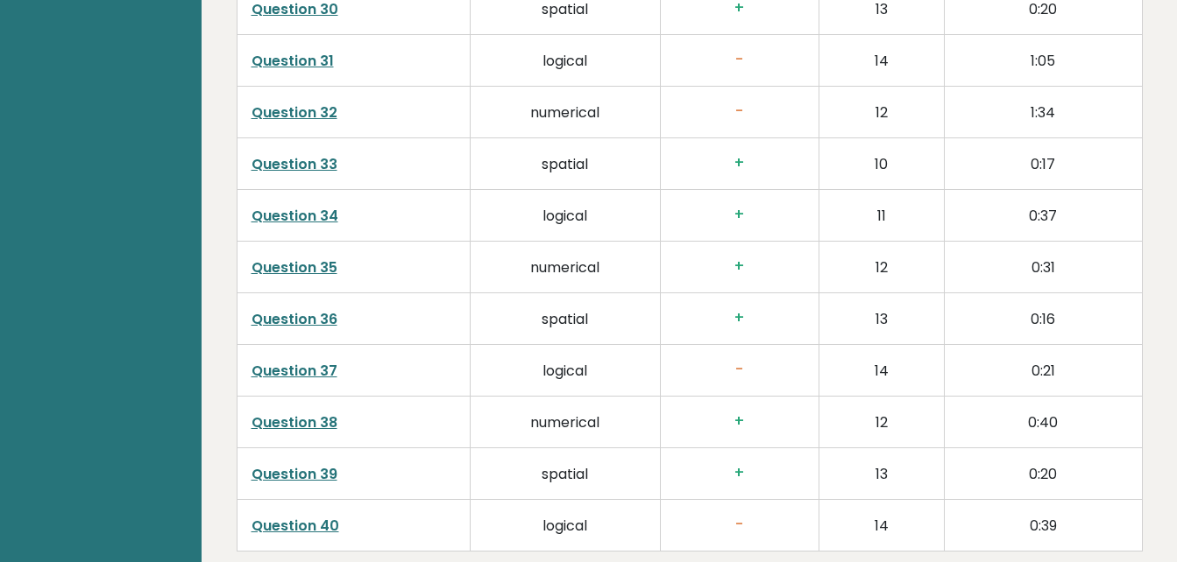
click at [322, 361] on link "Question 37" at bounding box center [294, 371] width 86 height 20
click at [328, 516] on link "Question 40" at bounding box center [295, 526] width 88 height 20
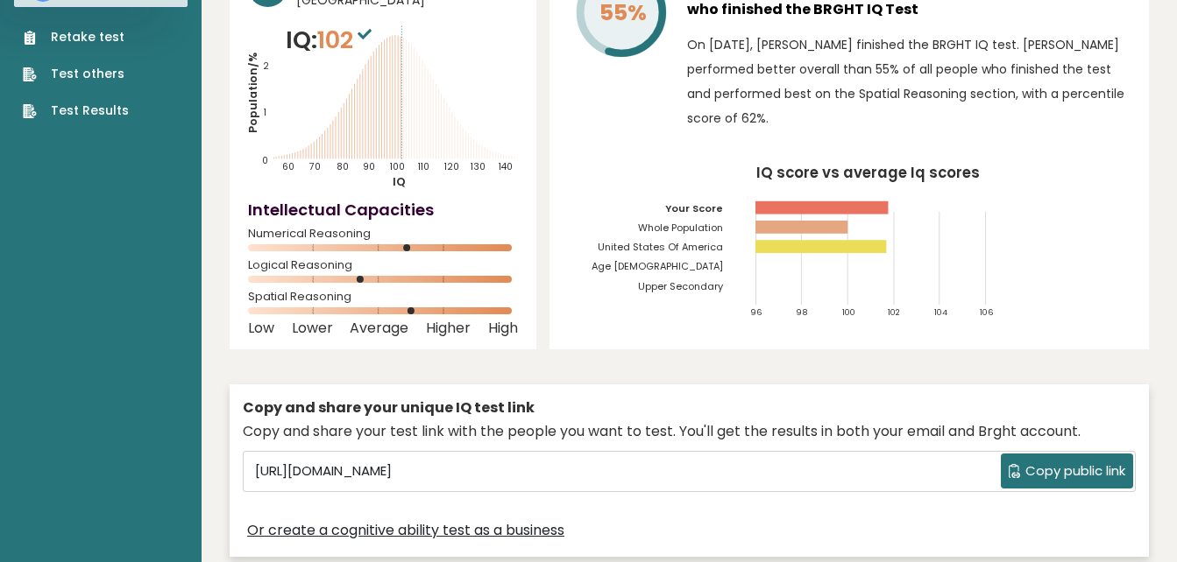
scroll to position [0, 0]
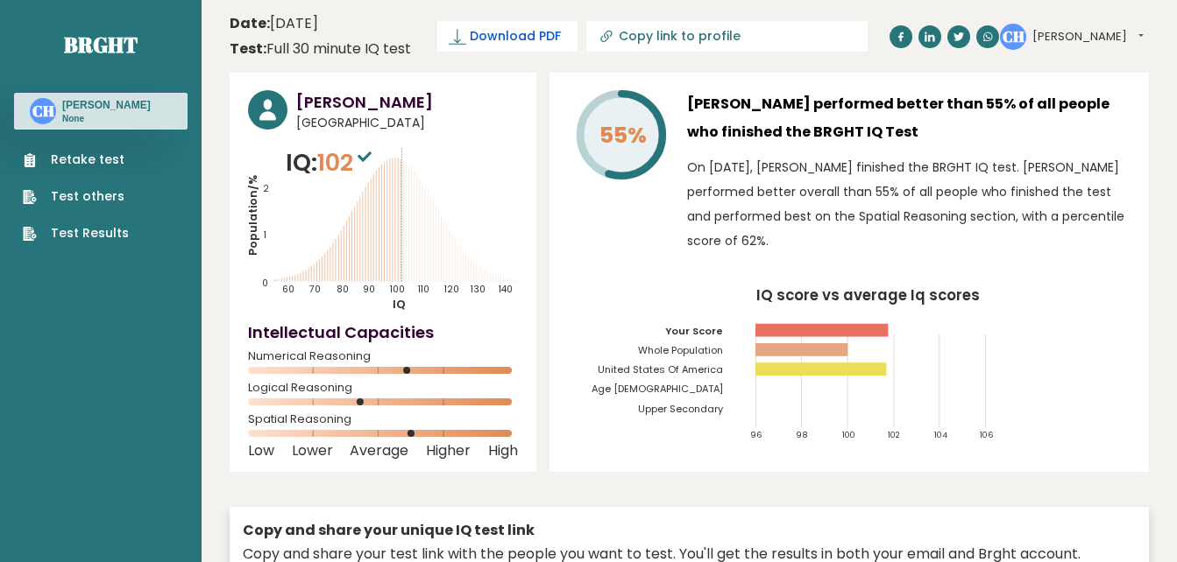
click at [497, 36] on span "Download PDF" at bounding box center [515, 36] width 91 height 18
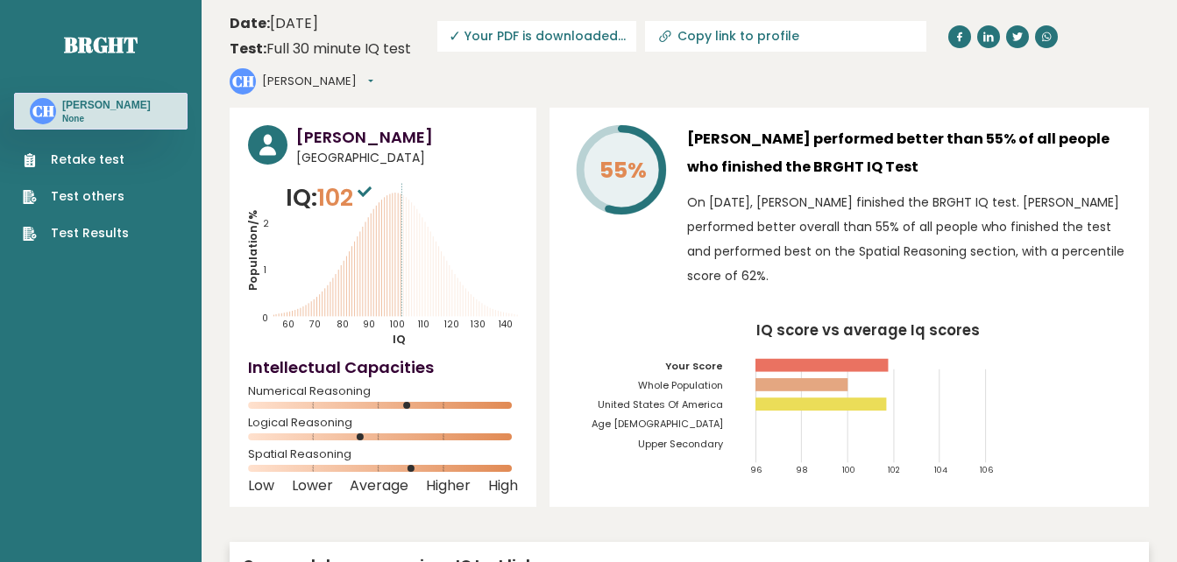
click at [561, 41] on span "✓ Your PDF is downloaded..." at bounding box center [536, 36] width 199 height 31
drag, startPoint x: 561, startPoint y: 41, endPoint x: 503, endPoint y: 5, distance: 68.1
click at [1123, 343] on icon "IQ score vs average Iq scores 96 98 100 102 104 106 Your Score Whole Population…" at bounding box center [849, 406] width 562 height 166
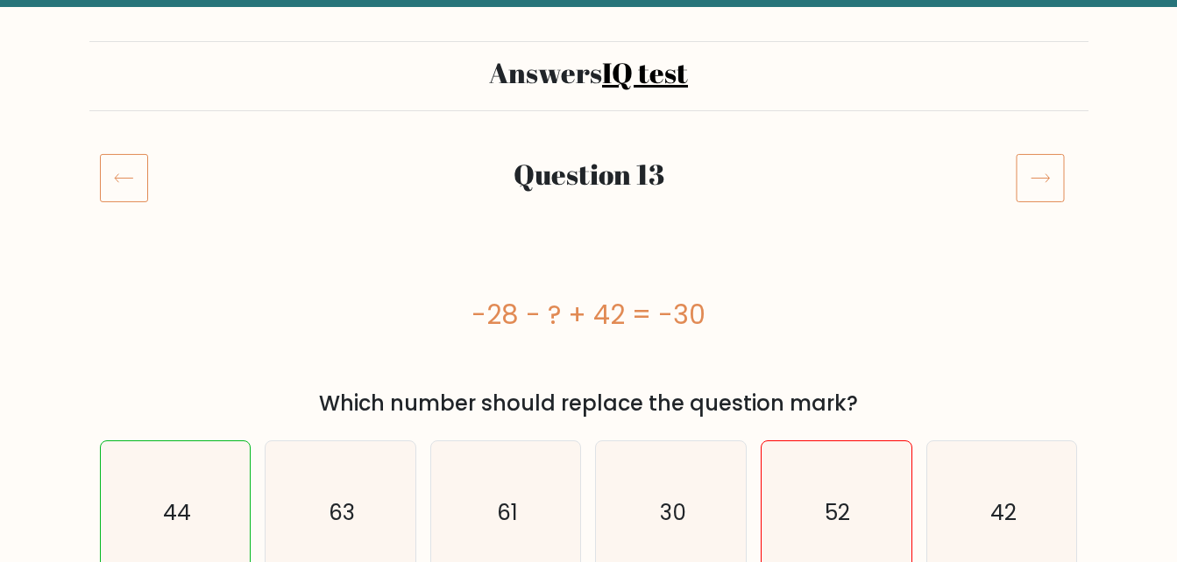
scroll to position [105, 0]
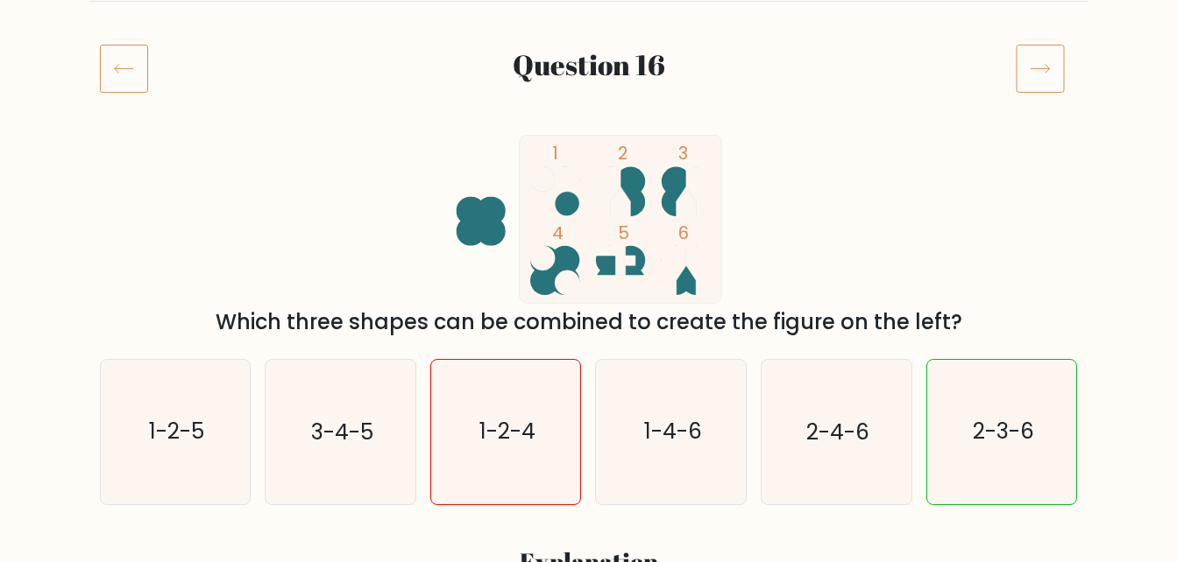
scroll to position [222, 0]
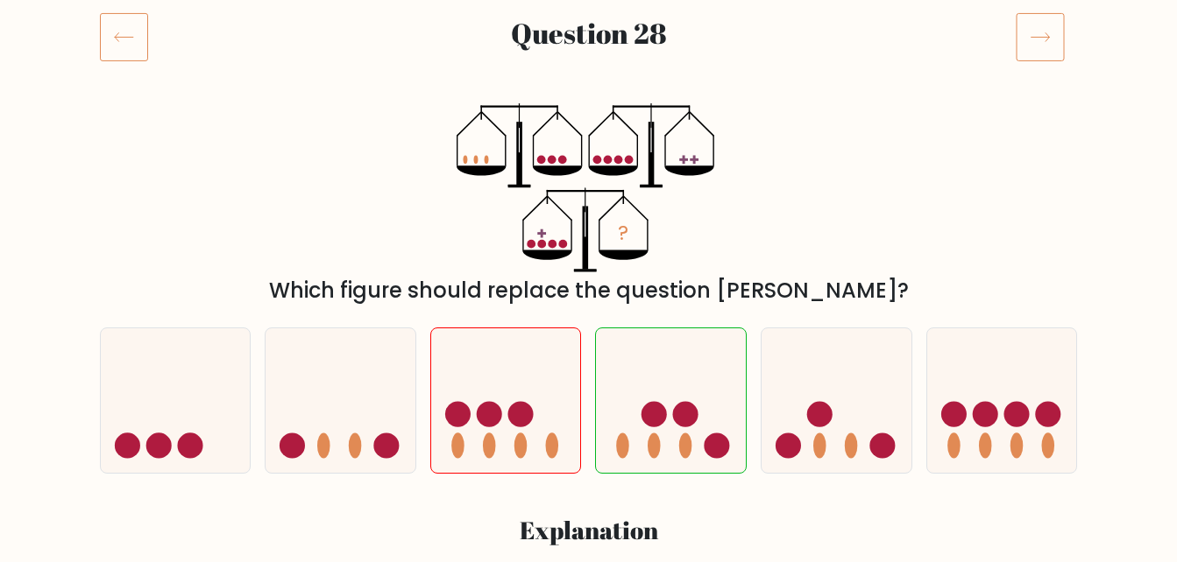
scroll to position [241, 0]
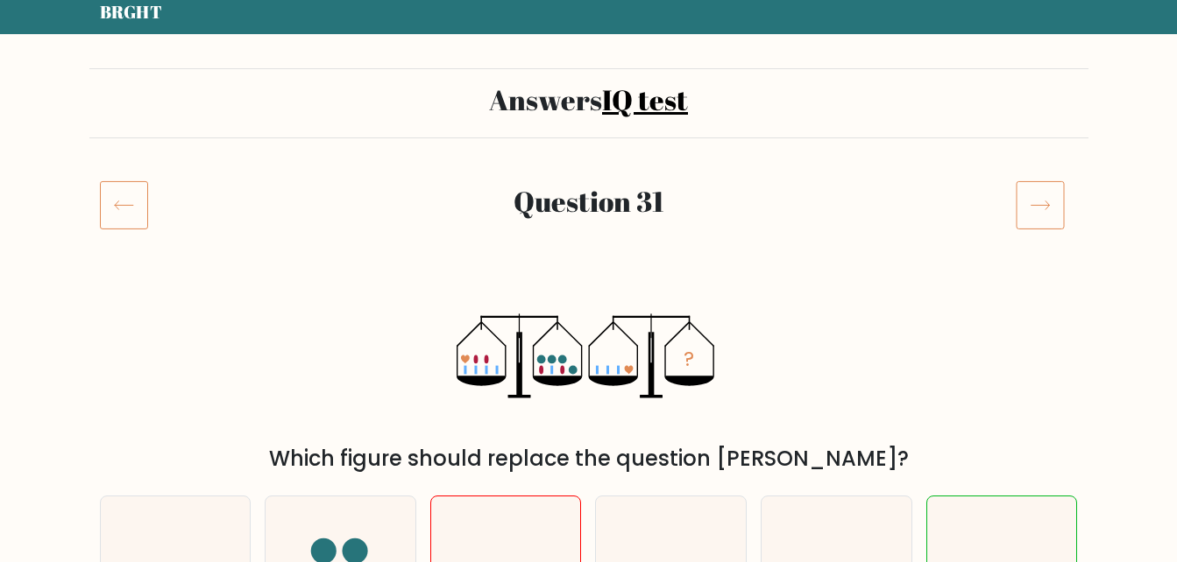
scroll to position [55, 0]
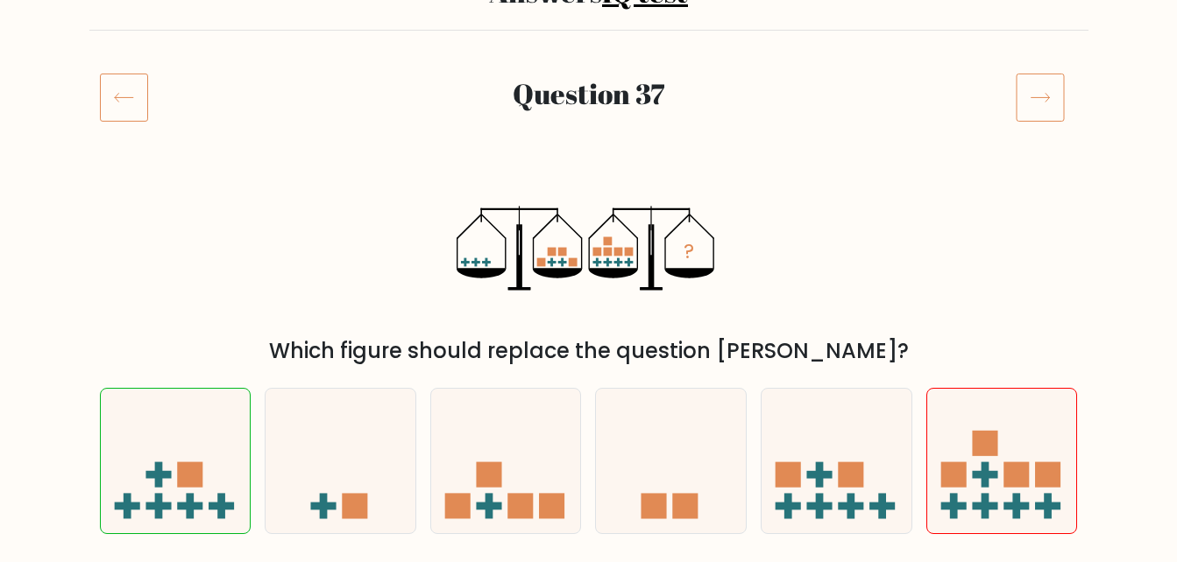
scroll to position [180, 0]
